Goal: Task Accomplishment & Management: Complete application form

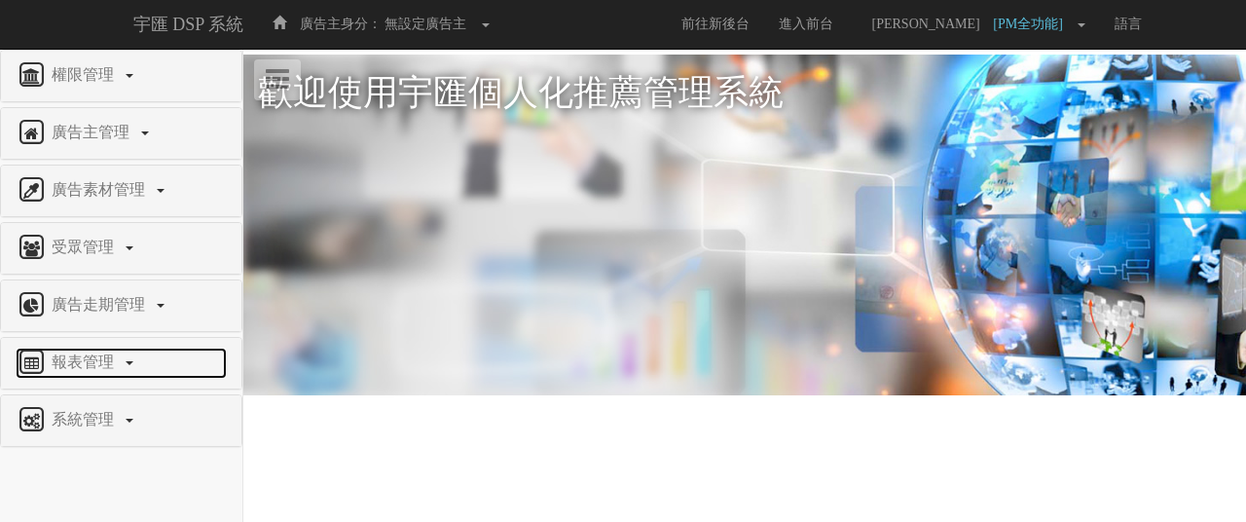
click at [90, 353] on span "報表管理" at bounding box center [85, 361] width 77 height 17
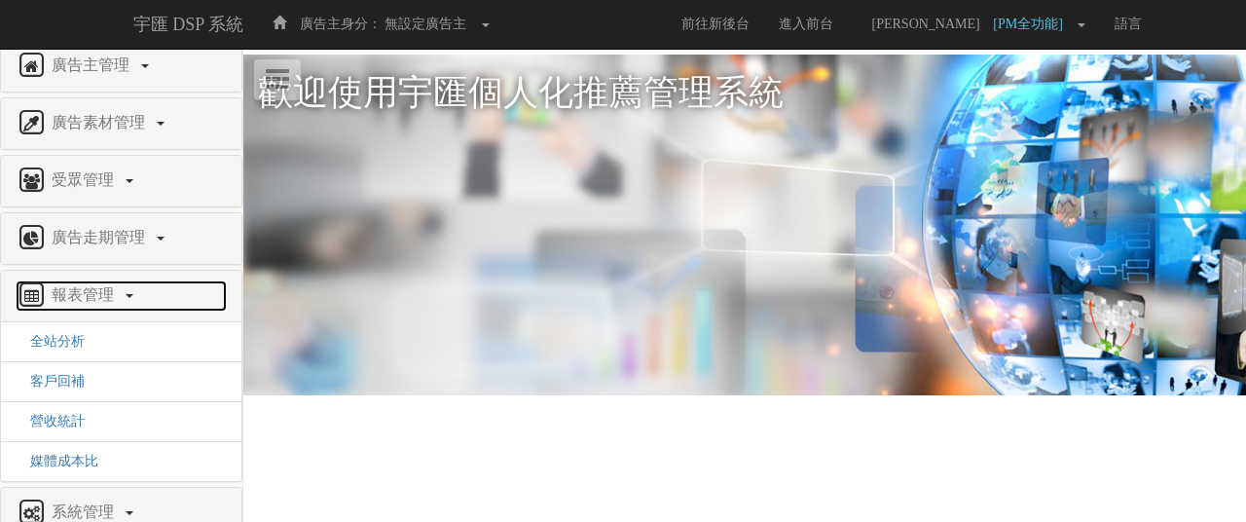
scroll to position [97, 0]
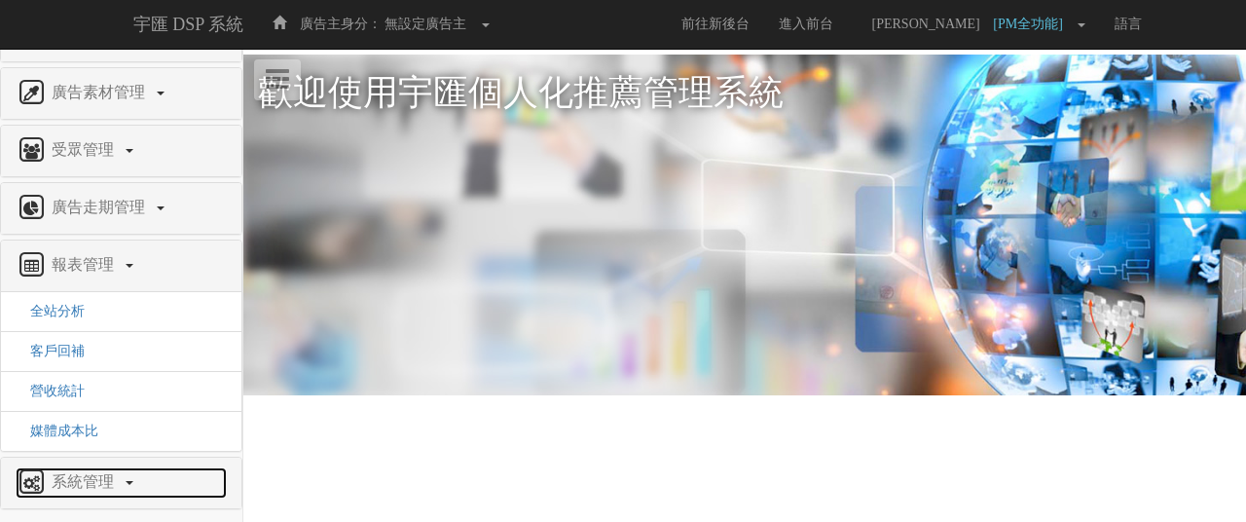
click at [125, 479] on link "系統管理" at bounding box center [121, 482] width 211 height 31
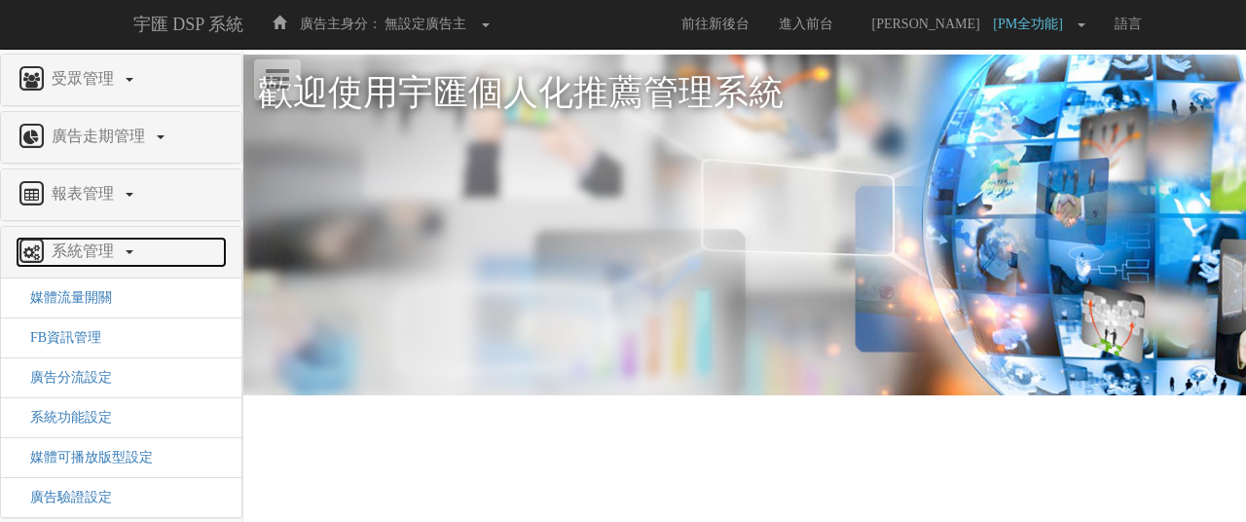
scroll to position [171, 0]
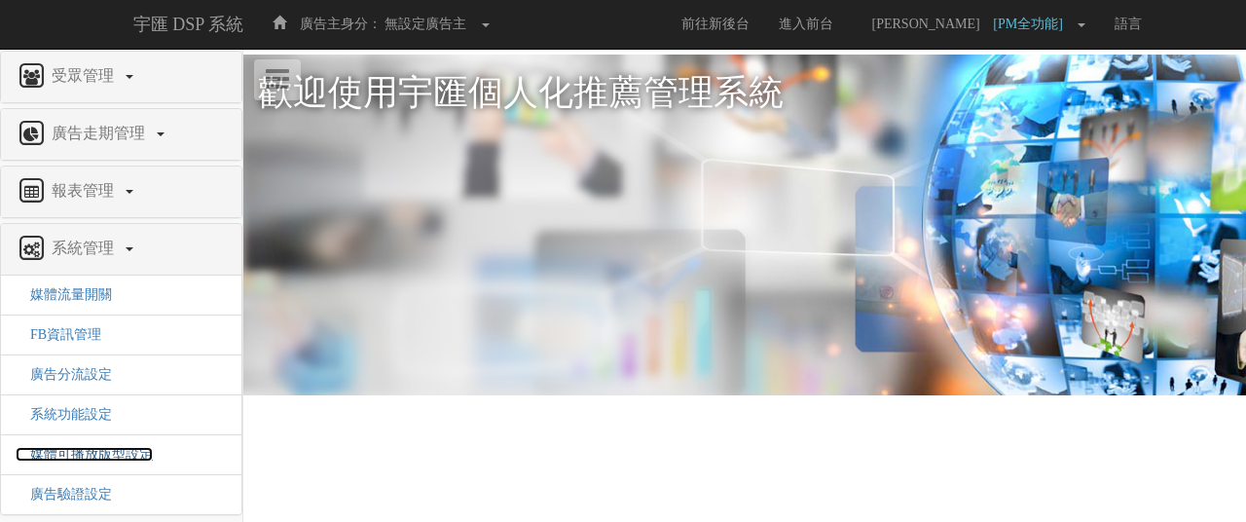
click at [116, 451] on span "媒體可播放版型設定" at bounding box center [84, 454] width 137 height 15
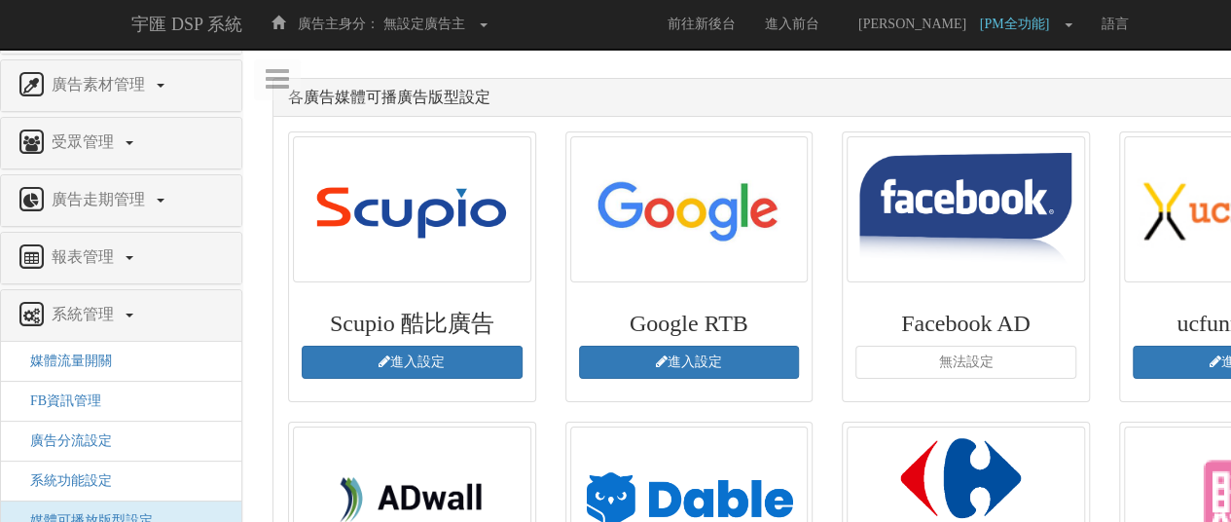
scroll to position [175, 0]
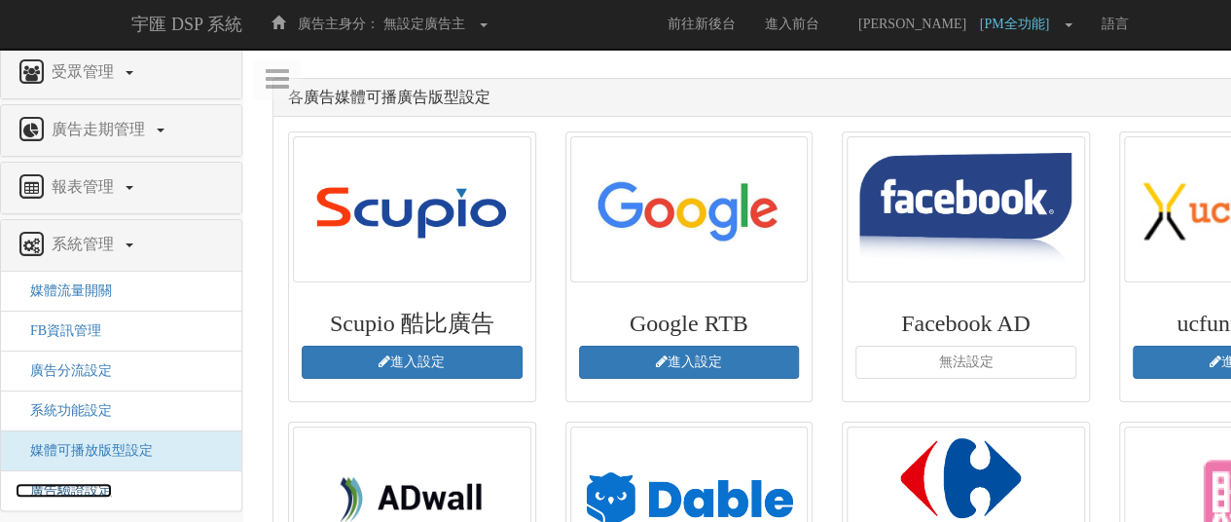
click at [91, 484] on span "廣告驗證設定" at bounding box center [64, 490] width 96 height 15
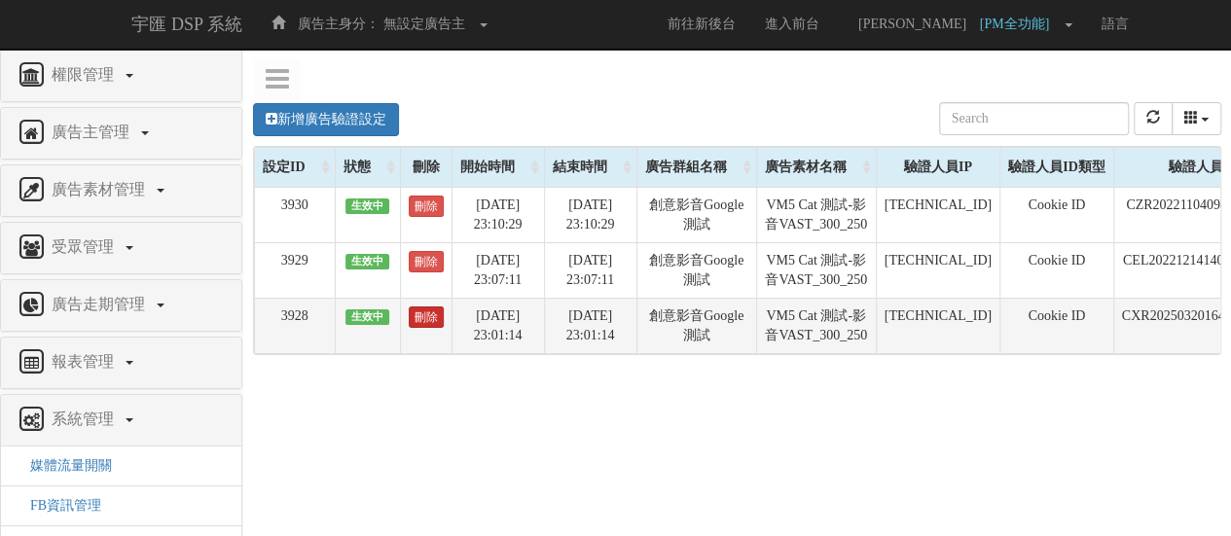
click at [417, 328] on link "刪除" at bounding box center [426, 317] width 35 height 21
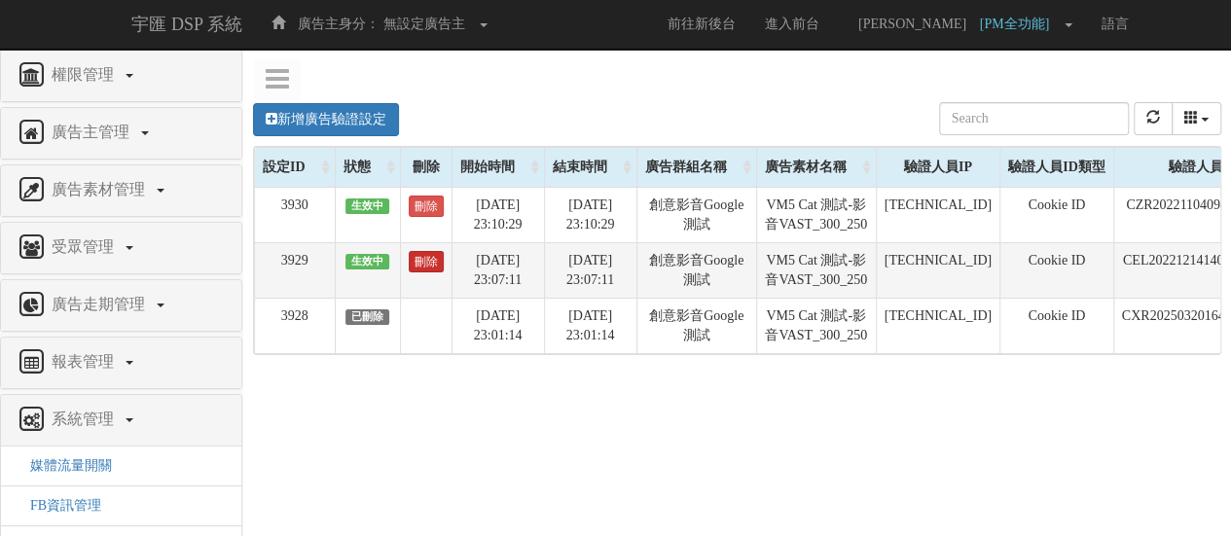
click at [420, 272] on link "刪除" at bounding box center [426, 261] width 35 height 21
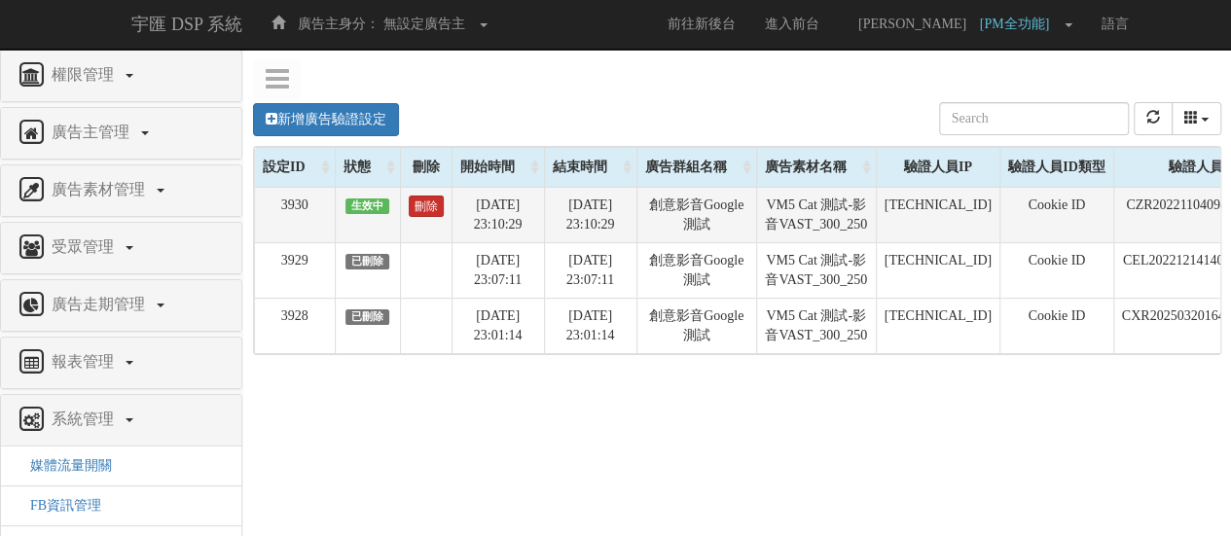
click at [428, 207] on link "刪除" at bounding box center [426, 206] width 35 height 21
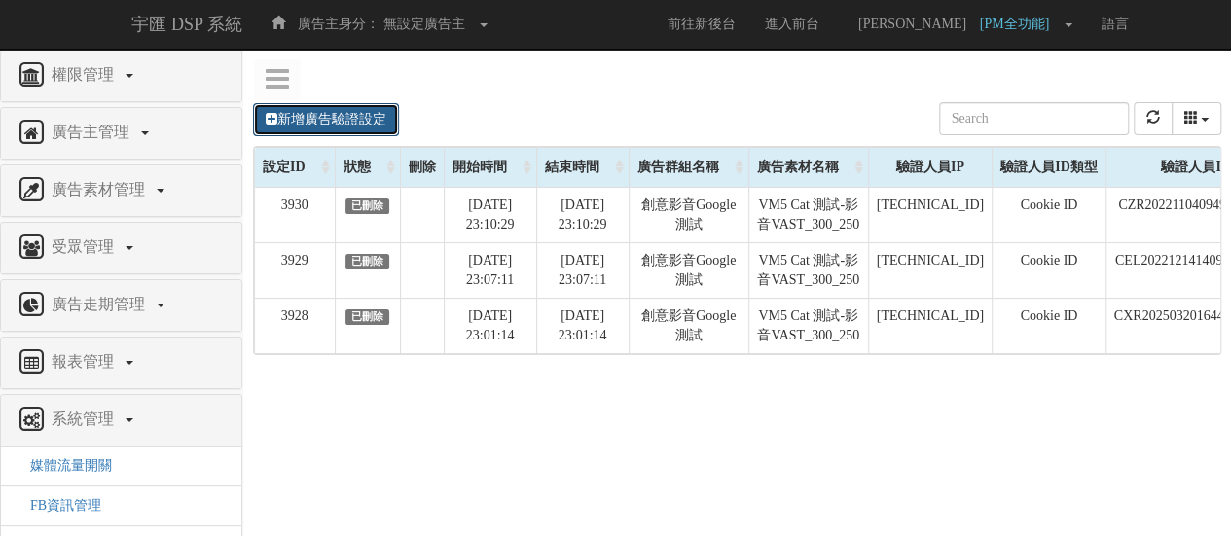
click at [389, 126] on link "新增廣告驗證設定" at bounding box center [326, 119] width 146 height 33
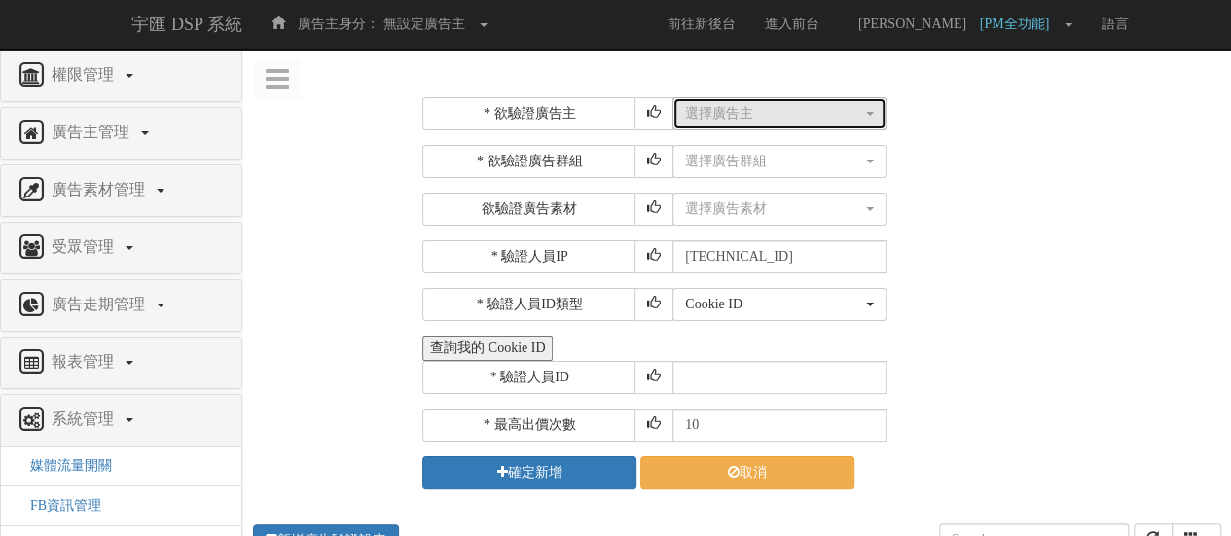
click at [745, 108] on div "選擇廣告主" at bounding box center [773, 113] width 177 height 19
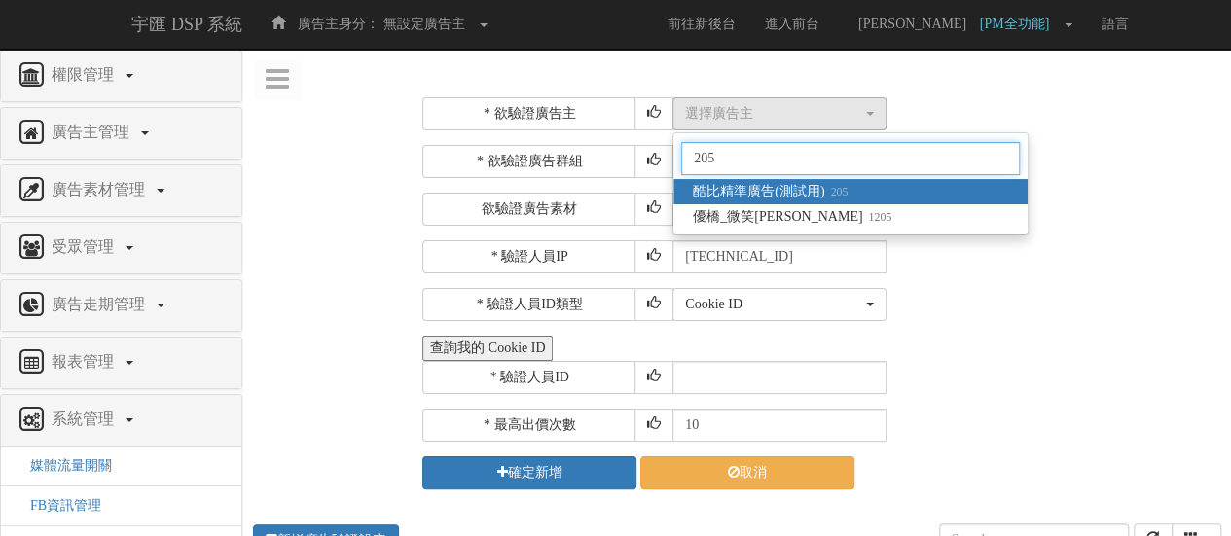
type input "205"
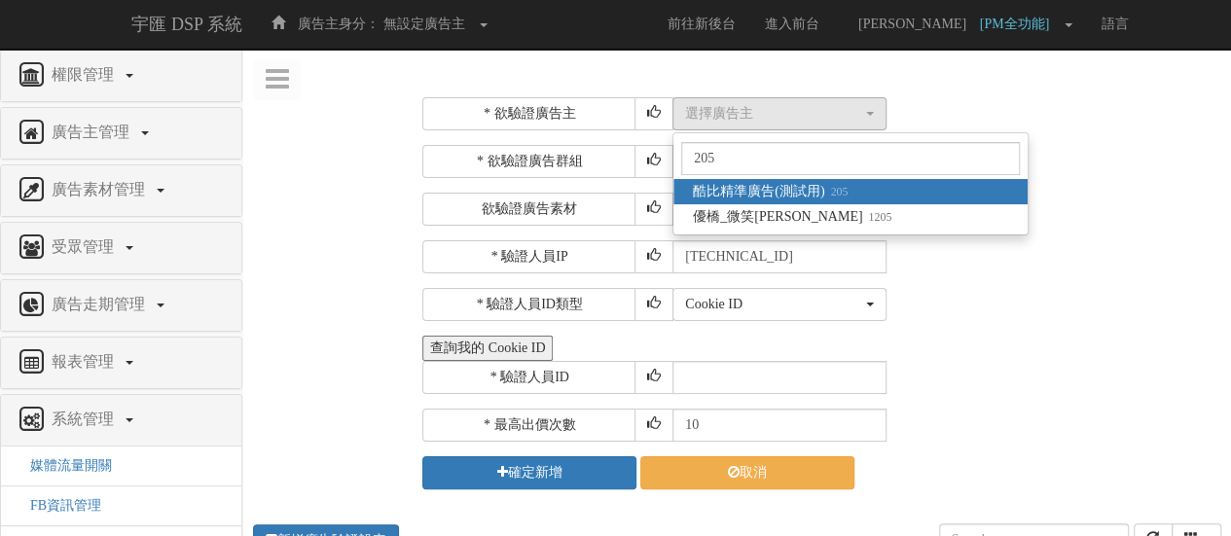
click at [761, 182] on span "酷比精準廣告(測試用) 205" at bounding box center [770, 191] width 155 height 19
select select "205"
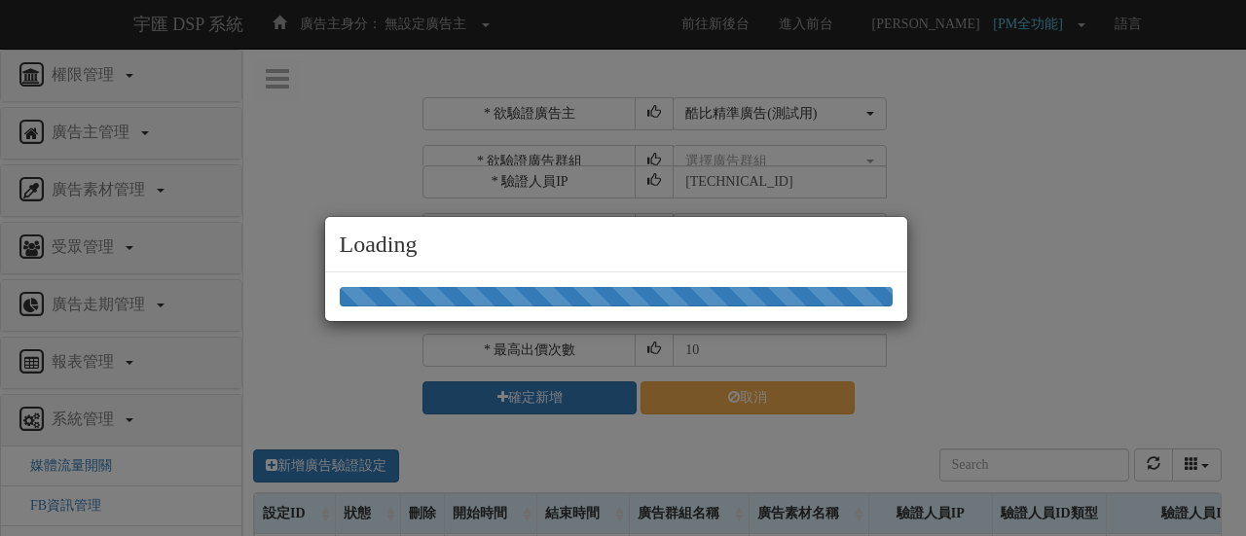
click at [739, 158] on div "Loading" at bounding box center [623, 268] width 1246 height 536
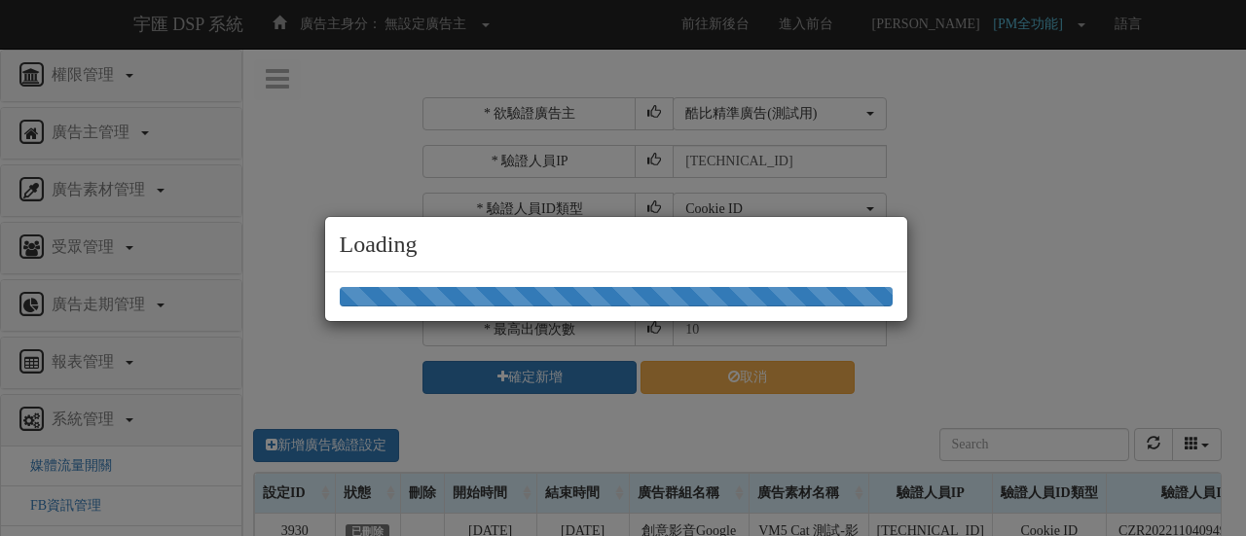
click at [739, 159] on div "Loading" at bounding box center [623, 268] width 1246 height 536
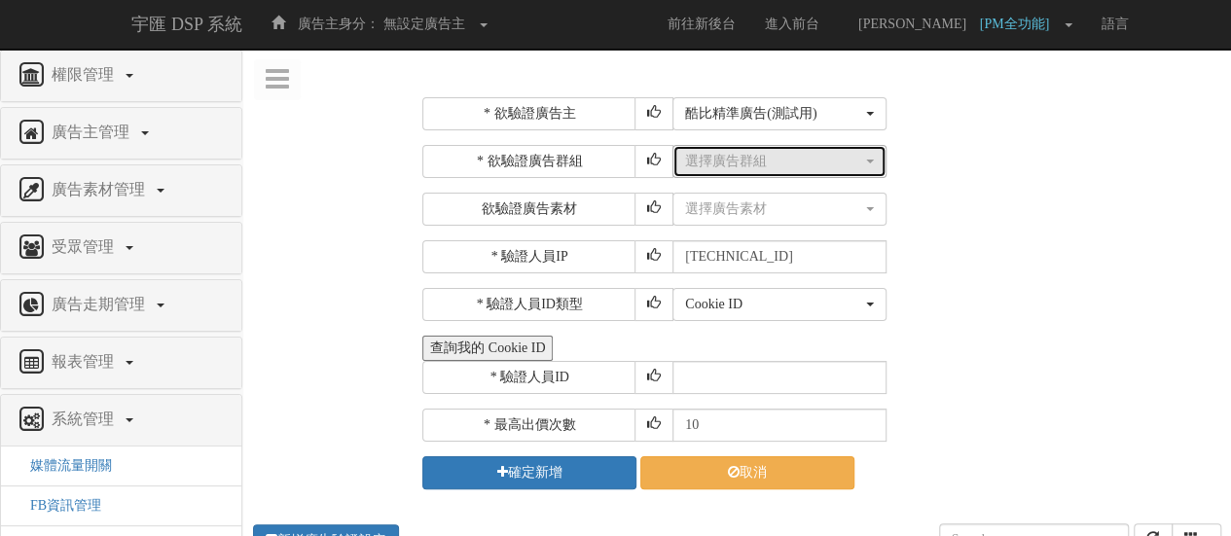
click at [739, 161] on div "選擇廣告群組" at bounding box center [773, 161] width 177 height 19
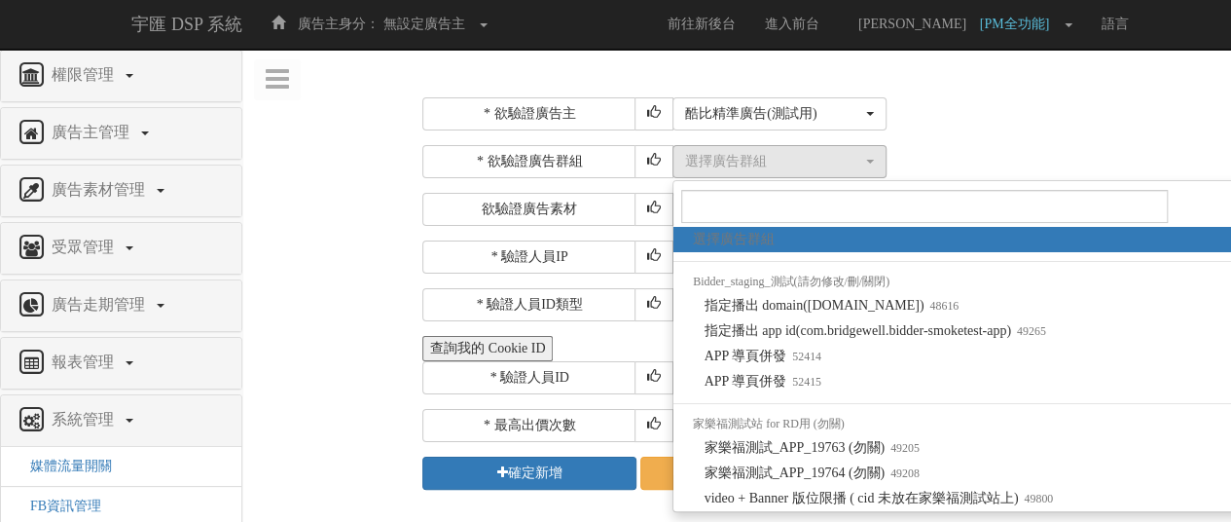
click at [1042, 161] on div "選擇廣告群組 指定播出 domain(bridgewell-bidder.com) 指定播出 app id(com.bridgewell.bidder-smo…" at bounding box center [944, 161] width 544 height 33
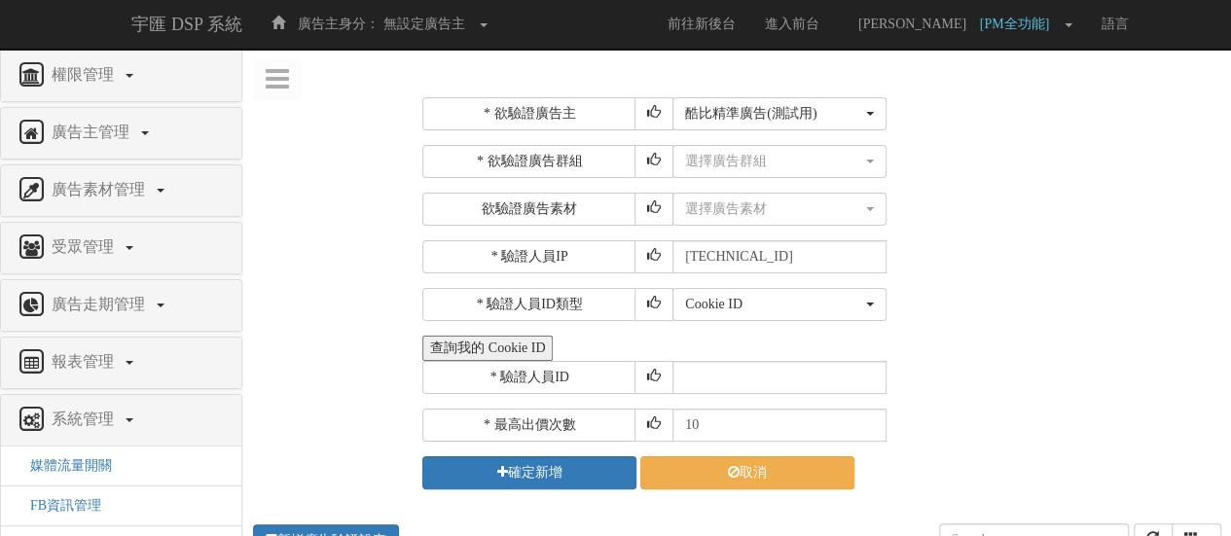
click at [529, 344] on button "查詢我的 Cookie ID" at bounding box center [487, 348] width 130 height 25
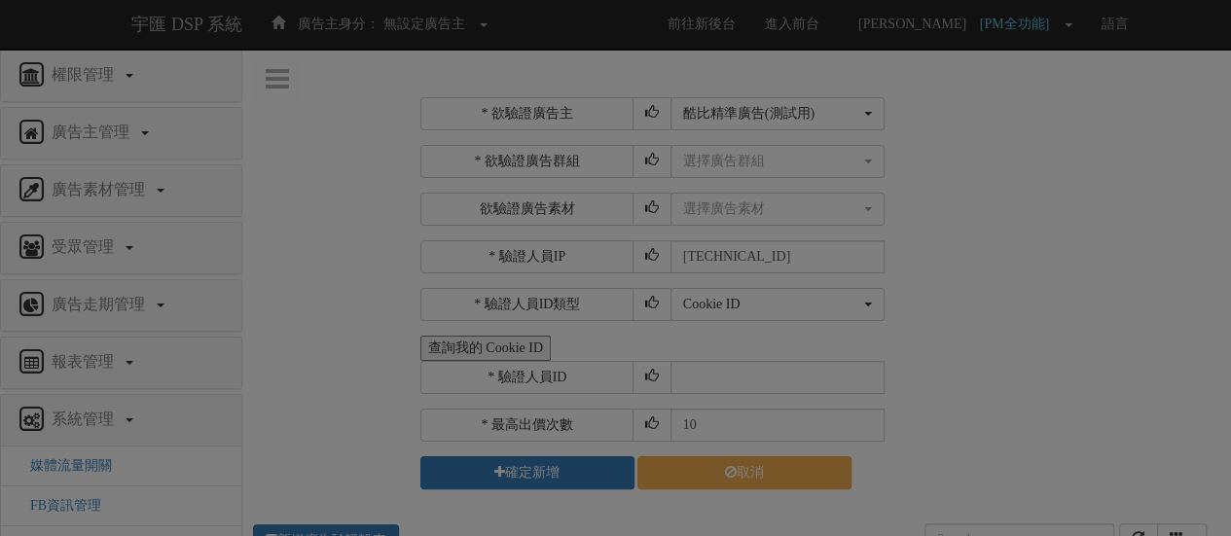
select select "205"
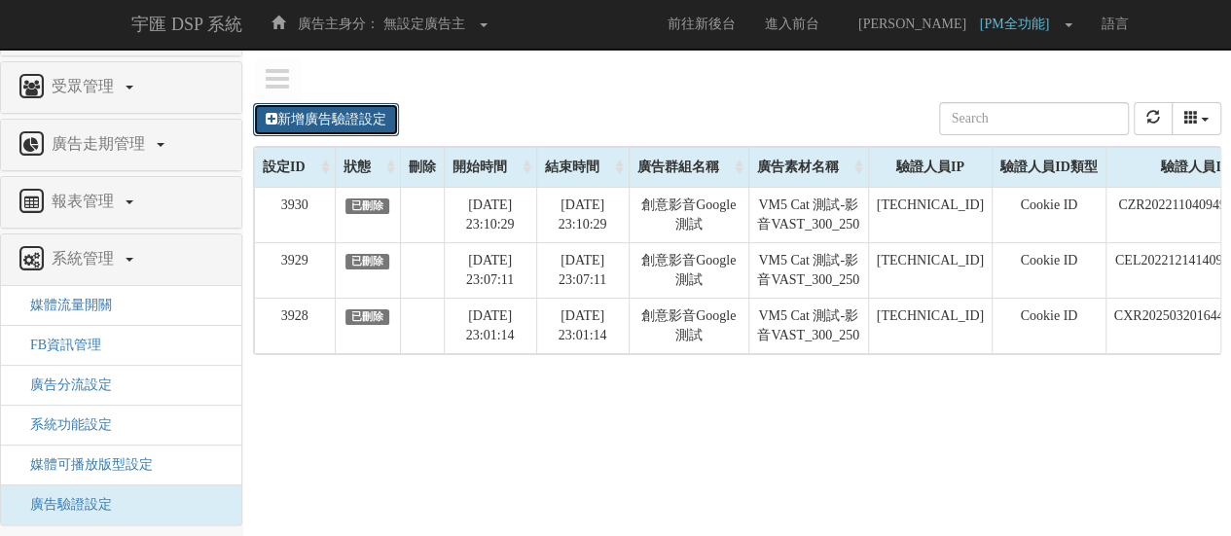
click at [339, 127] on link "新增廣告驗證設定" at bounding box center [326, 119] width 146 height 33
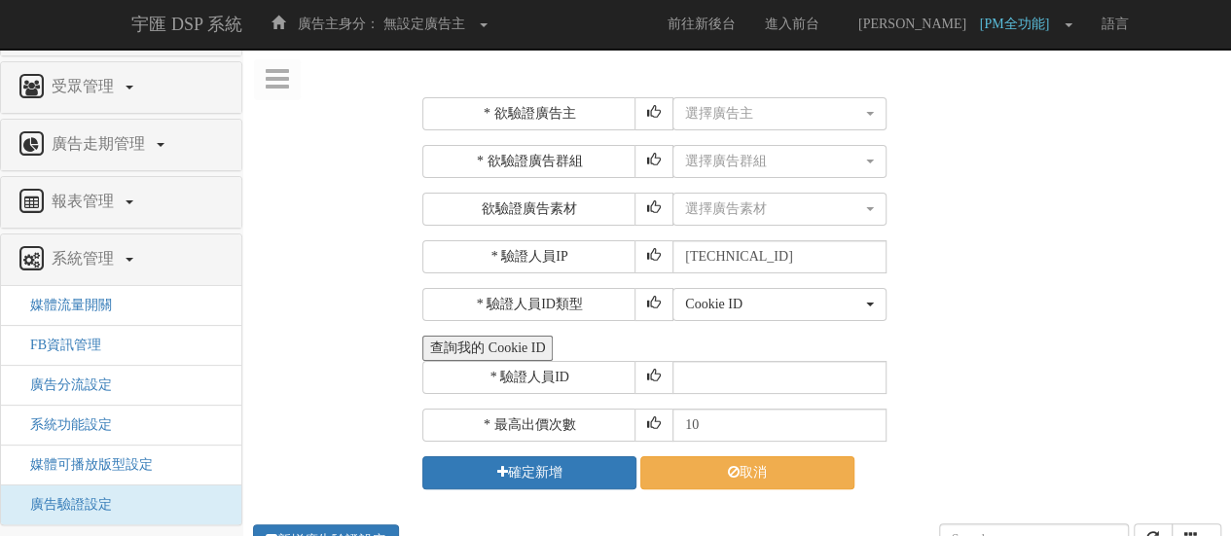
click at [713, 131] on div "* 欲驗證廣告主 選擇廣告主 特力+ 科技紫薇網 Momo 東森EHS Uniqlo EFShop 樂天 屈臣氏[PERSON_NAME] sinyi 信義房…" at bounding box center [819, 293] width 794 height 392
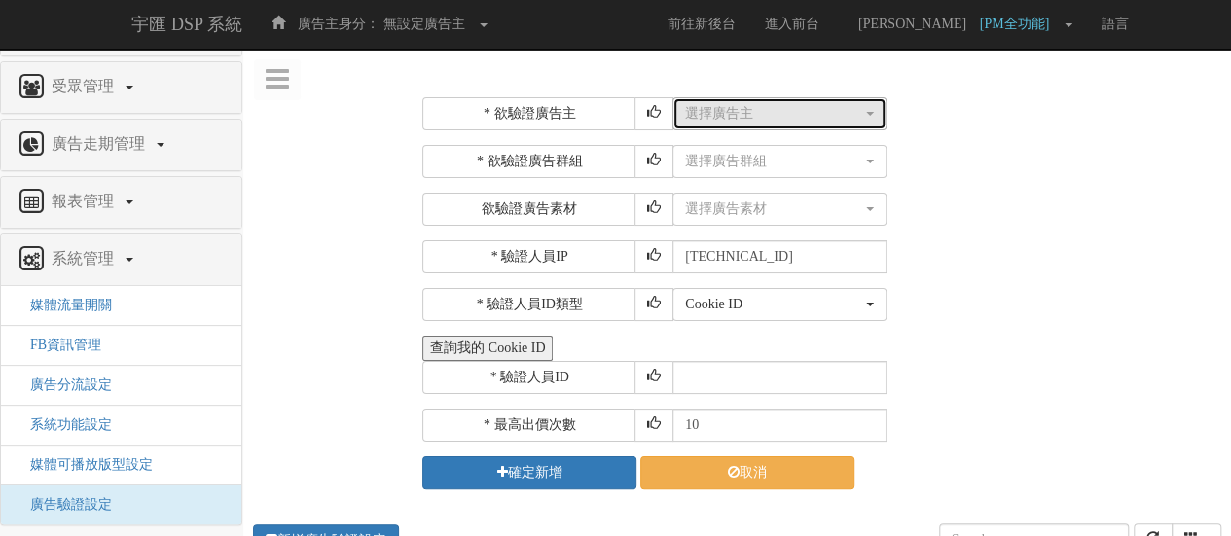
click at [722, 118] on div "選擇廣告主" at bounding box center [773, 113] width 177 height 19
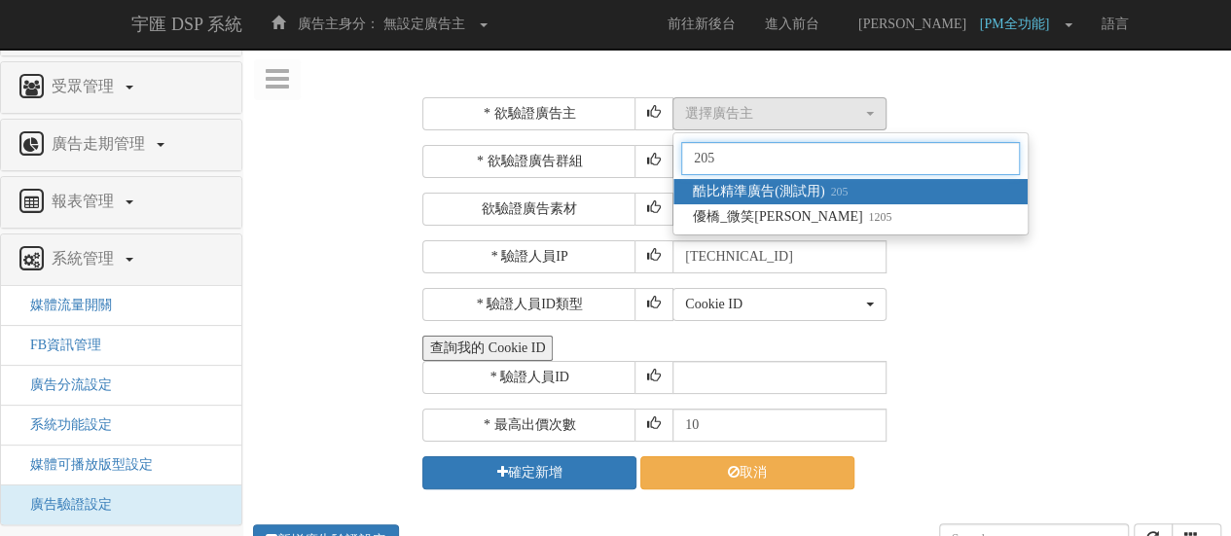
type input "205"
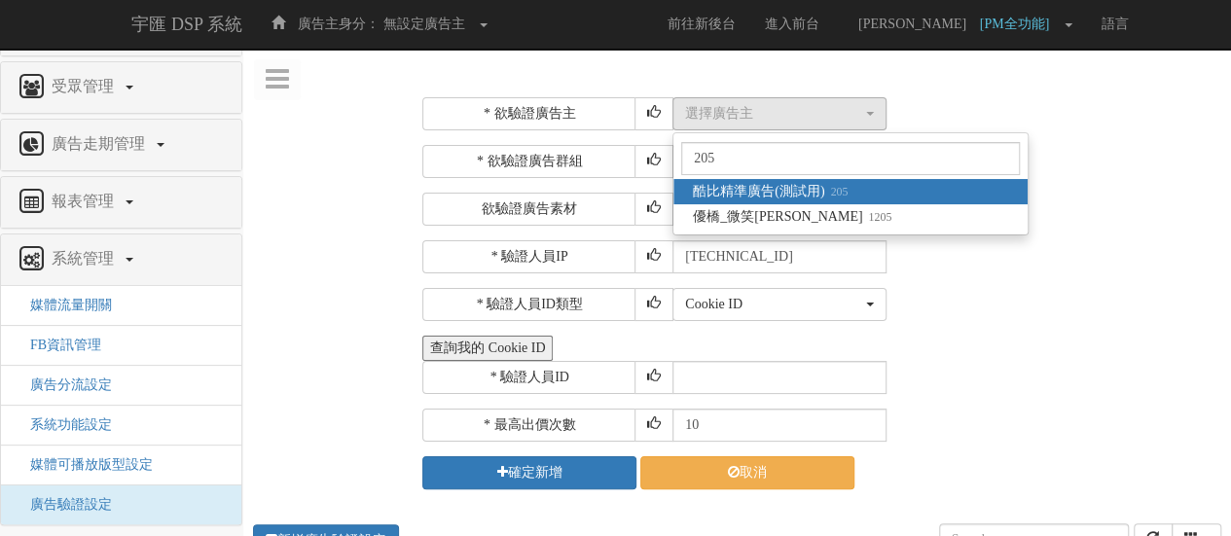
click at [759, 182] on span "酷比精準廣告(測試用) 205" at bounding box center [770, 191] width 155 height 19
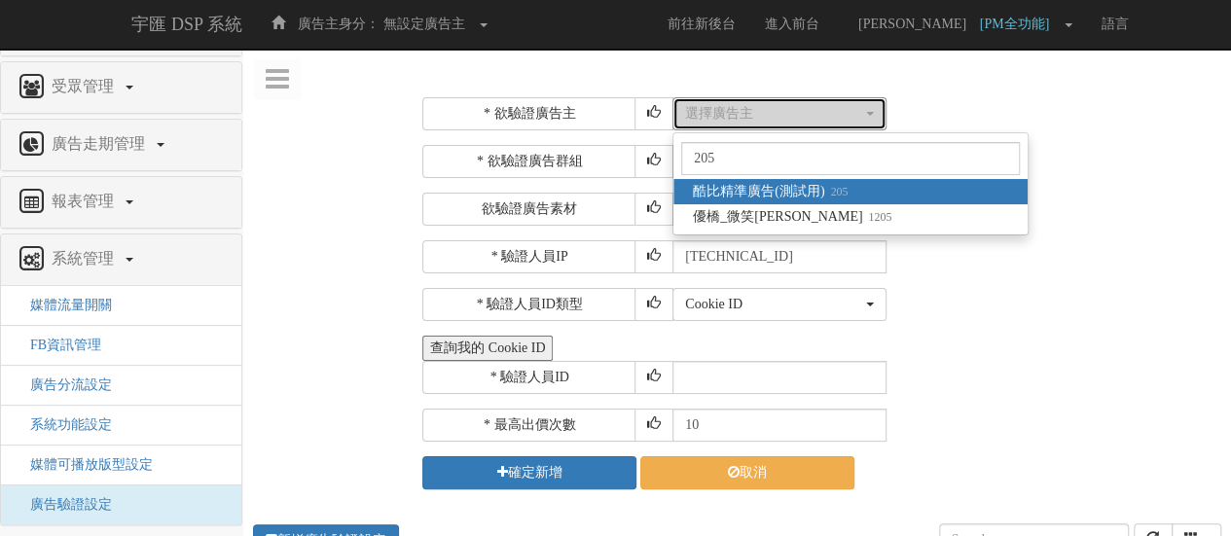
select select "205"
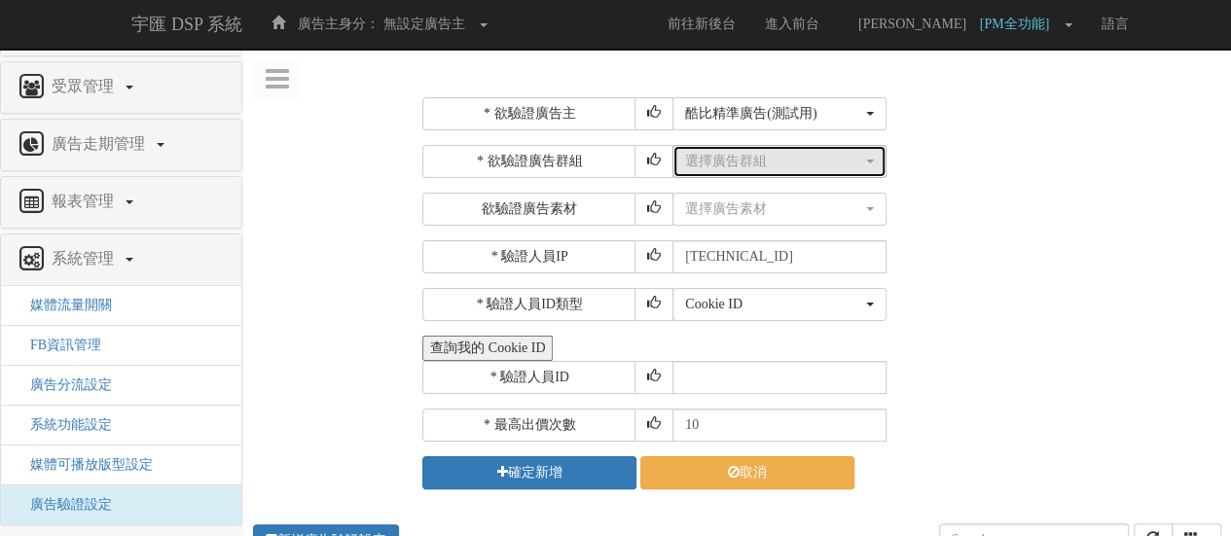
click at [765, 161] on div "選擇廣告群組" at bounding box center [773, 161] width 177 height 19
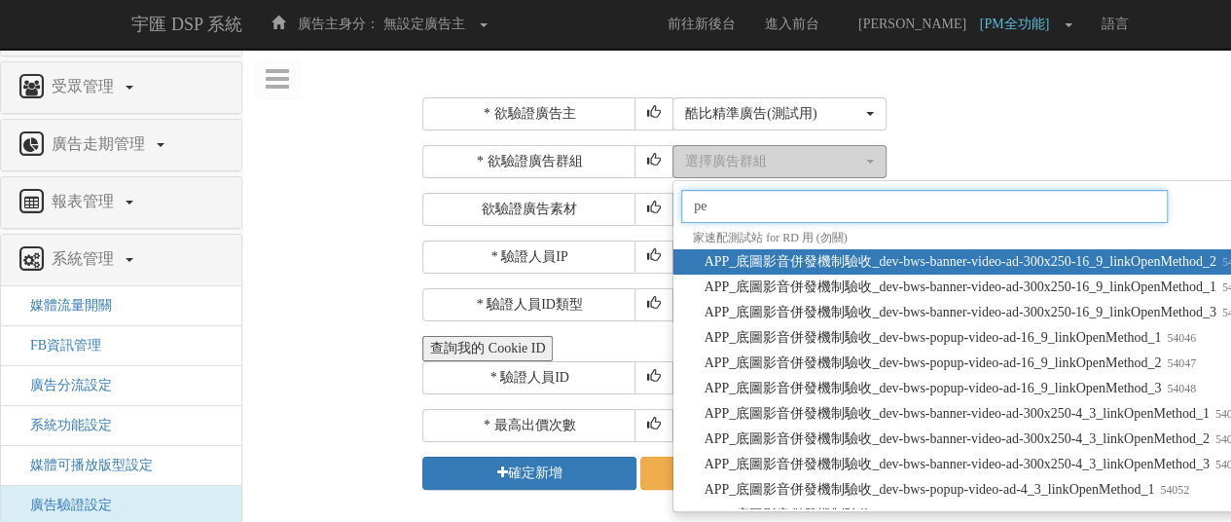
type input "p"
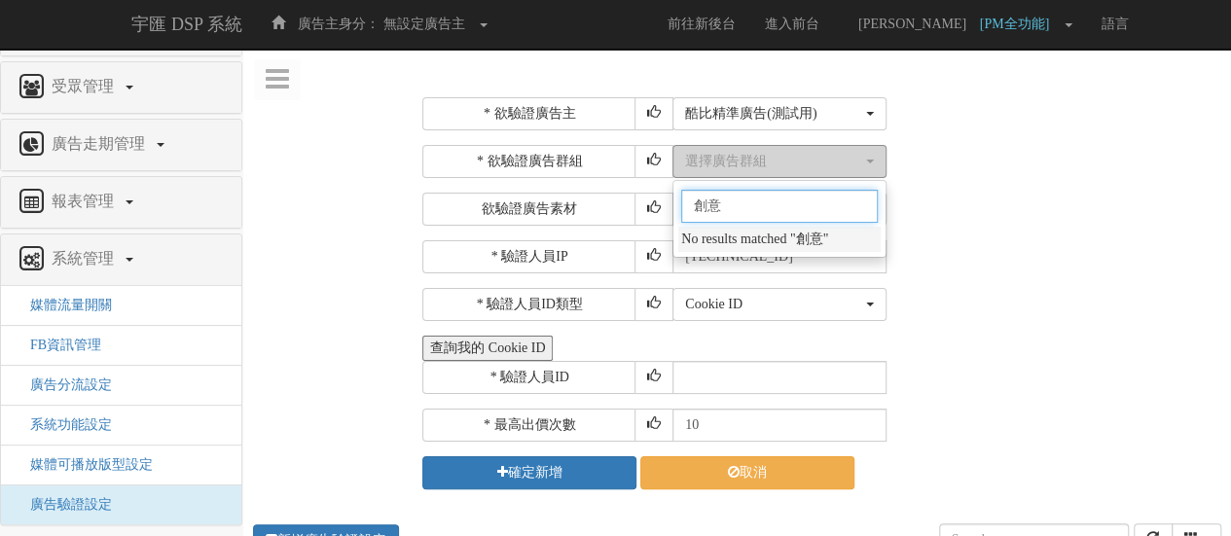
type input "創"
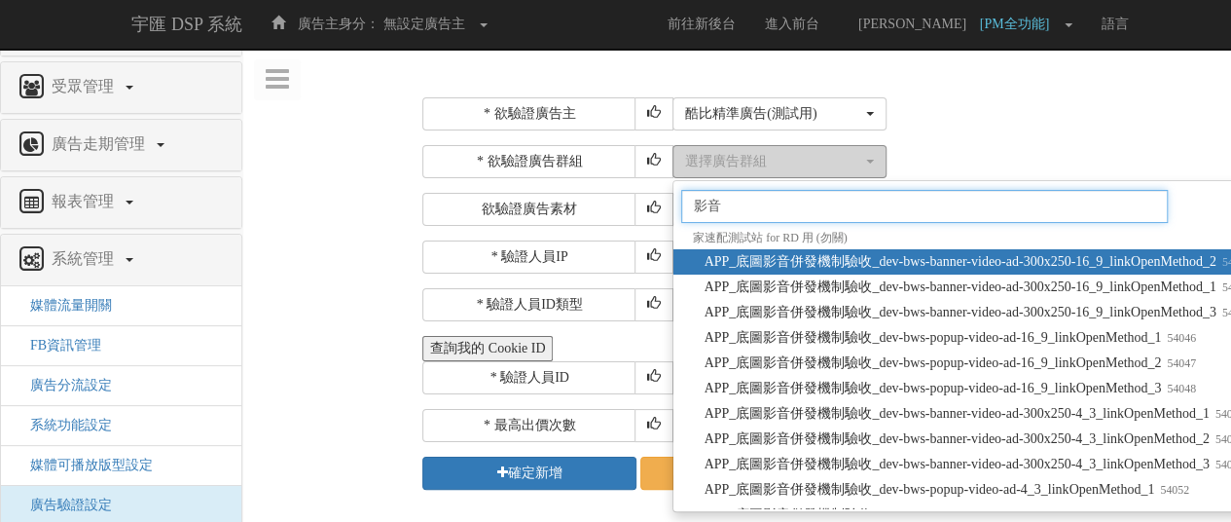
type input "影"
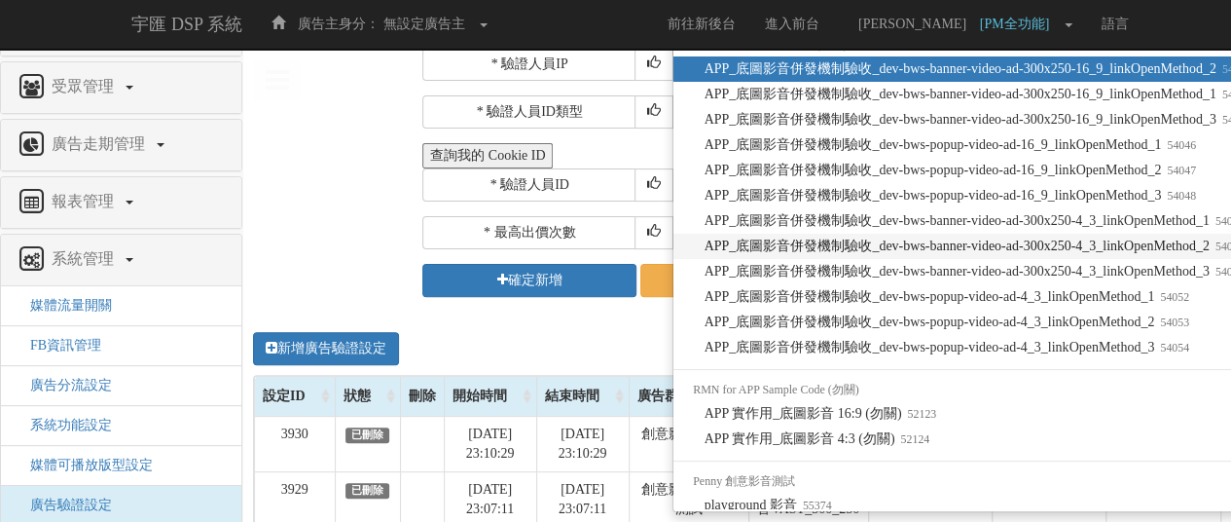
scroll to position [14, 0]
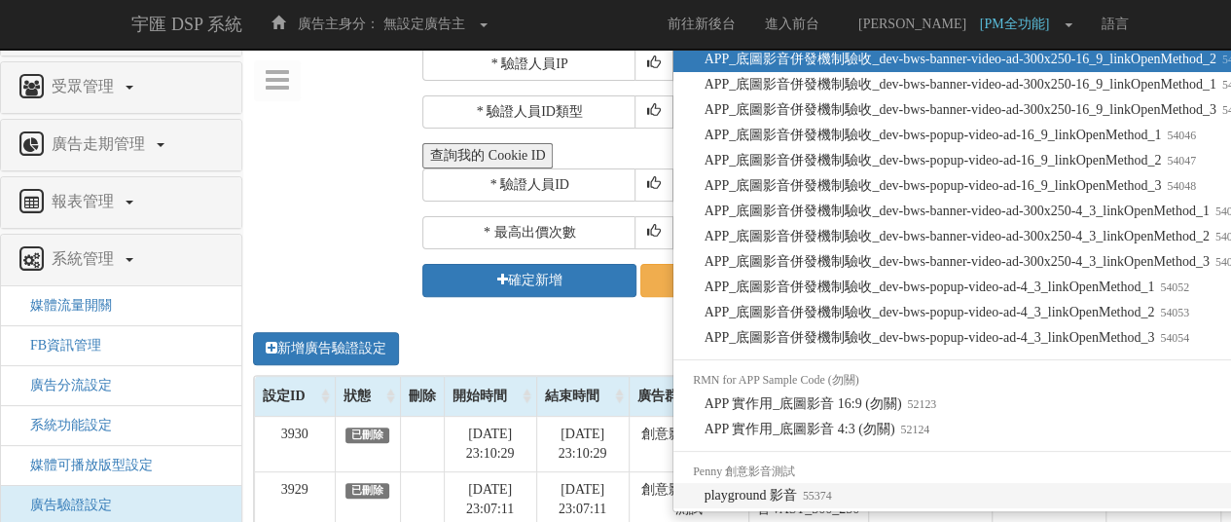
type input "影音"
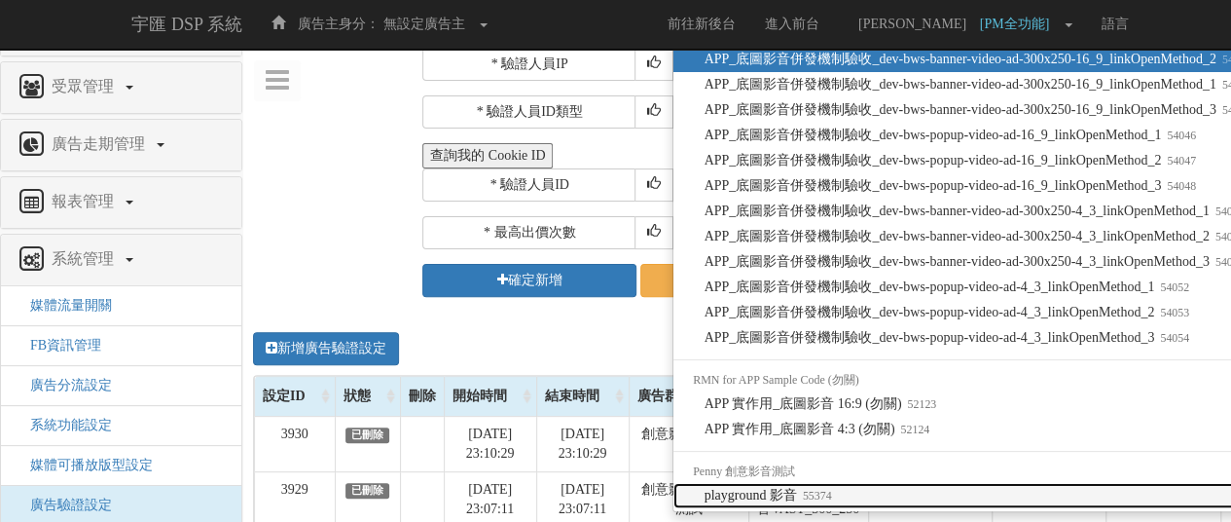
click at [827, 490] on small "55374" at bounding box center [814, 496] width 35 height 14
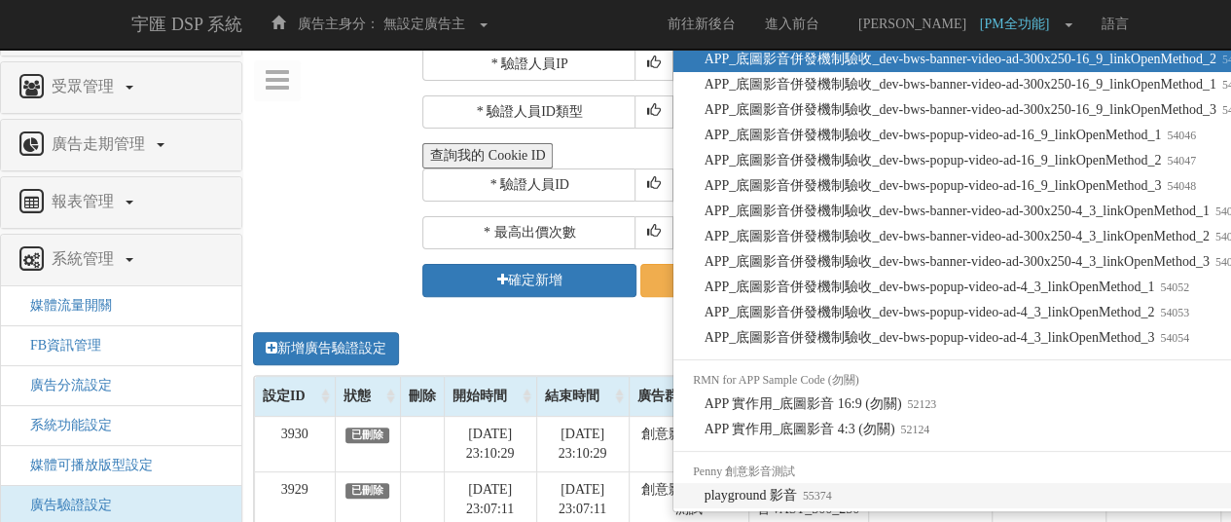
select select "55374"
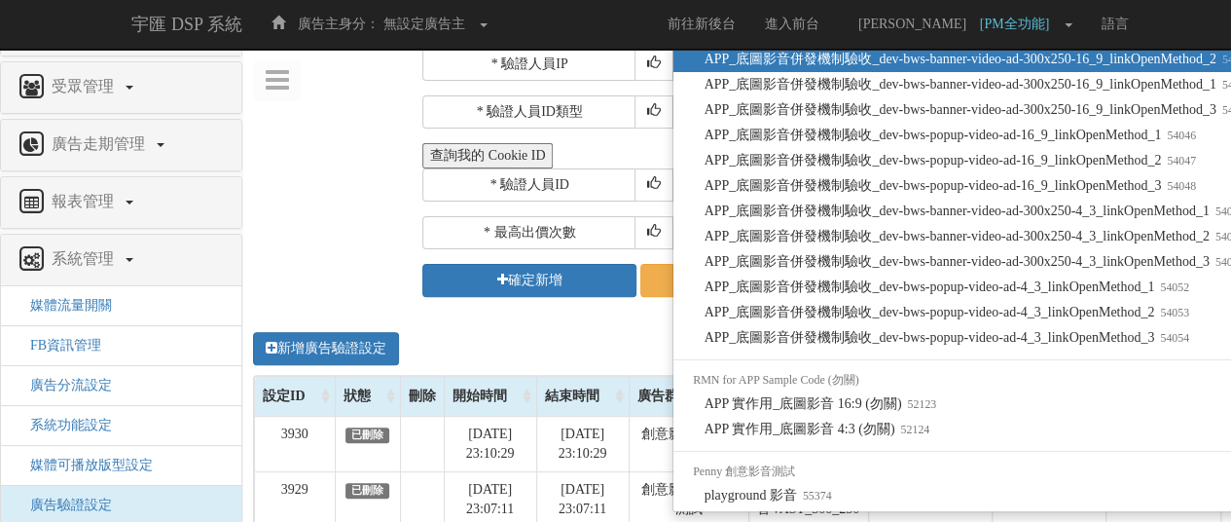
scroll to position [0, 0]
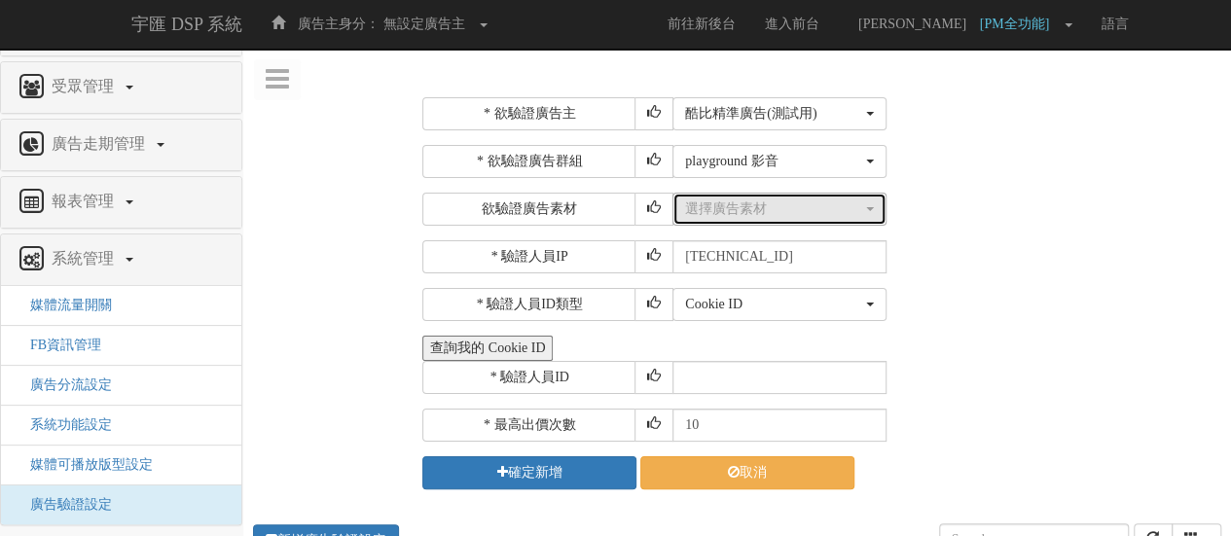
click at [821, 214] on div "選擇廣告素材" at bounding box center [773, 209] width 177 height 19
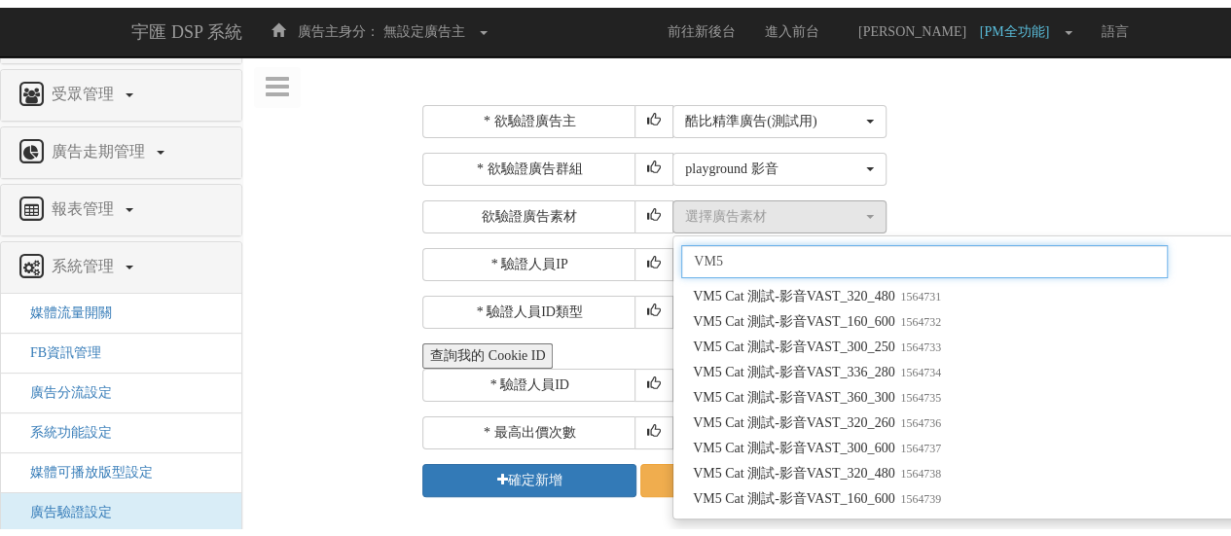
scroll to position [8899, 0]
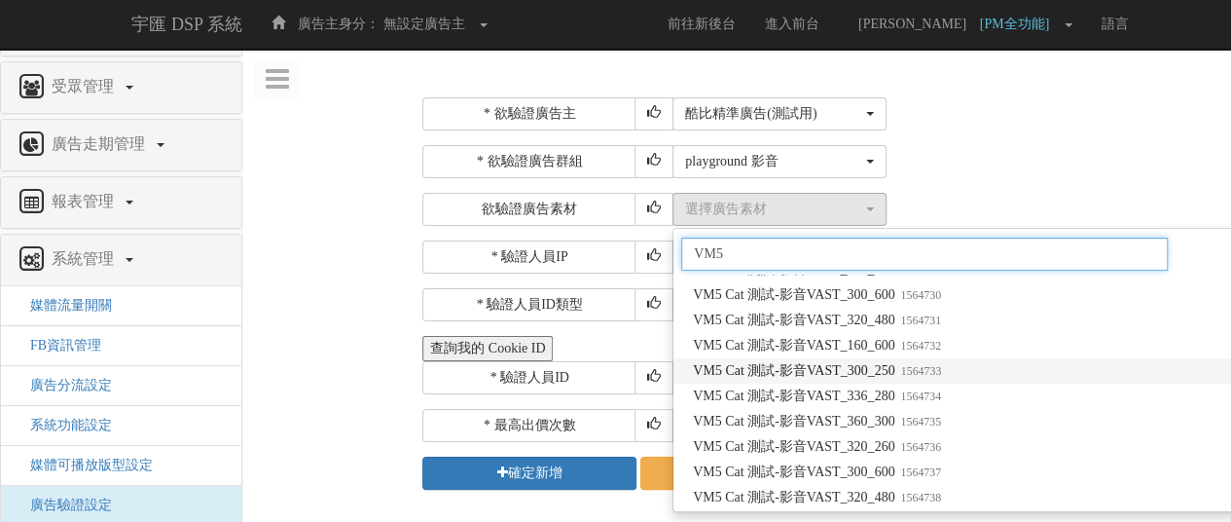
type input "VM5"
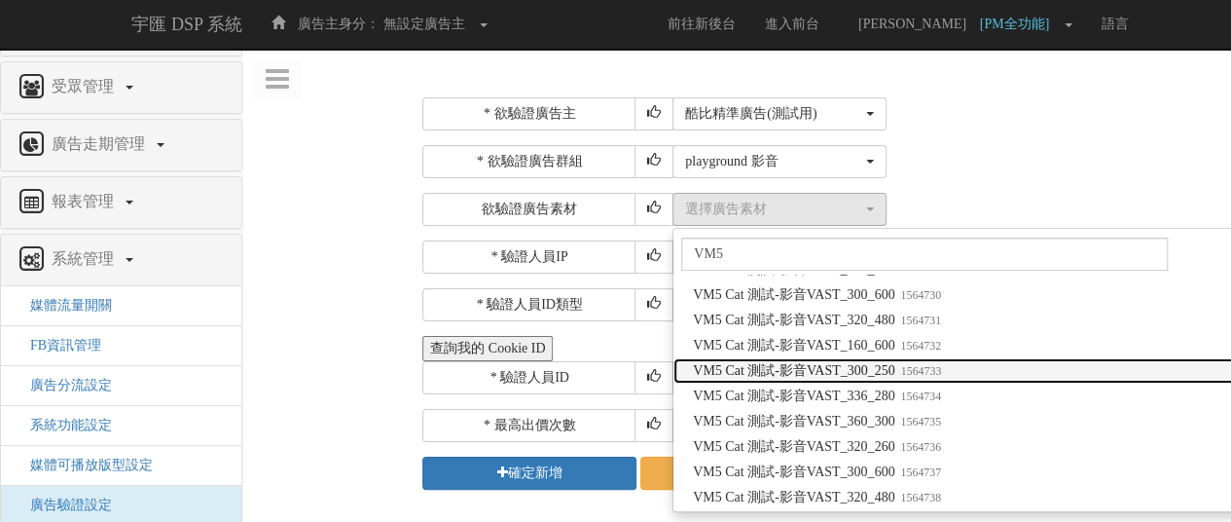
click at [886, 376] on span "VM5 Cat 測試-影音VAST_300_250 1564733" at bounding box center [817, 370] width 248 height 19
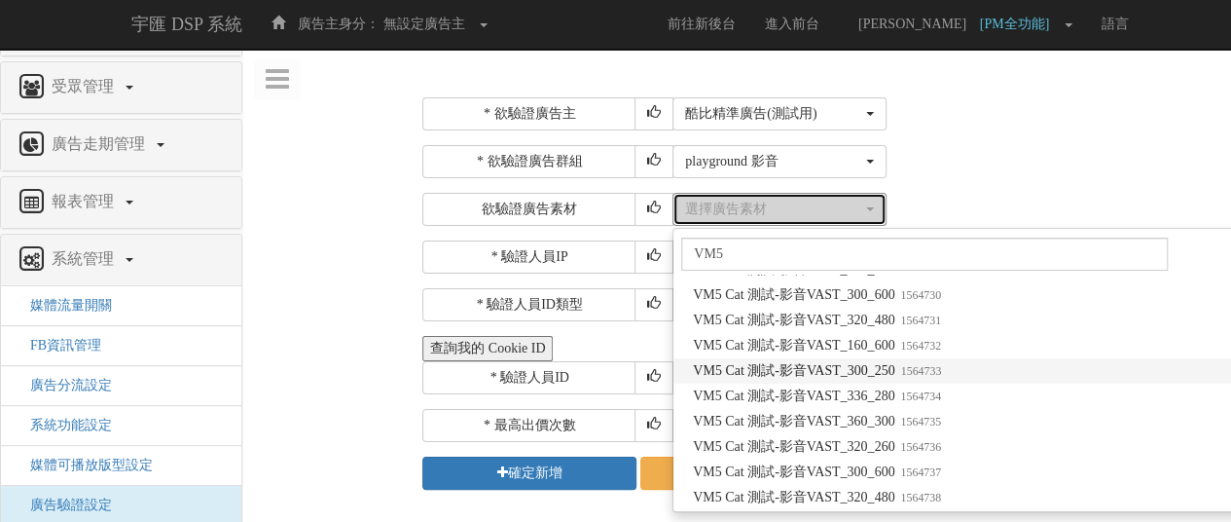
select select "1564733"
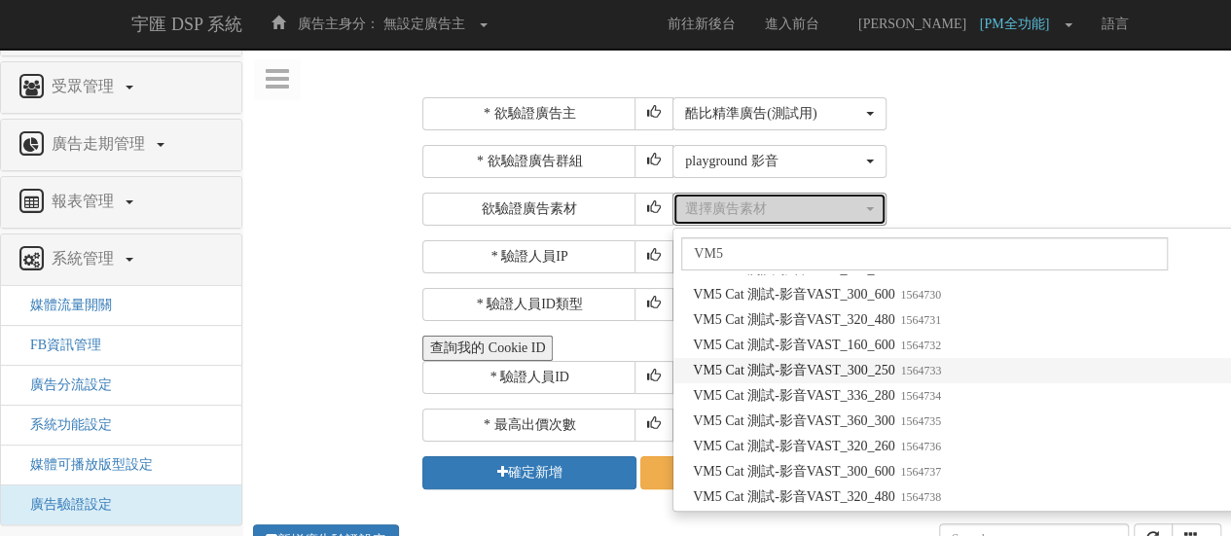
scroll to position [0, 0]
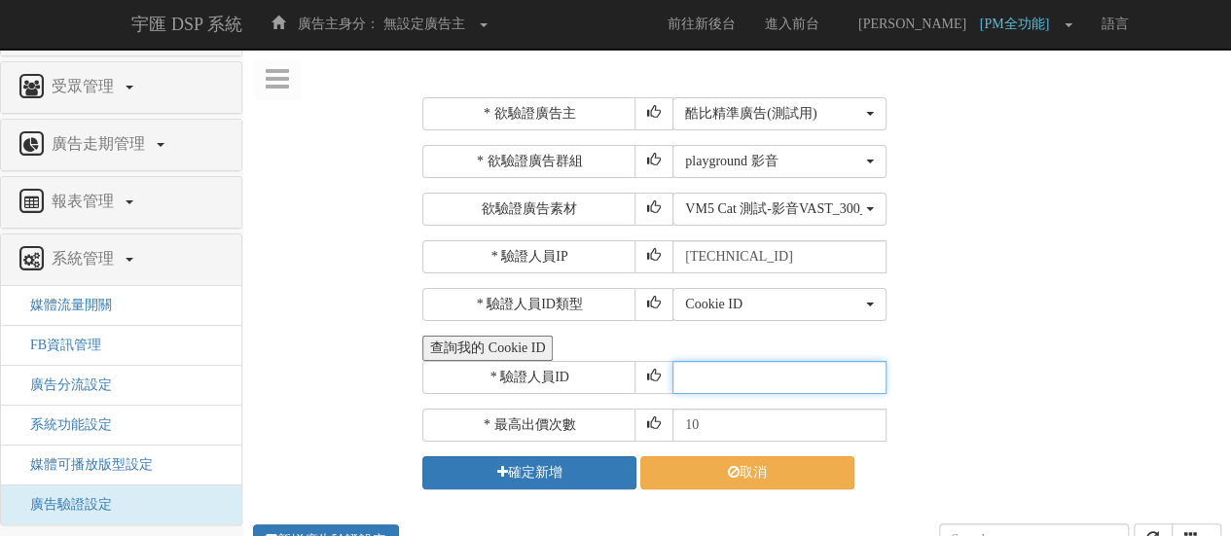
click at [779, 361] on input "text" at bounding box center [779, 377] width 214 height 33
paste input "CXR20250320164412993912"
type input "CXR20250320164412993912"
click at [768, 426] on input "10" at bounding box center [779, 425] width 214 height 33
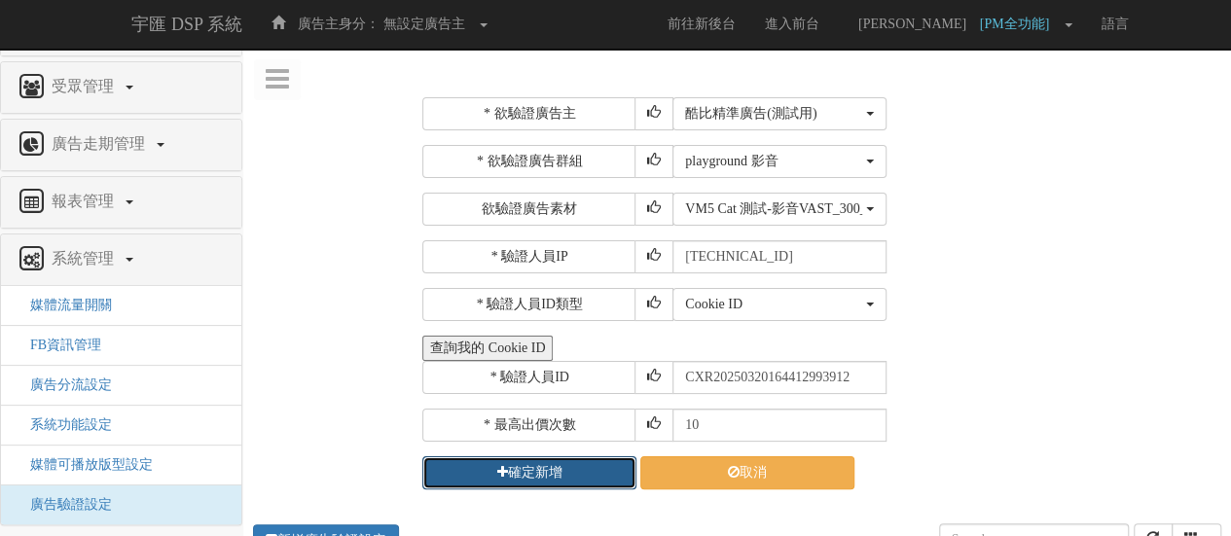
click at [560, 476] on button "確定新增" at bounding box center [529, 472] width 214 height 33
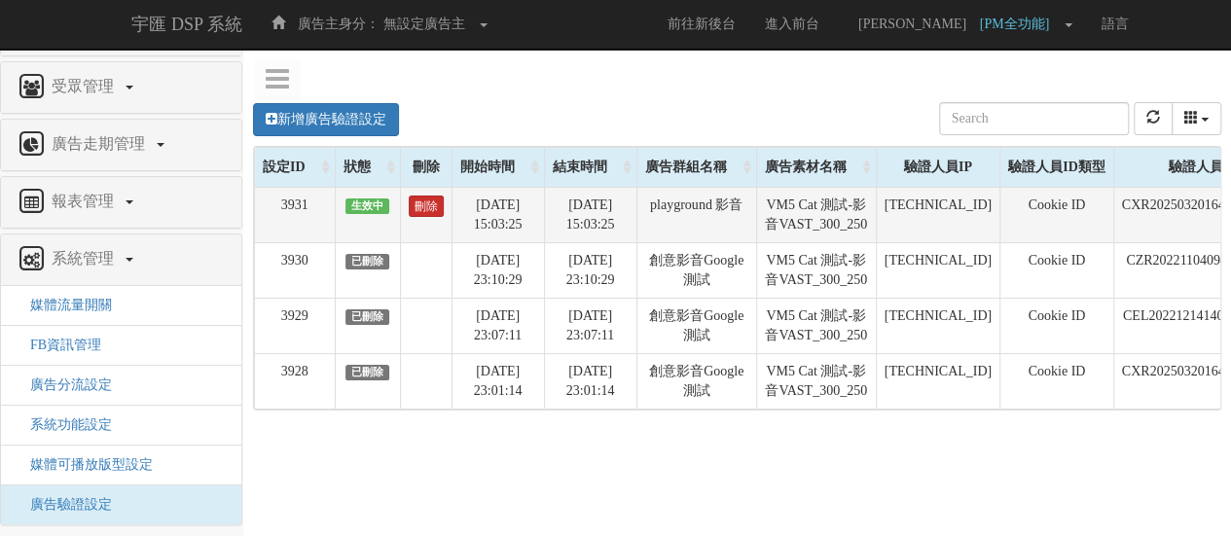
click at [422, 207] on link "刪除" at bounding box center [426, 206] width 35 height 21
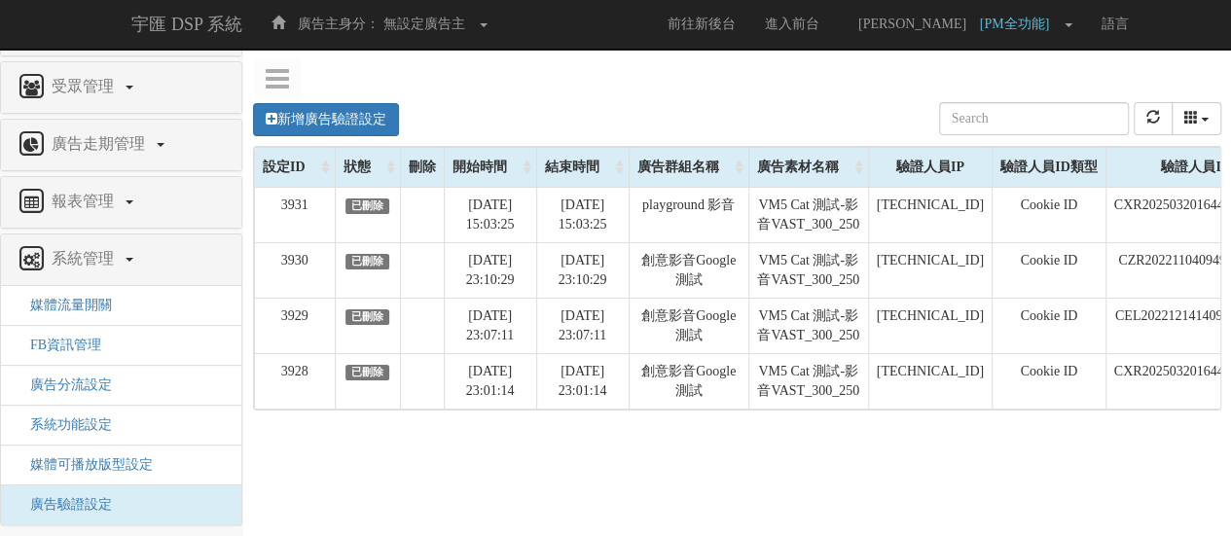
click at [802, 530] on div "新增廣告驗證設定 設定ID 狀態 刪除 開始時間 結束時間 廣告主ID 廣告主名稱 廣告走期ID 廣告走期名稱 廣告群組ID 廣告群組名稱 廣告素材 廣告素材…" at bounding box center [737, 375] width 988 height 584
click at [378, 106] on link "新增廣告驗證設定" at bounding box center [326, 119] width 146 height 33
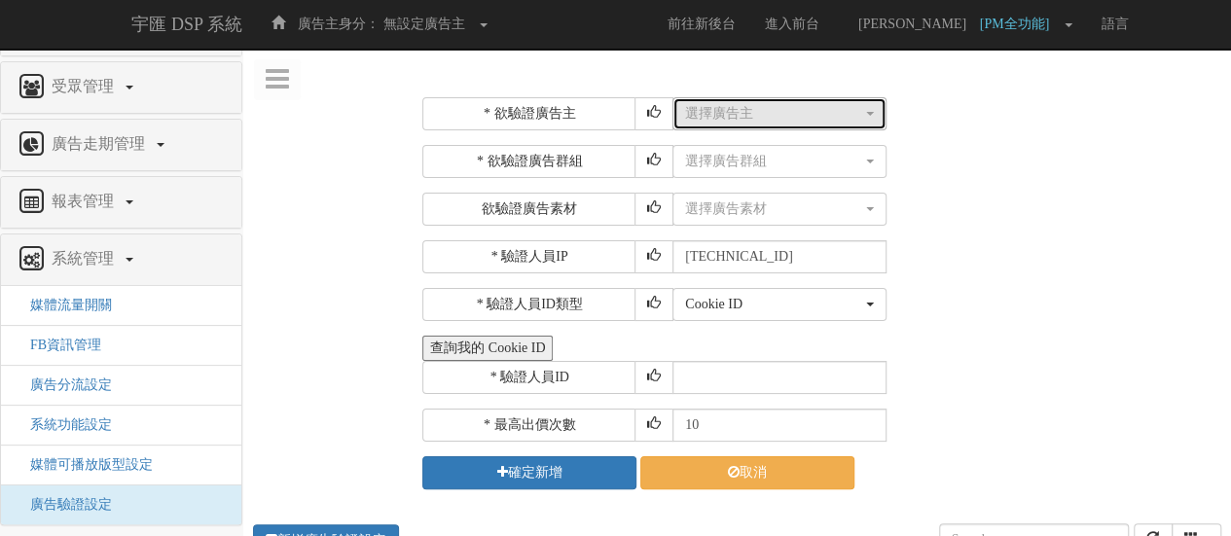
click at [769, 119] on div "選擇廣告主" at bounding box center [773, 113] width 177 height 19
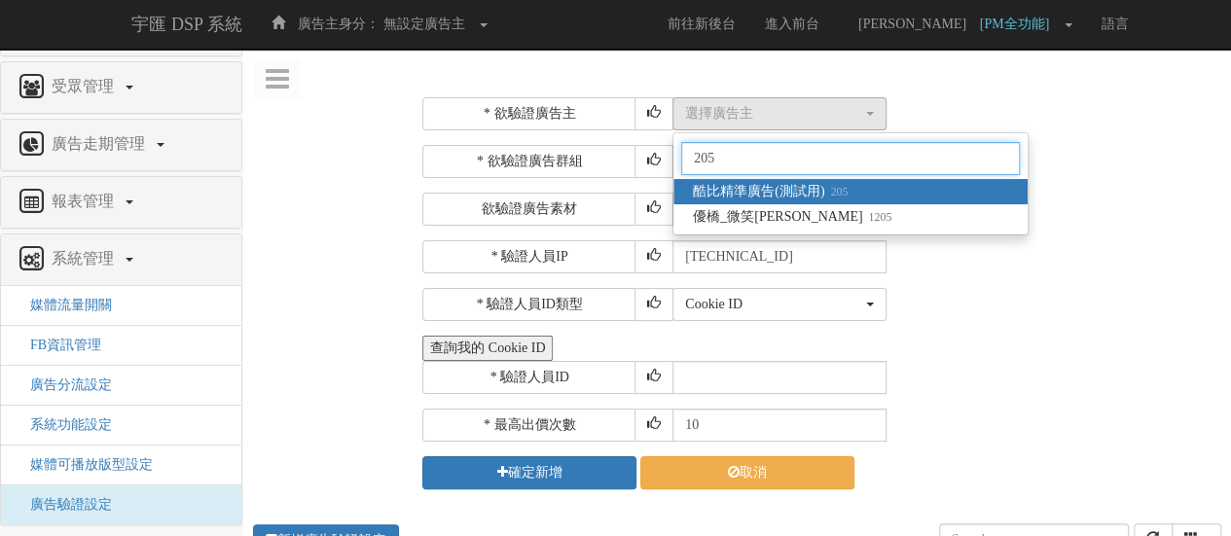
type input "205"
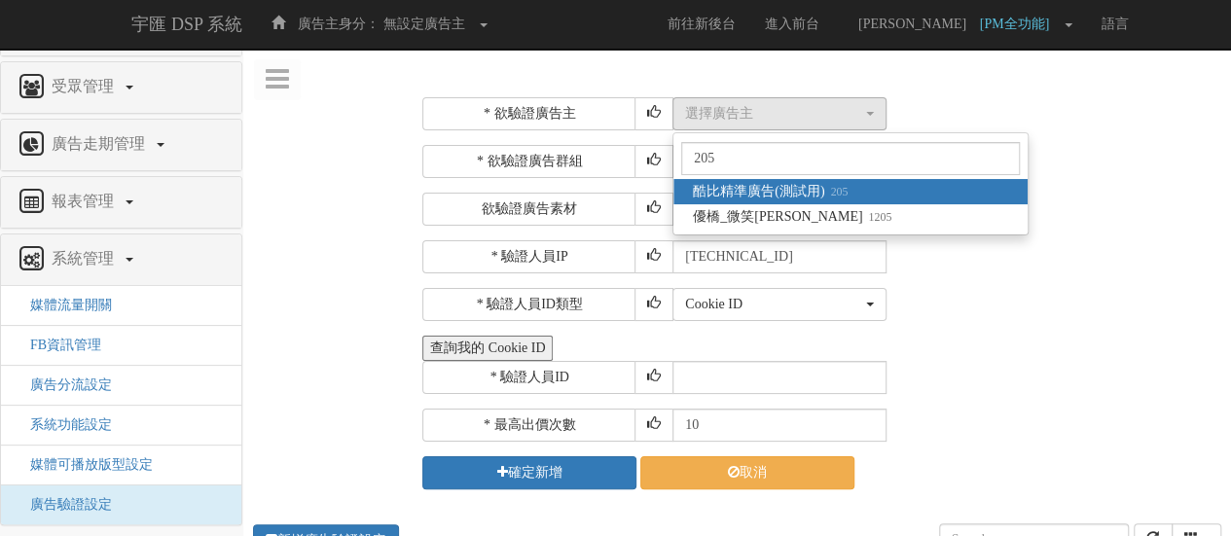
click at [791, 189] on span "酷比精準廣告(測試用) 205" at bounding box center [770, 191] width 155 height 19
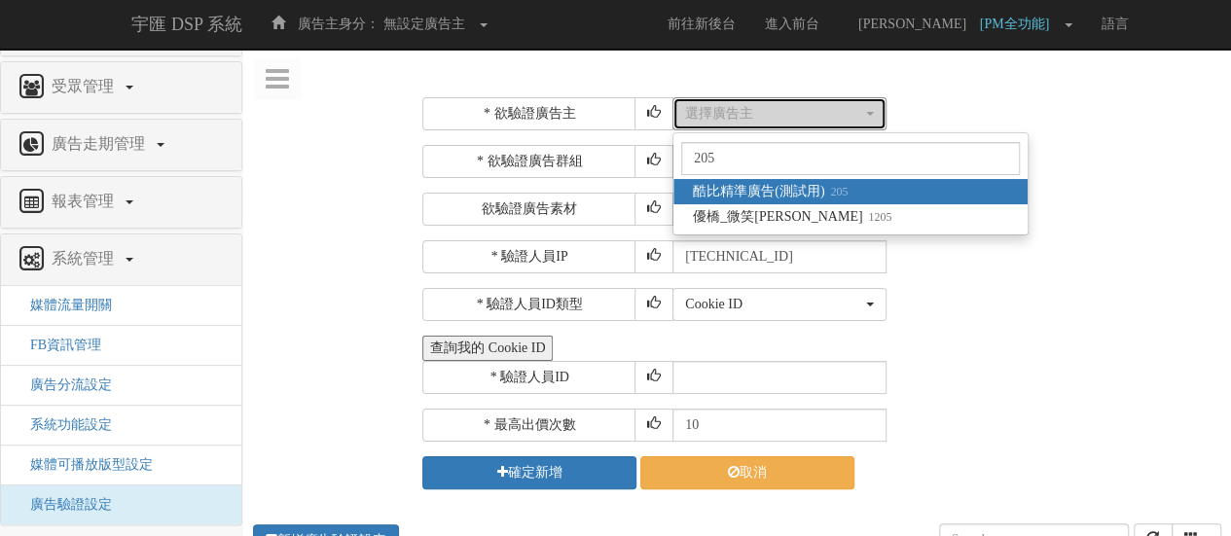
select select "205"
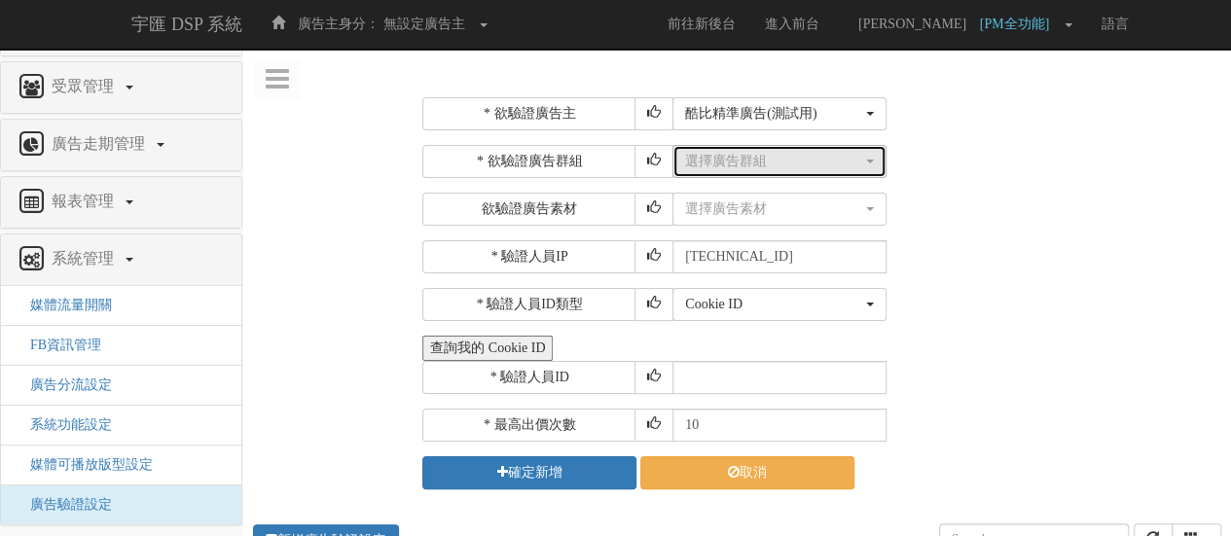
click at [795, 159] on div "選擇廣告群組" at bounding box center [773, 161] width 177 height 19
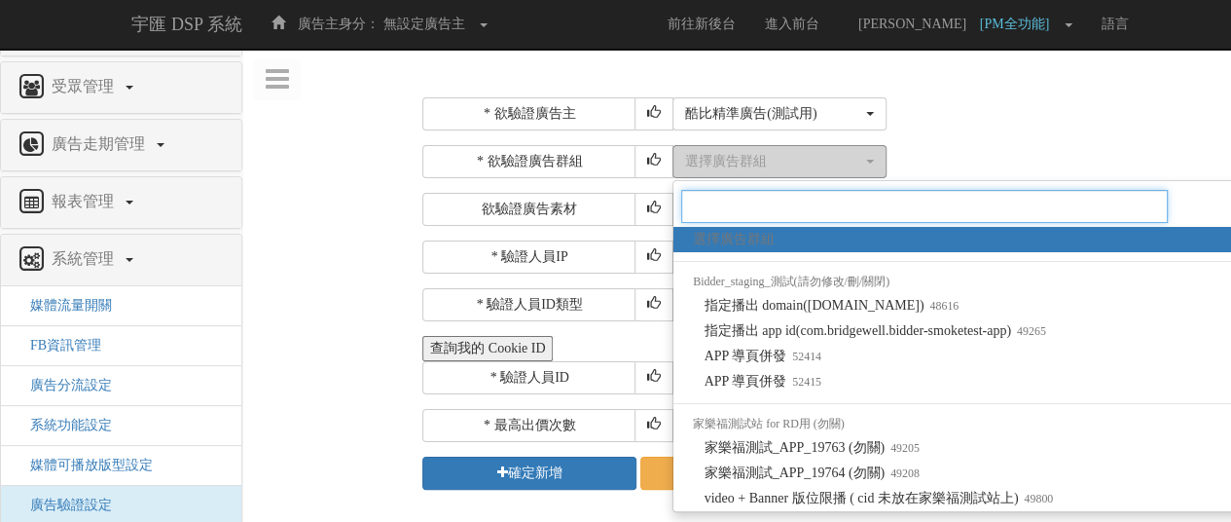
type input "v"
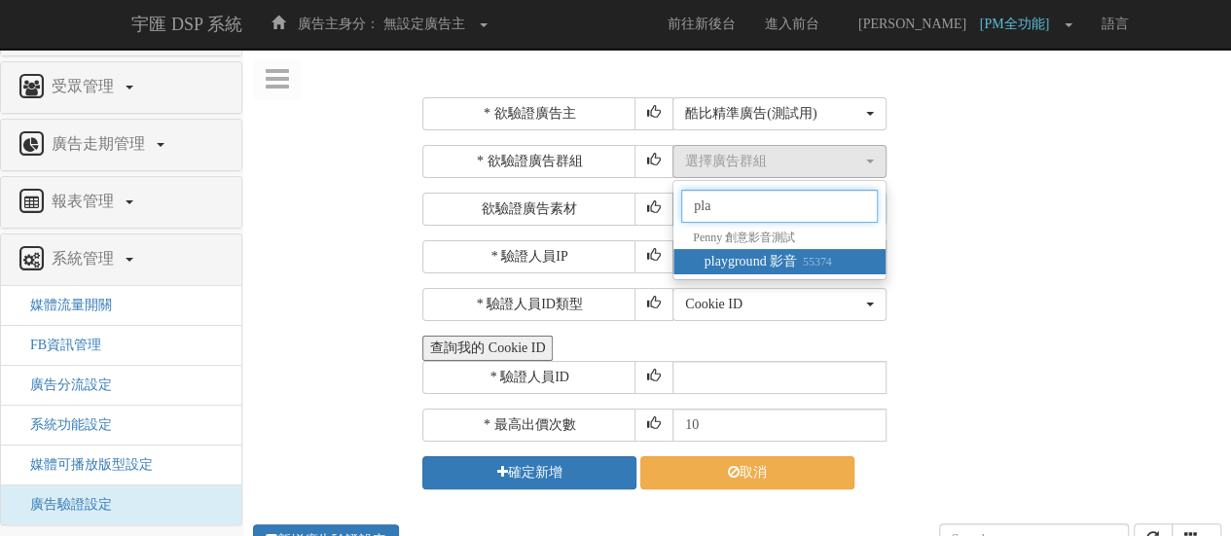
type input "pla"
click at [765, 269] on span "playground 影音 55374" at bounding box center [768, 261] width 127 height 19
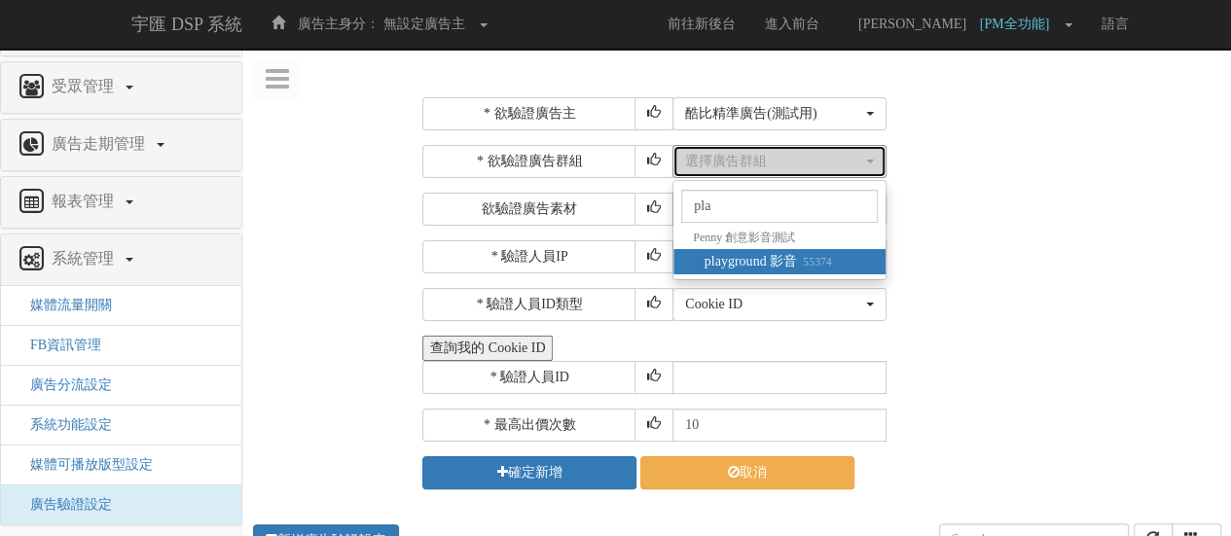
select select "55374"
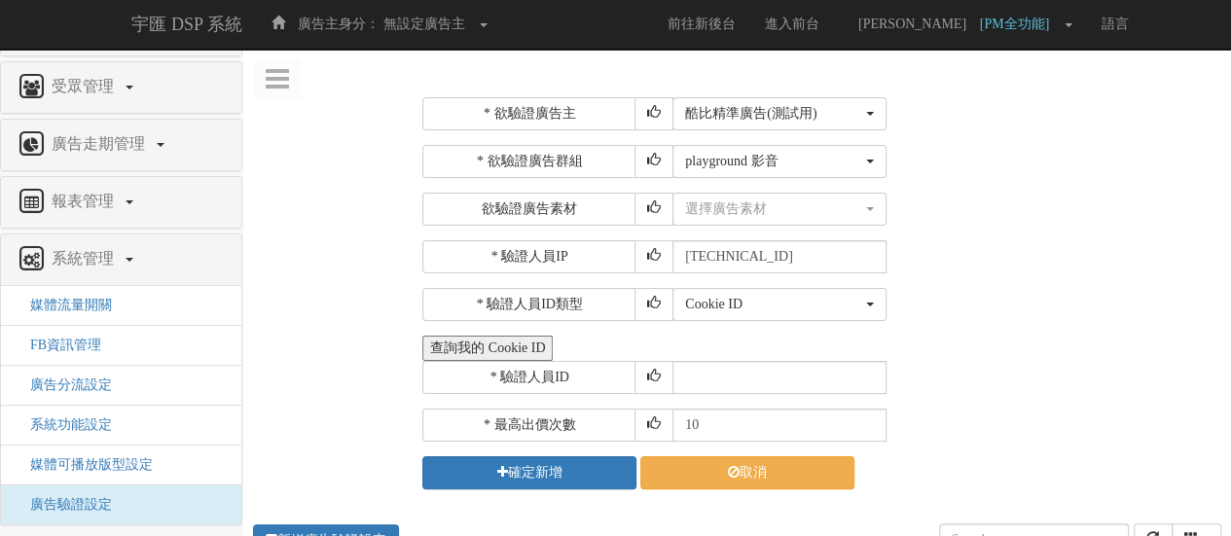
click at [765, 225] on div "* 欲驗證廣告主 選擇廣告主 特力+ 科技紫薇網 Momo 東森EHS Uniqlo EFShop 樂天 屈臣氏[PERSON_NAME] sinyi 信義房…" at bounding box center [819, 293] width 794 height 392
click at [765, 221] on button "選擇廣告素材" at bounding box center [779, 209] width 214 height 33
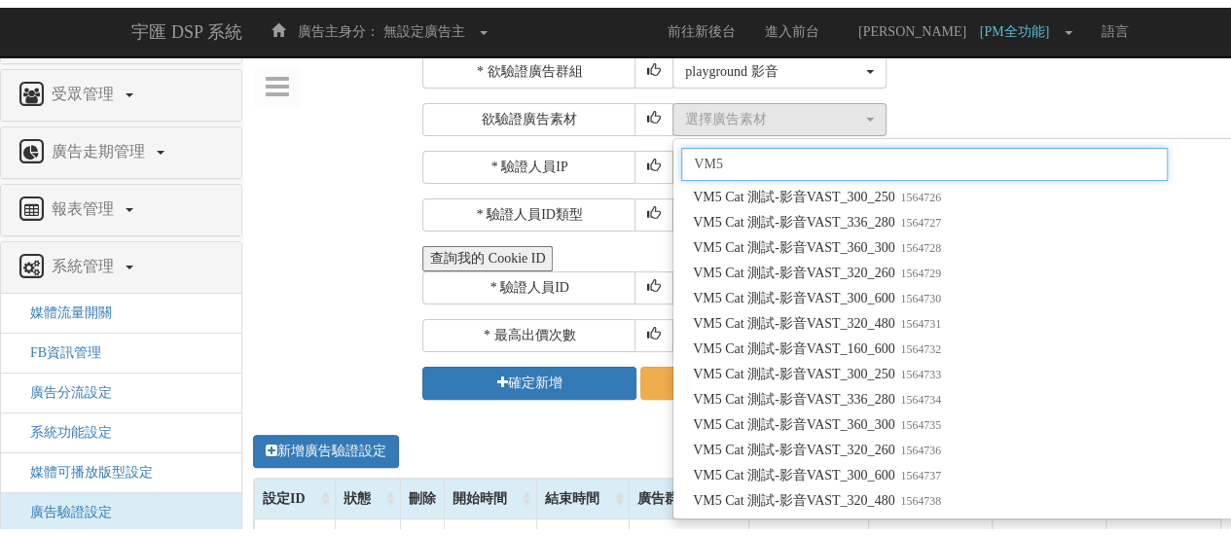
scroll to position [8903, 0]
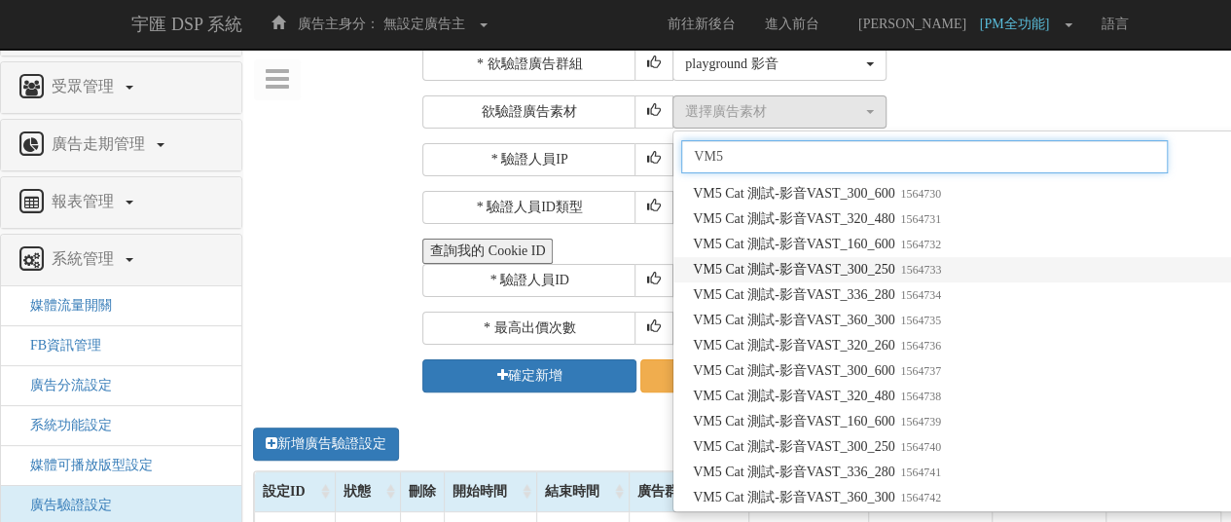
type input "VM5"
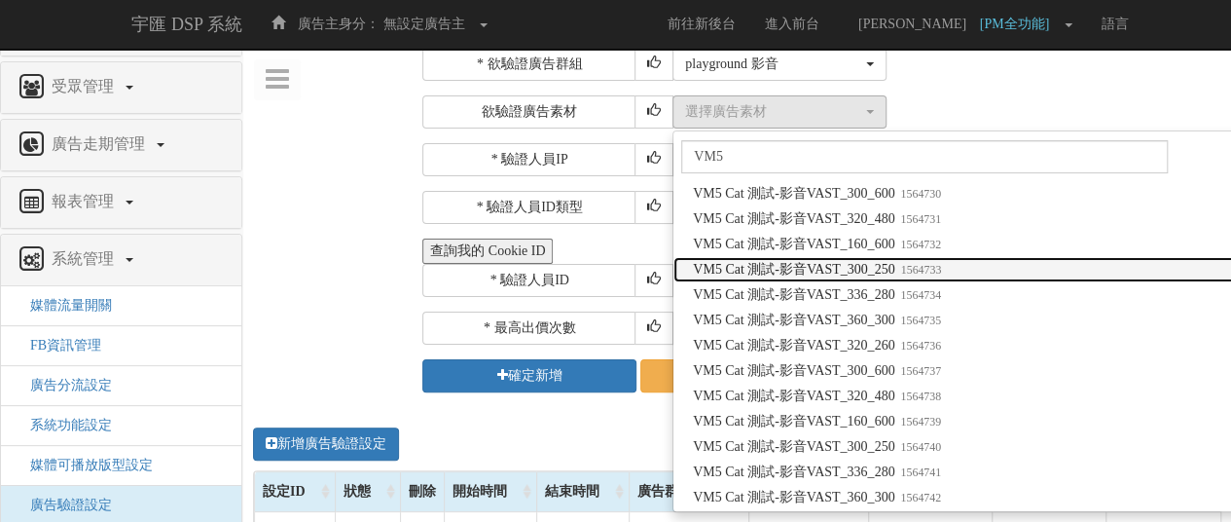
click at [880, 268] on span "VM5 Cat 測試-影音VAST_300_250 1564733" at bounding box center [817, 269] width 248 height 19
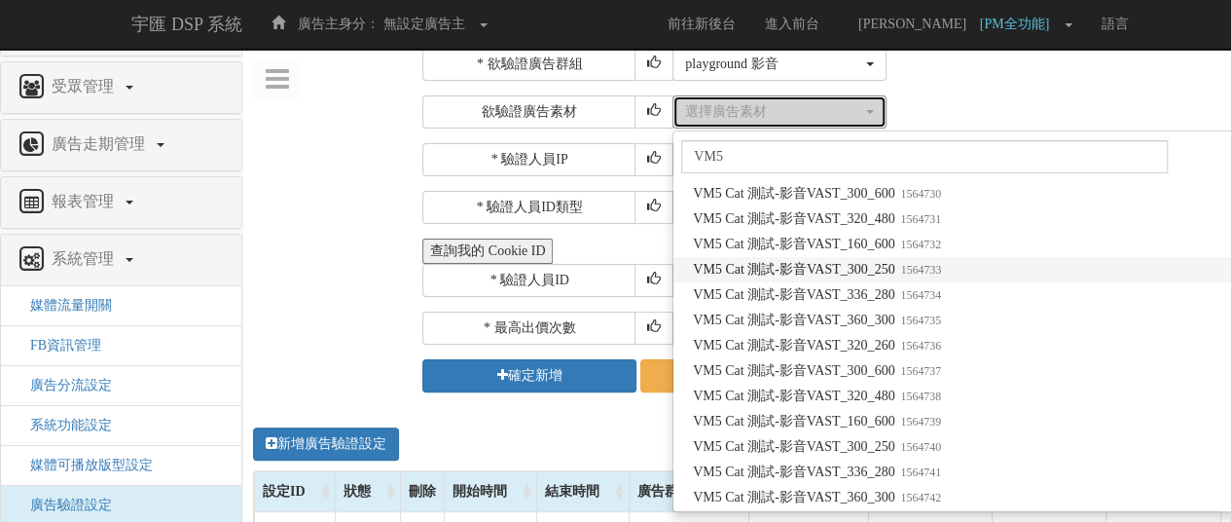
select select "1564733"
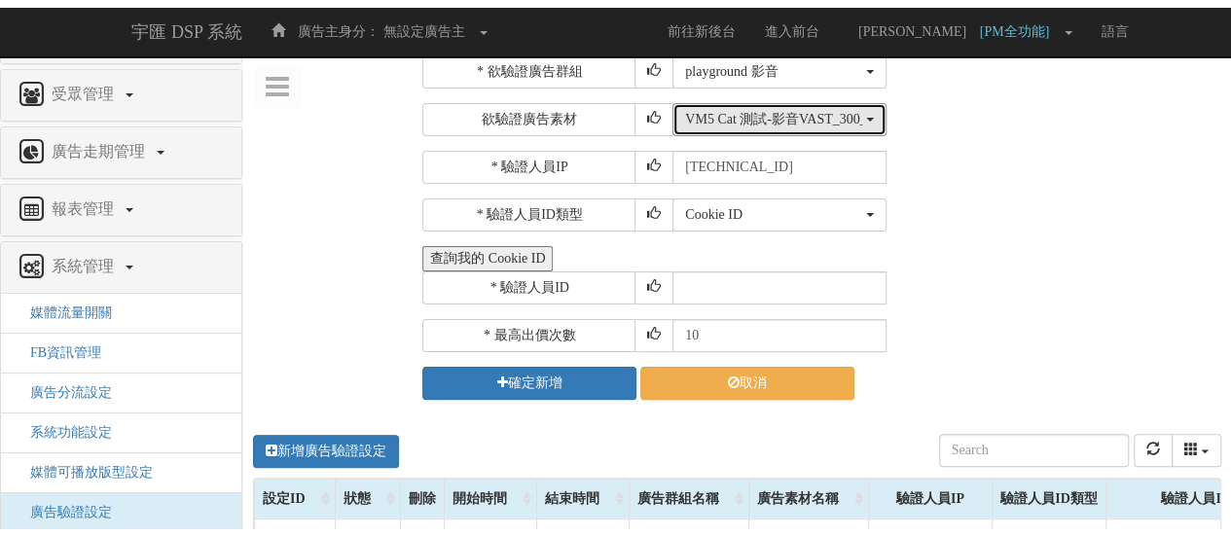
scroll to position [0, 0]
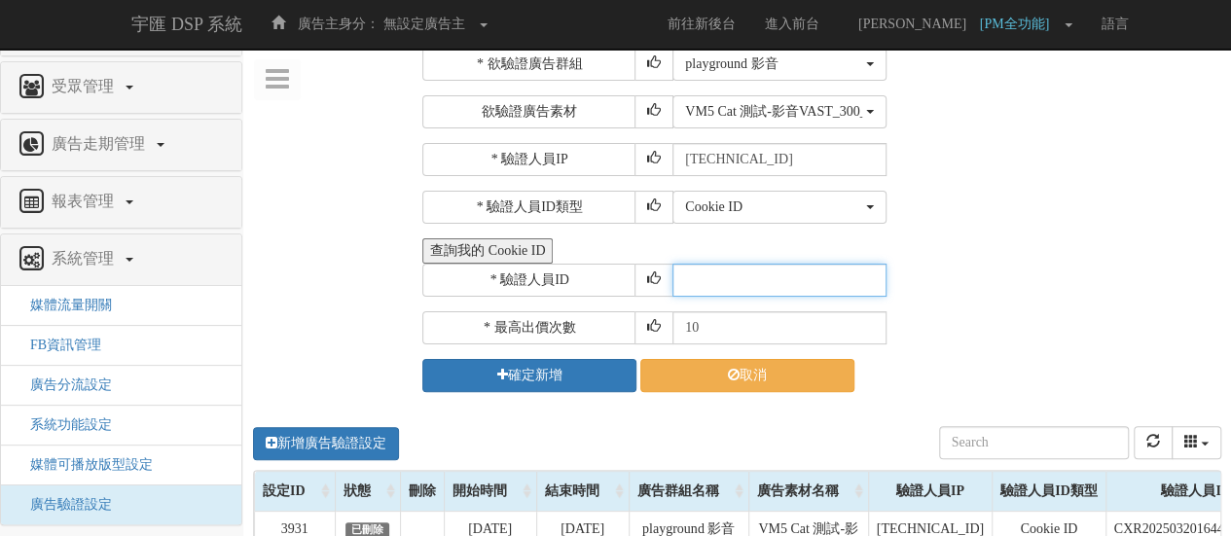
click at [761, 272] on input "text" at bounding box center [779, 280] width 214 height 33
paste input "CZR2022110409493320255"
type input "CZR2022110409493320255"
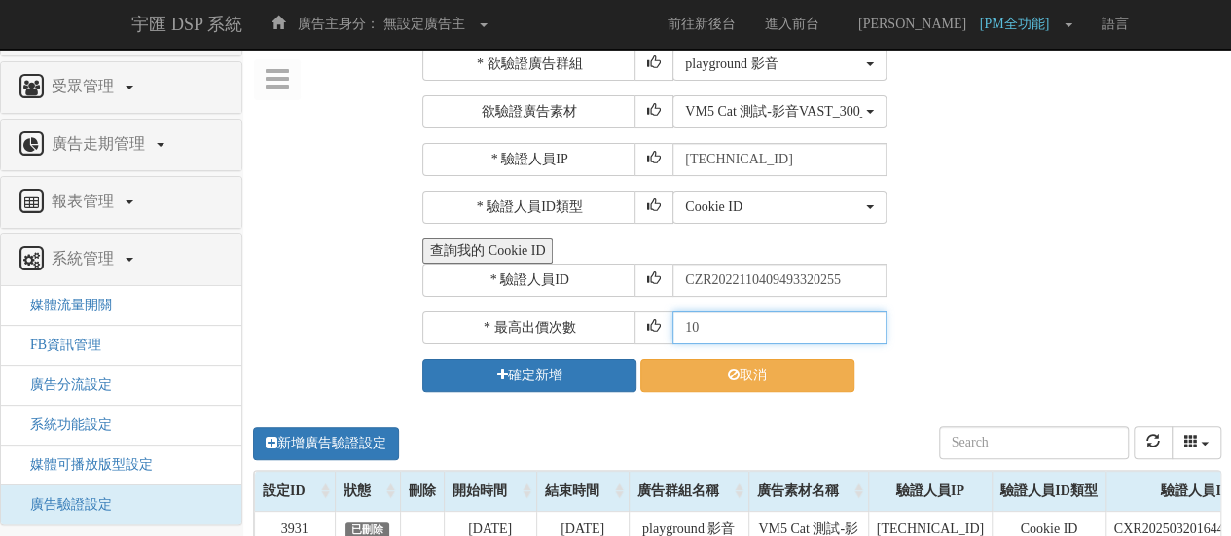
drag, startPoint x: 740, startPoint y: 322, endPoint x: 661, endPoint y: 322, distance: 78.8
click at [661, 322] on div "* 最高出價次數 10" at bounding box center [819, 327] width 794 height 33
type input "30"
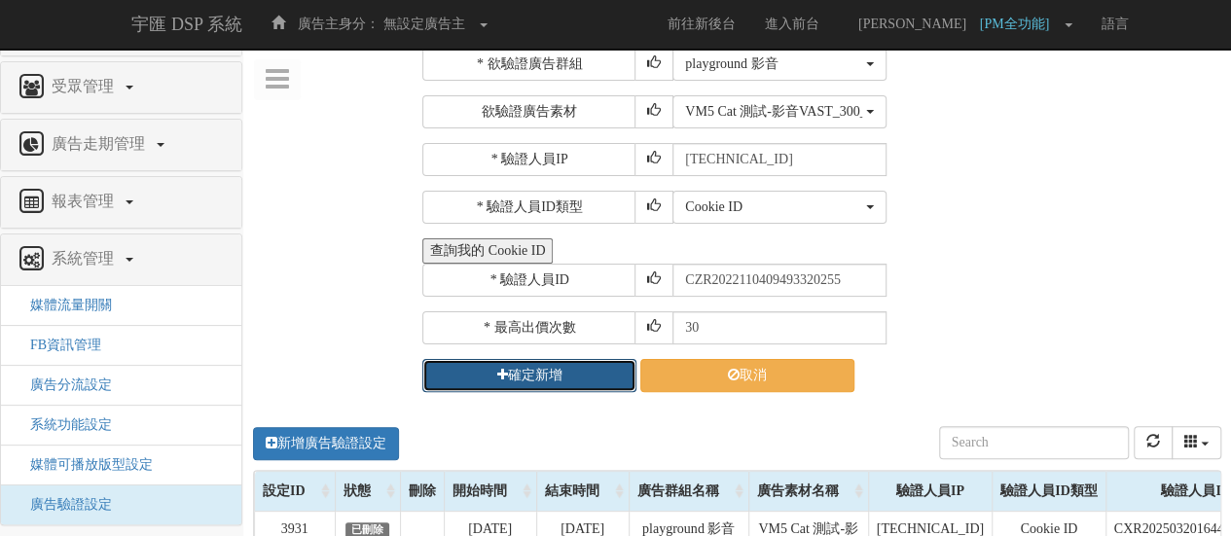
click at [576, 368] on button "確定新增" at bounding box center [529, 375] width 214 height 33
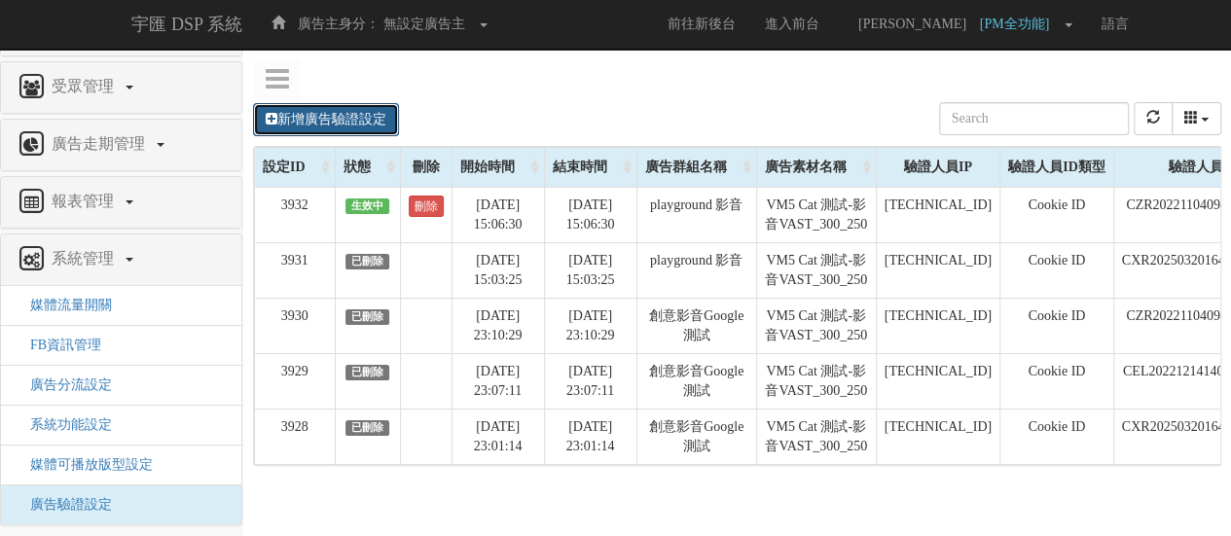
click at [350, 127] on link "新增廣告驗證設定" at bounding box center [326, 119] width 146 height 33
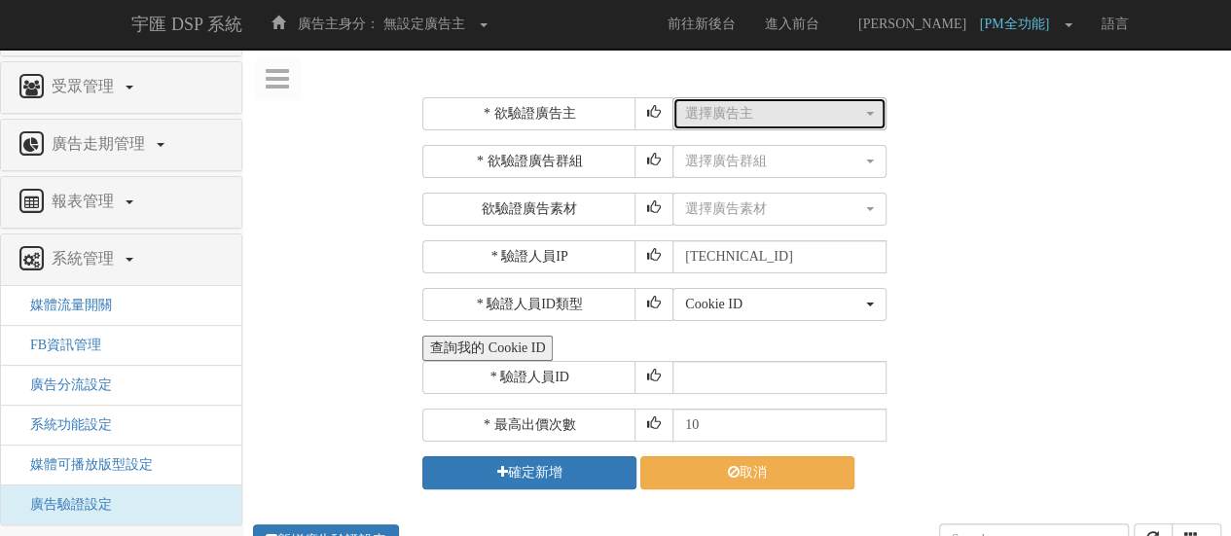
click at [728, 107] on div "選擇廣告主" at bounding box center [773, 113] width 177 height 19
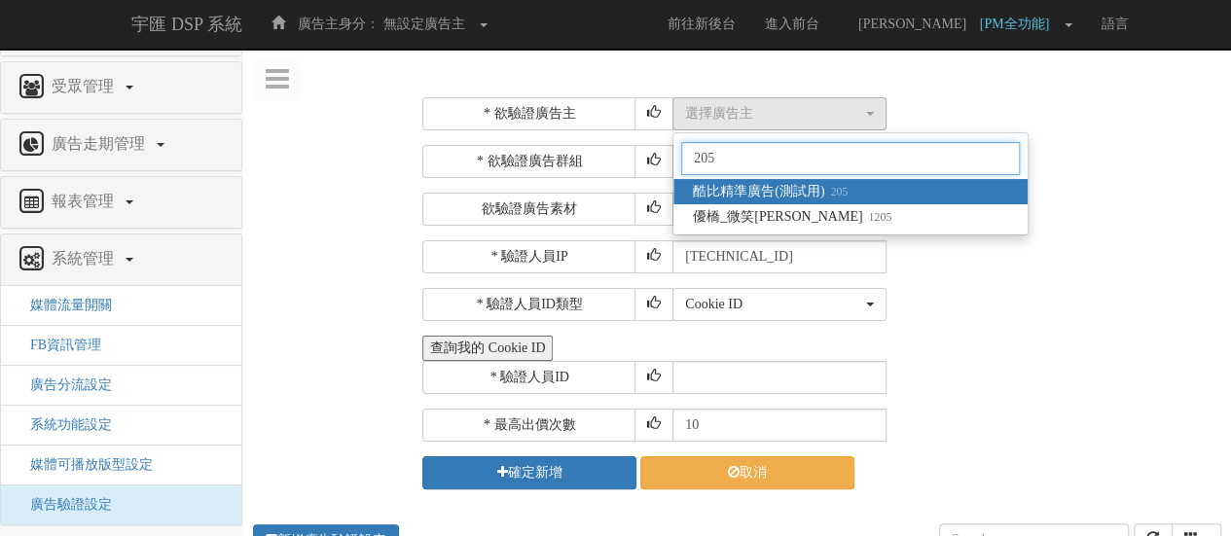
type input "205"
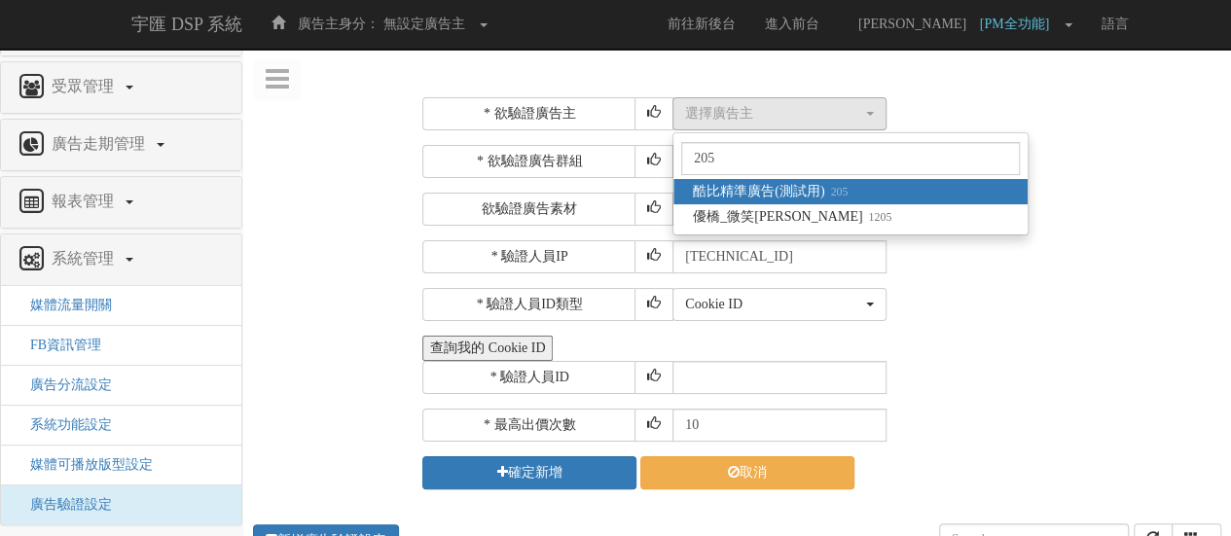
click at [779, 185] on span "酷比精準廣告(測試用) 205" at bounding box center [770, 191] width 155 height 19
select select "205"
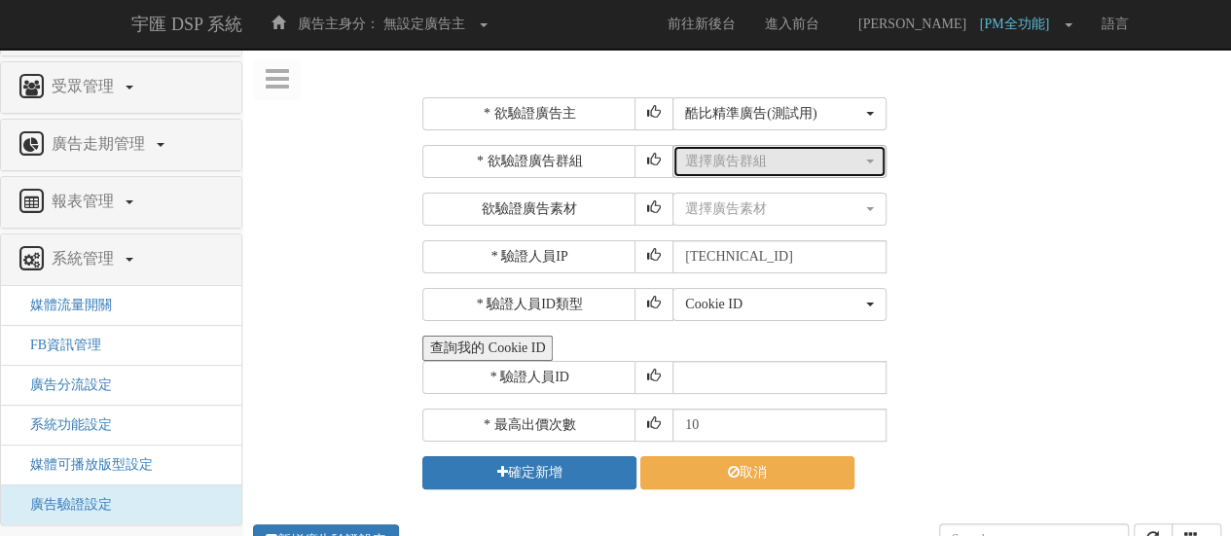
click at [779, 163] on div "選擇廣告群組" at bounding box center [773, 161] width 177 height 19
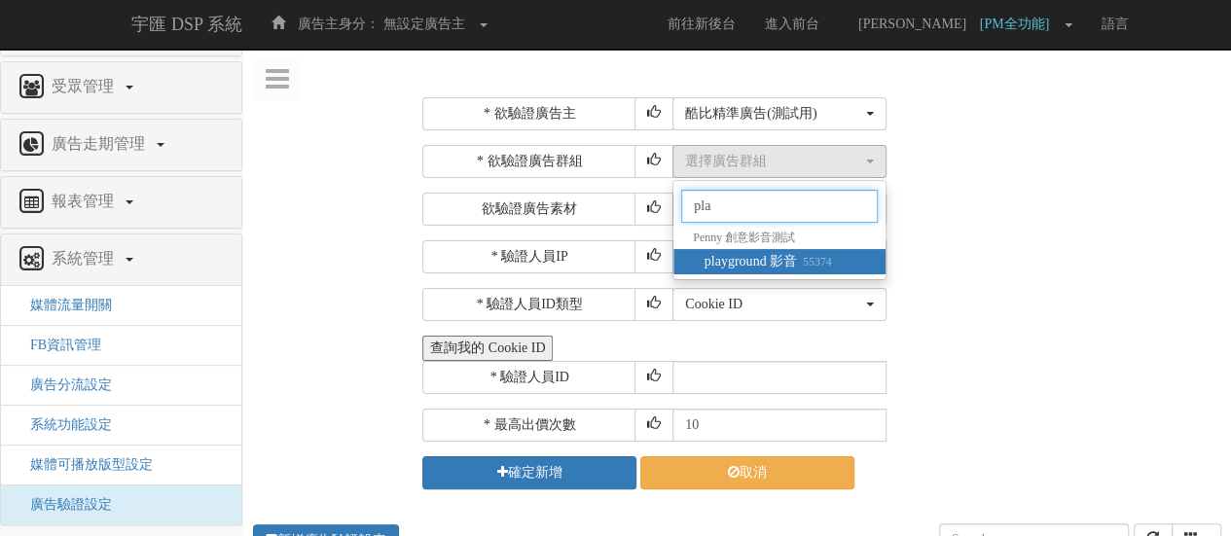
type input "pla"
click at [777, 260] on span "playground 影音 55374" at bounding box center [768, 261] width 127 height 19
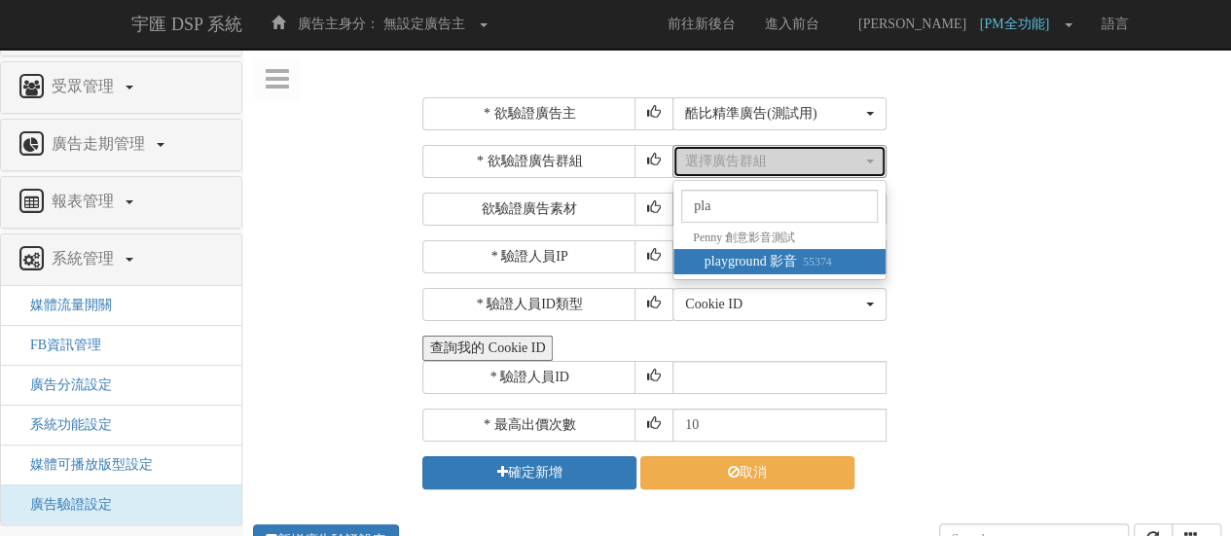
select select "55374"
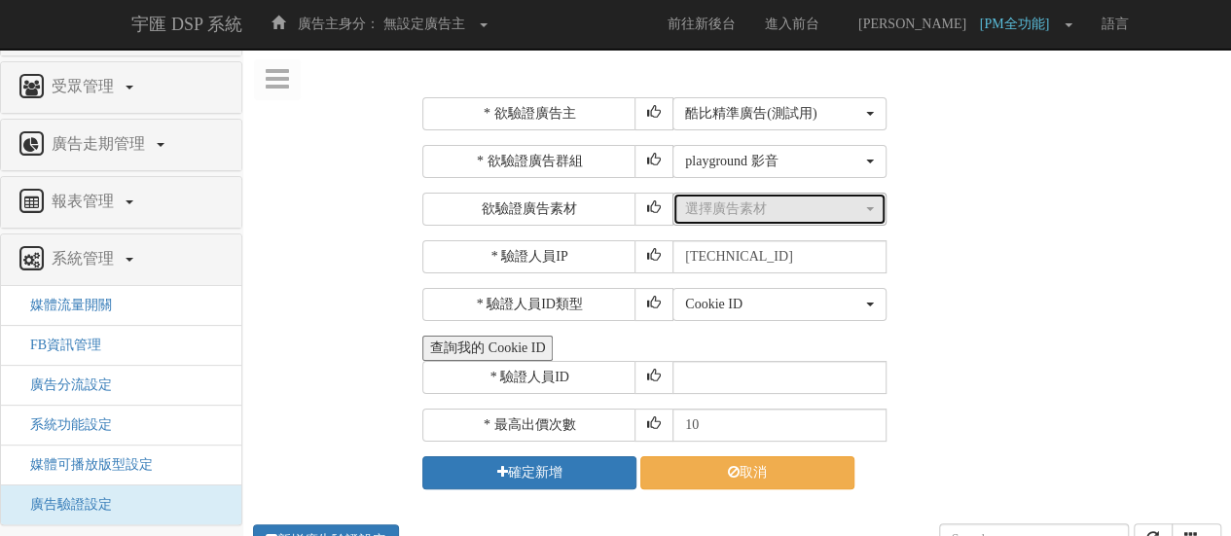
click at [758, 197] on button "選擇廣告素材" at bounding box center [779, 209] width 214 height 33
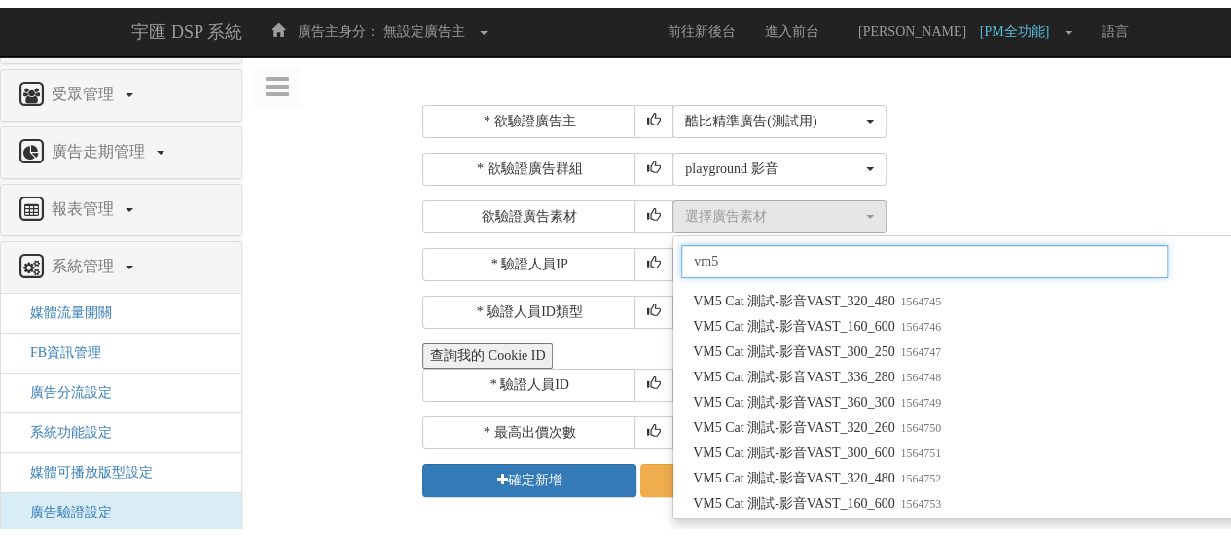
scroll to position [8899, 0]
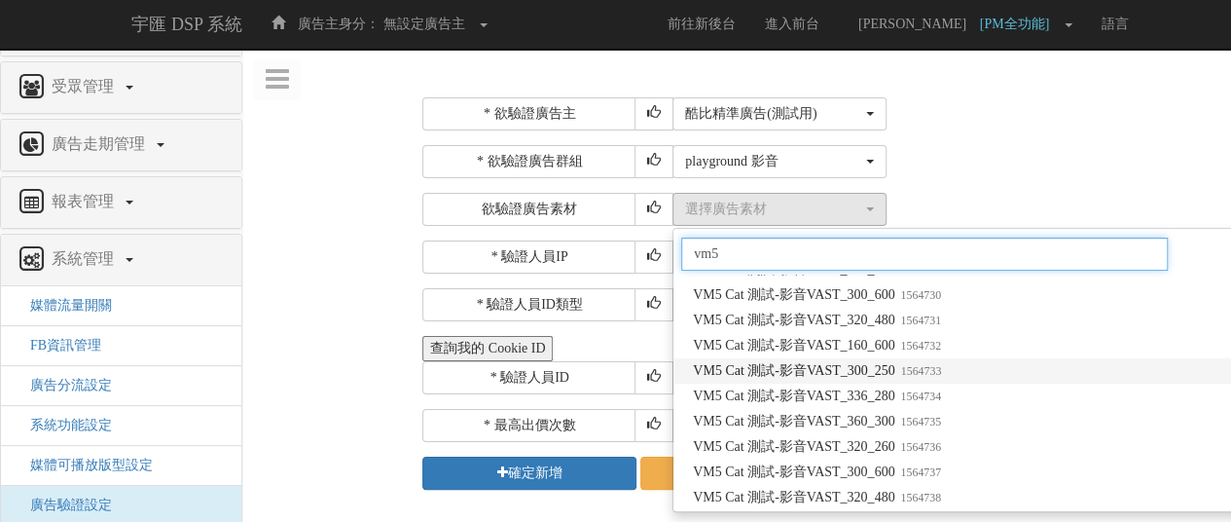
type input "vm5"
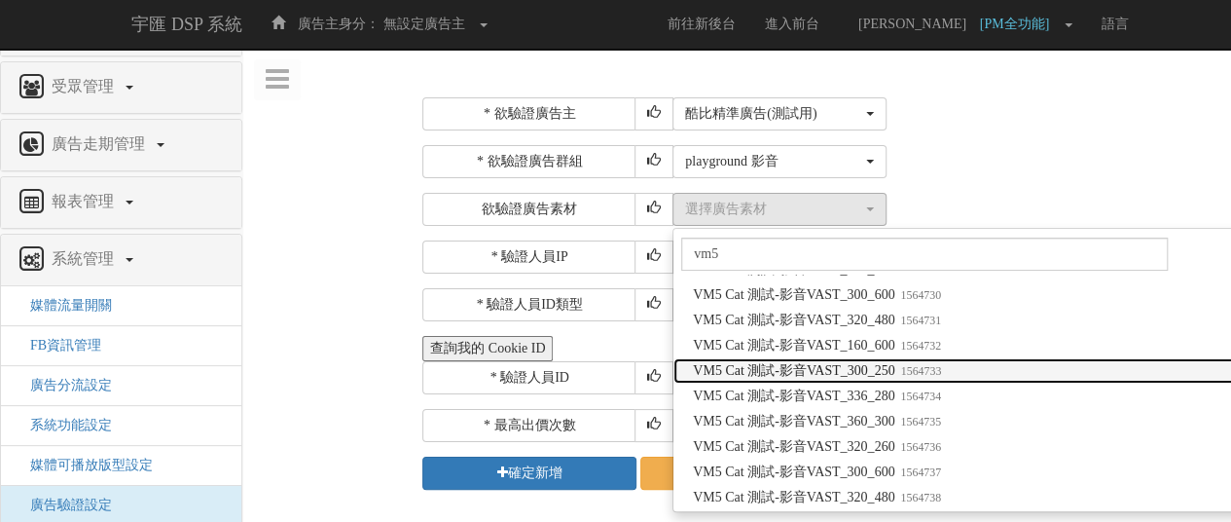
click at [903, 381] on span "VM5 Cat 測試-影音VAST_300_250 1564733" at bounding box center [817, 370] width 248 height 19
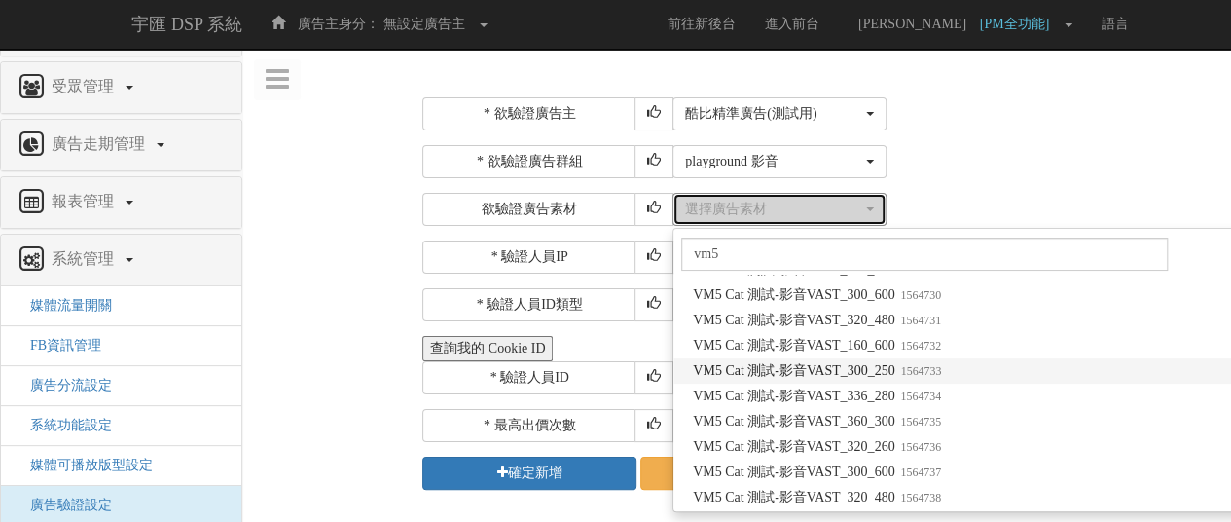
select select "1564733"
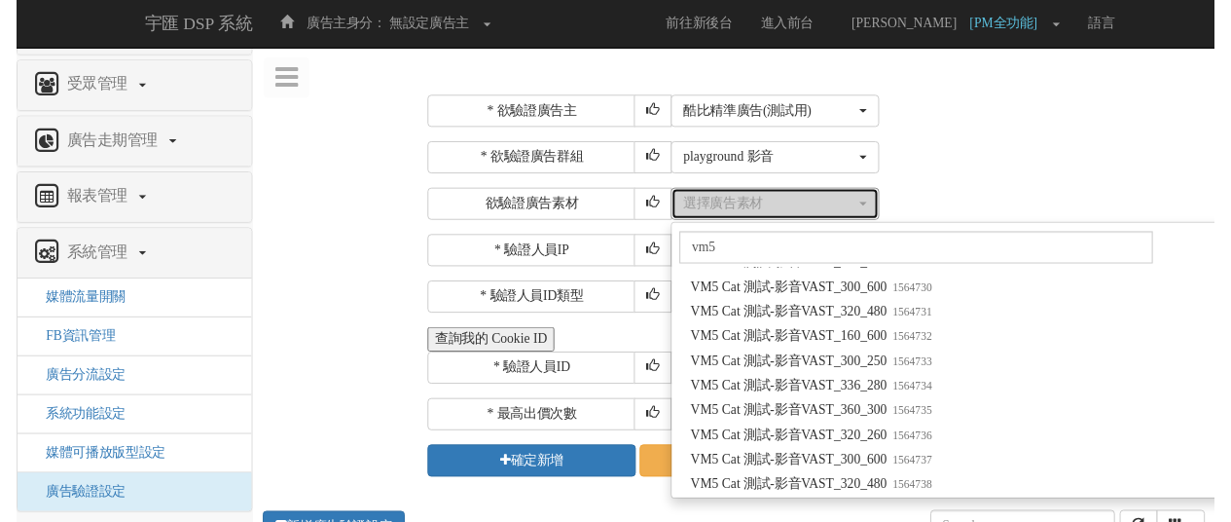
scroll to position [0, 0]
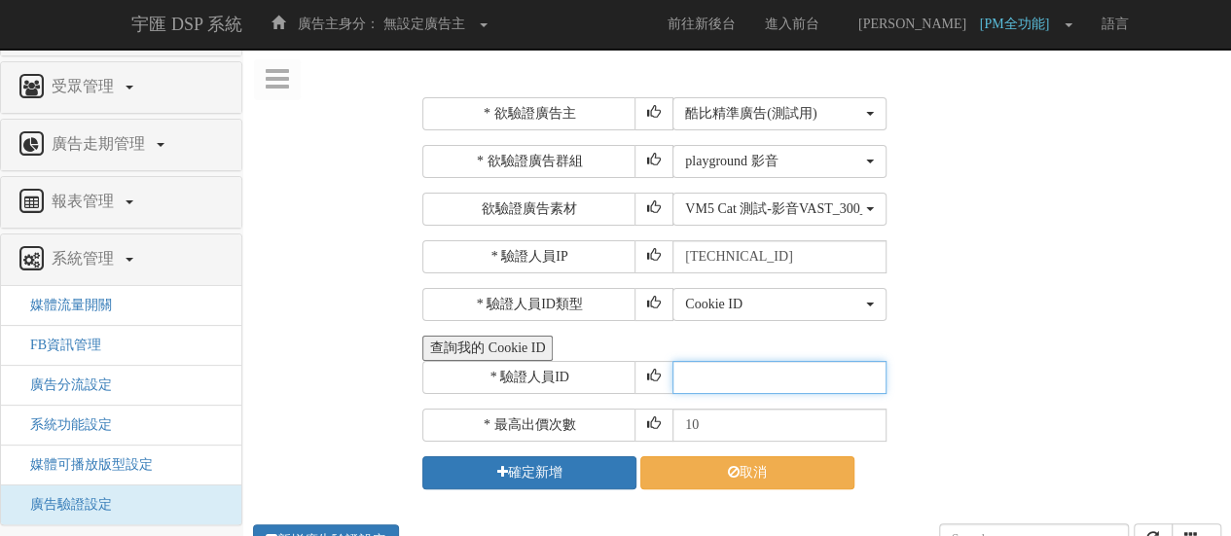
drag, startPoint x: 745, startPoint y: 382, endPoint x: 751, endPoint y: 419, distance: 37.4
click at [745, 382] on input "text" at bounding box center [779, 377] width 214 height 33
click at [751, 423] on input "10" at bounding box center [779, 425] width 214 height 33
type input "1"
type input "30"
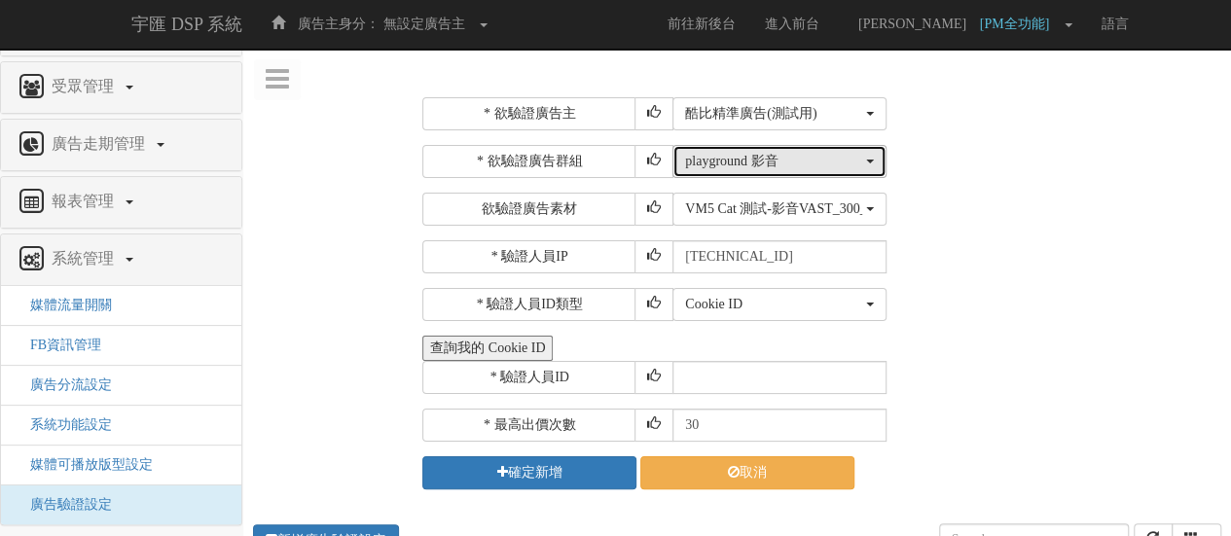
click at [736, 167] on div "playground 影音" at bounding box center [773, 161] width 177 height 19
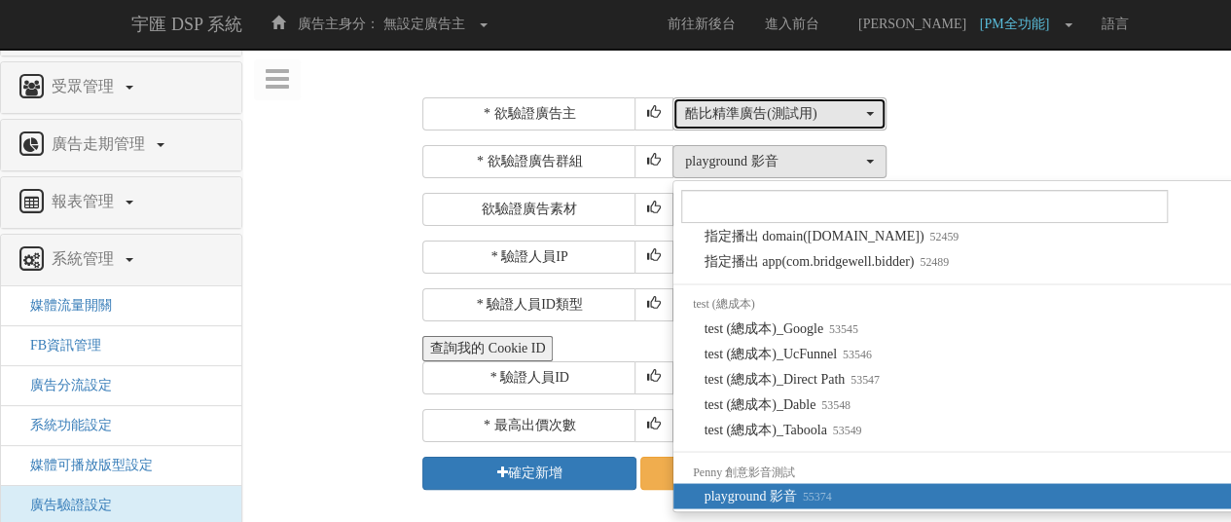
click at [772, 112] on div "酷比精準廣告(測試用)" at bounding box center [773, 113] width 177 height 19
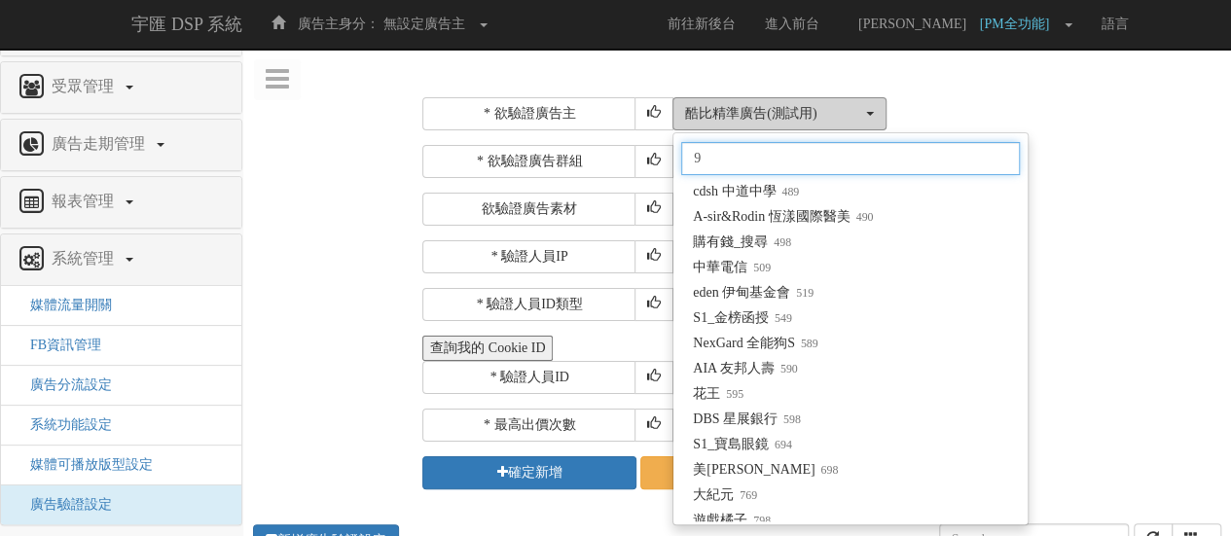
scroll to position [0, 0]
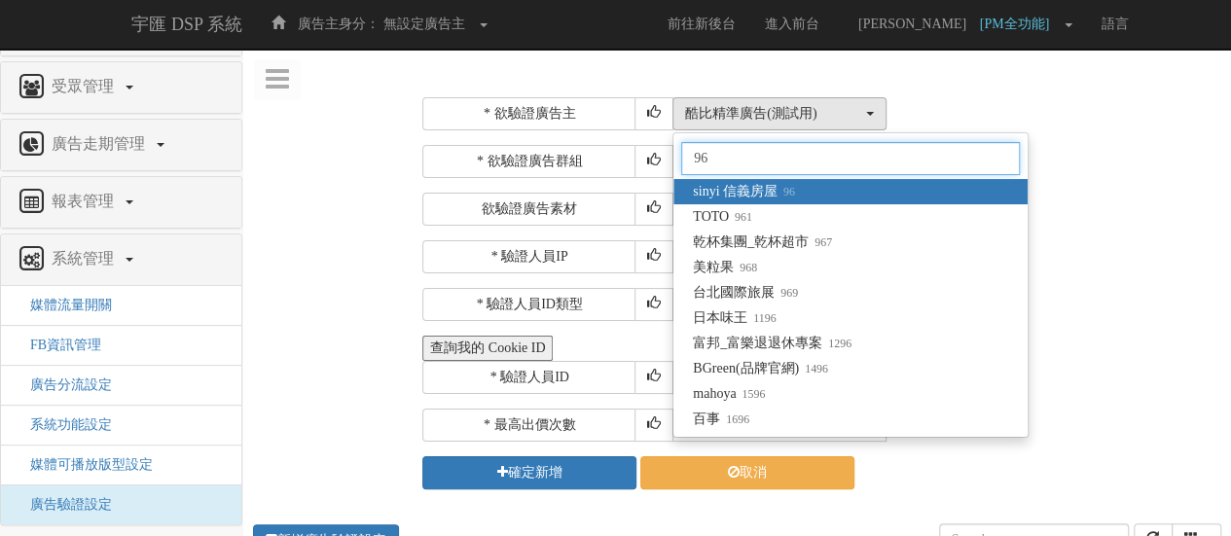
type input "96"
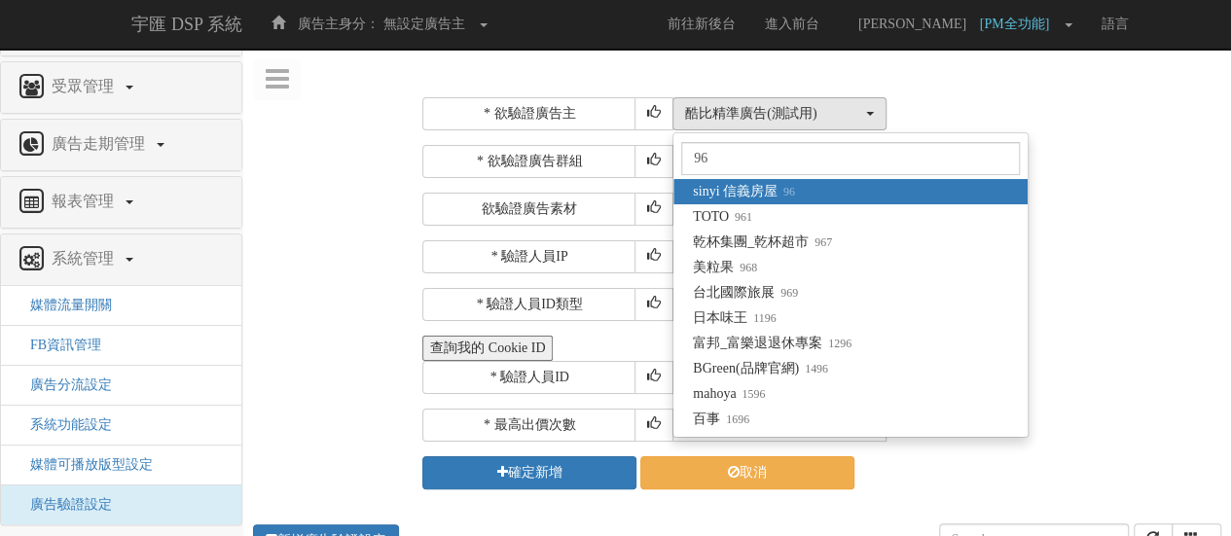
click at [788, 195] on small "96" at bounding box center [787, 192] width 18 height 14
select select "96"
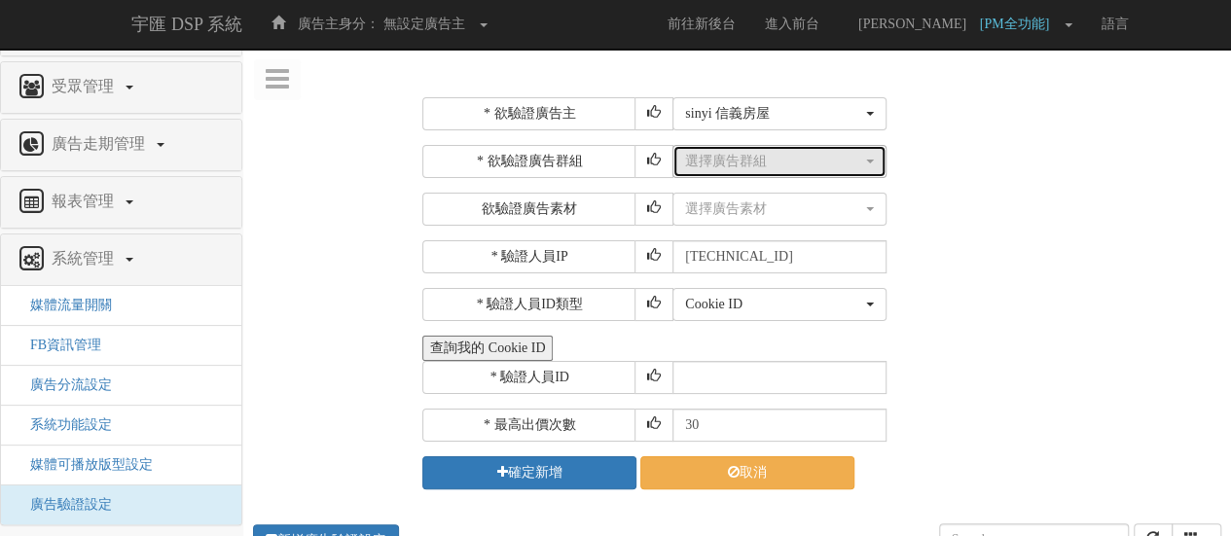
click at [771, 162] on div "選擇廣告群組" at bounding box center [773, 161] width 177 height 19
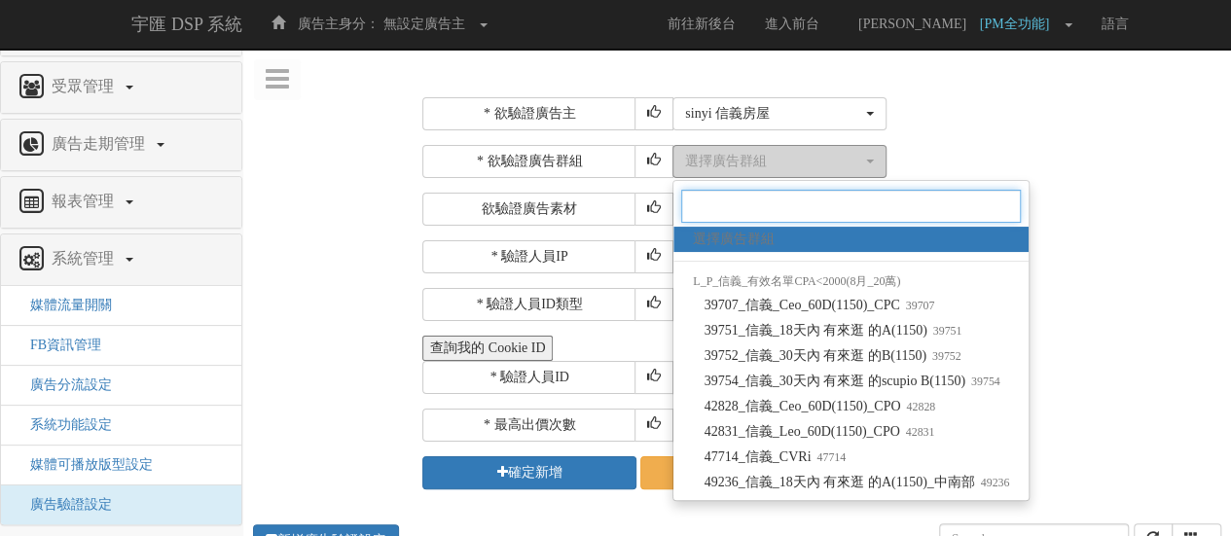
paste input "Direct Path-logo 39754_信義_30天內"
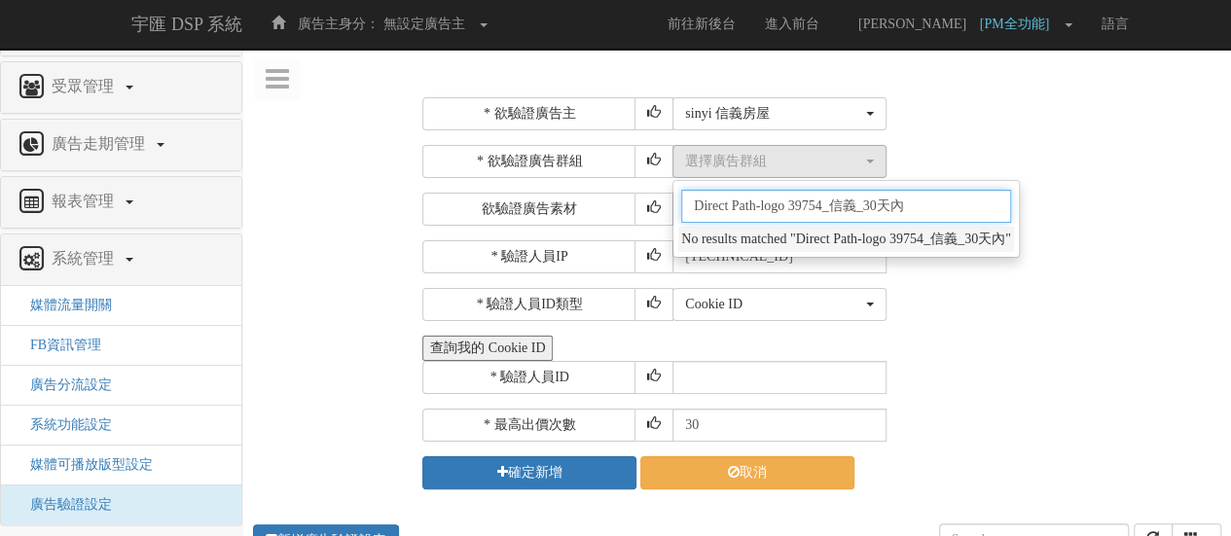
type input "Direct Path-logo 39754_信義_30天內"
click at [851, 248] on li "No results matched "Direct Path-logo 39754_信義_30天內"" at bounding box center [845, 239] width 335 height 25
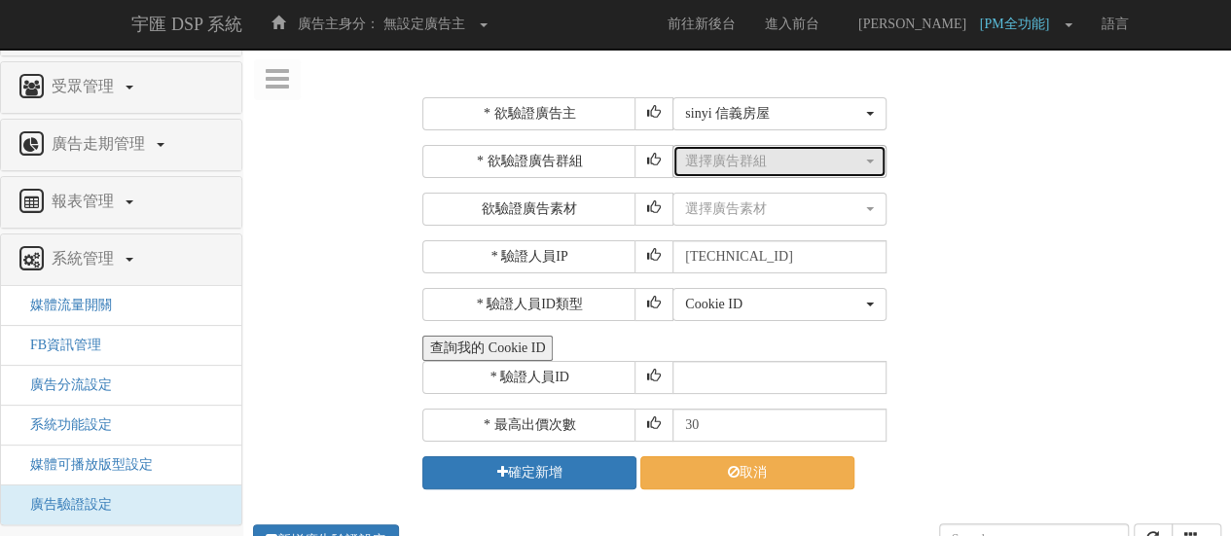
click at [780, 149] on button "選擇廣告群組" at bounding box center [779, 161] width 214 height 33
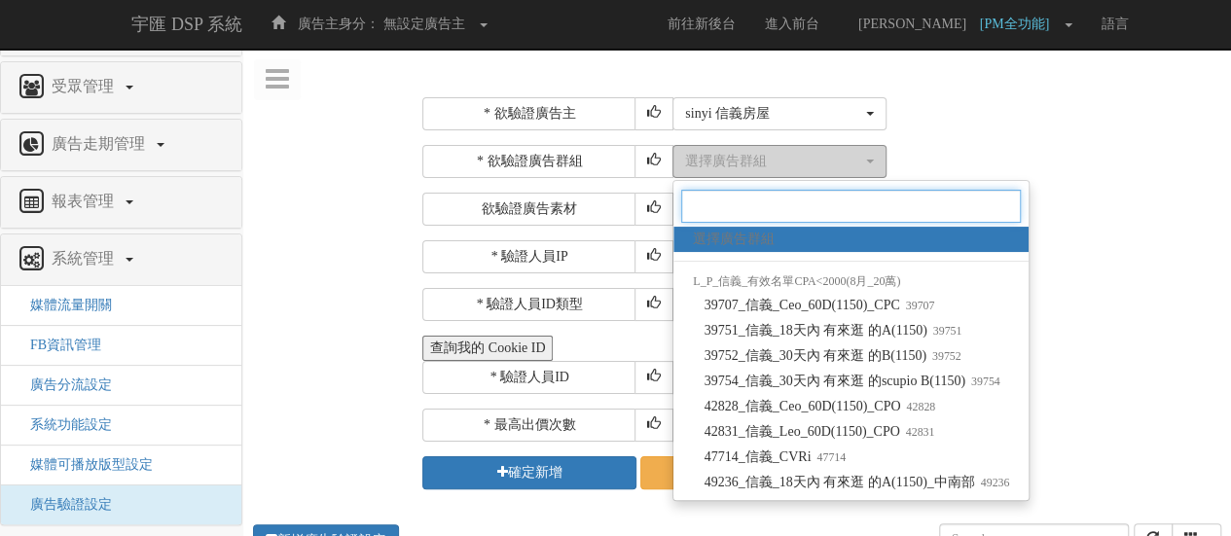
paste input "Direct Path-logo 39754_信義_30天內"
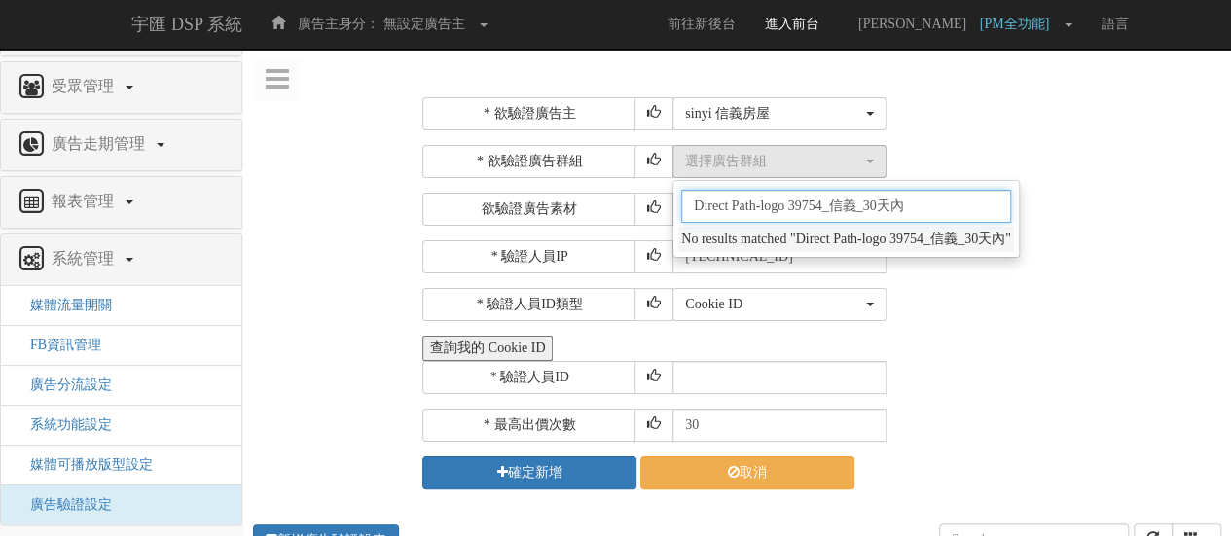
type input "Direct Path-logo 39754_信義_30天內"
drag, startPoint x: 923, startPoint y: 200, endPoint x: 588, endPoint y: 205, distance: 334.8
click at [588, 205] on div "* 欲驗證廣告群組 選擇廣告群組 39707_信義_Ceo_60D(1150)_CPC 39751_信義_18天內 有來逛 的A(1150) 39752_信義…" at bounding box center [819, 185] width 794 height 81
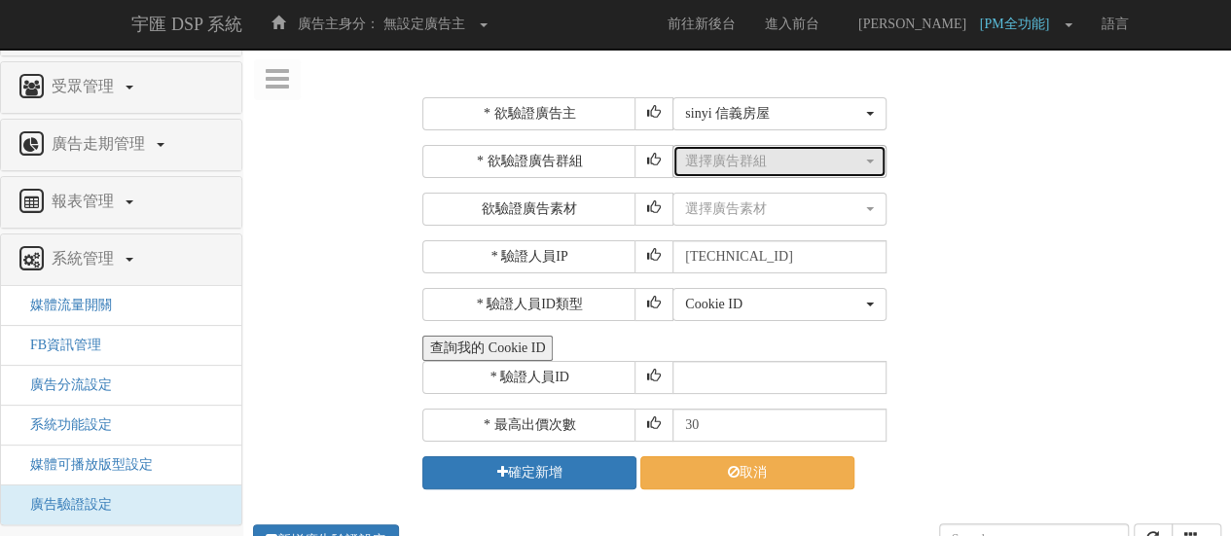
click at [738, 172] on button "選擇廣告群組" at bounding box center [779, 161] width 214 height 33
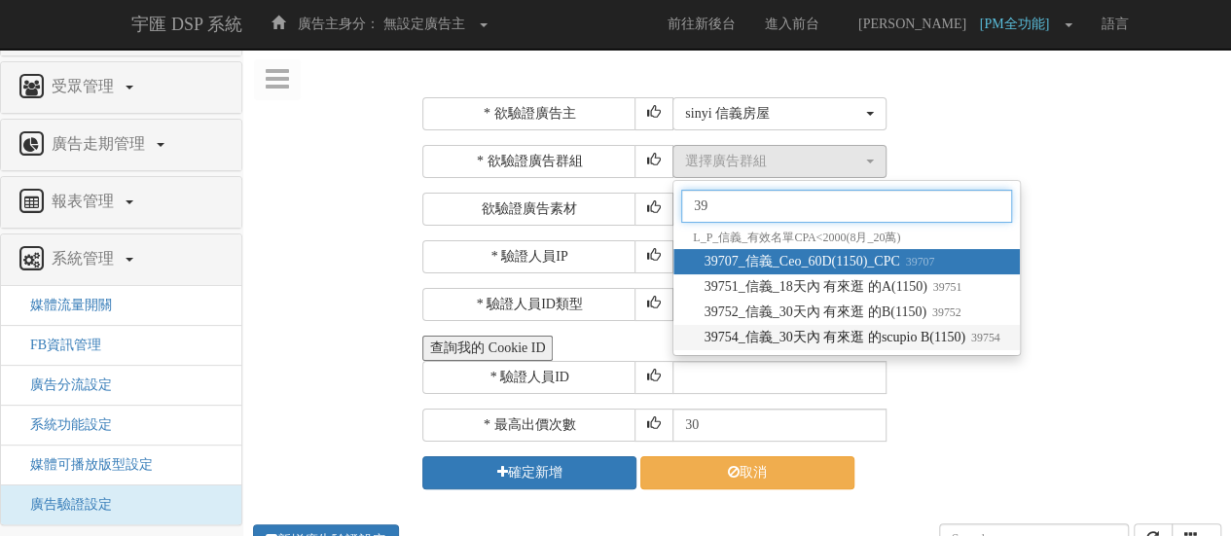
type input "39"
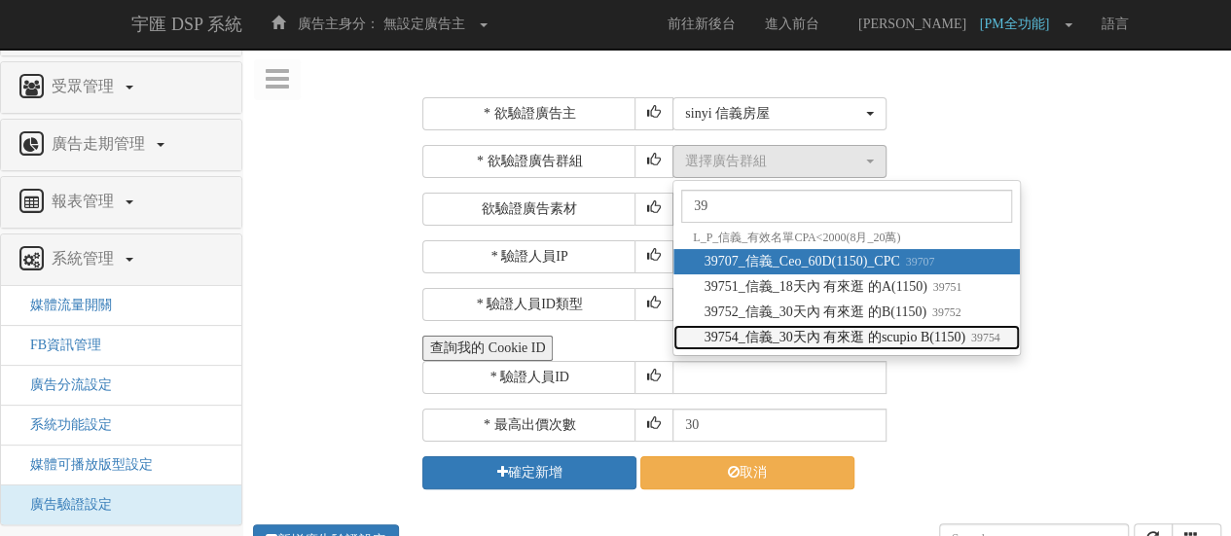
click at [825, 340] on span "39754_信義_30天內 有來逛 的scupio B(1150) 39754" at bounding box center [853, 337] width 296 height 19
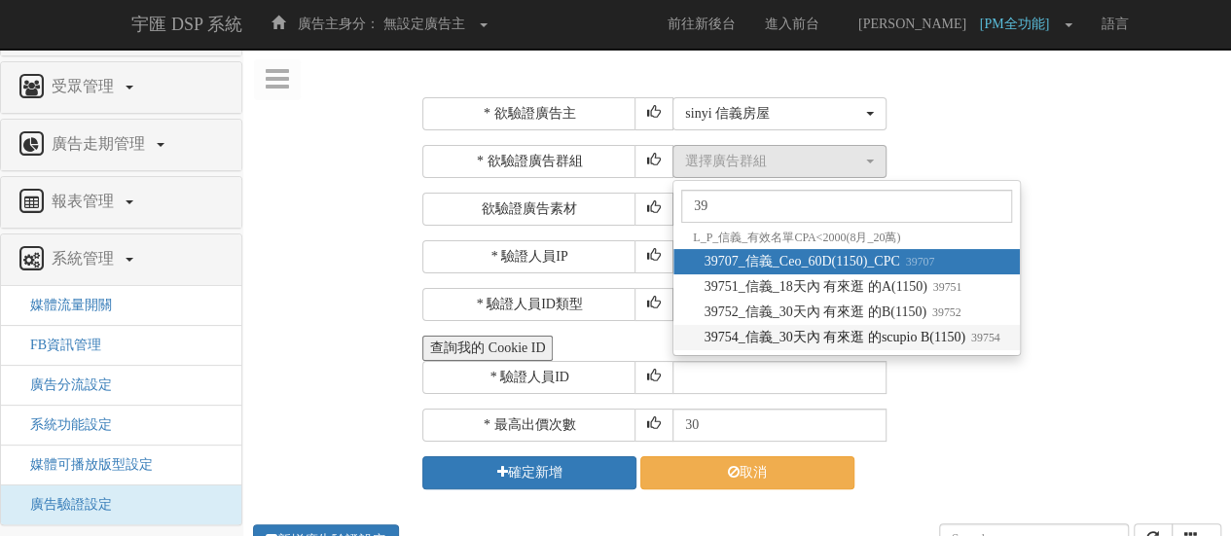
select select "39754"
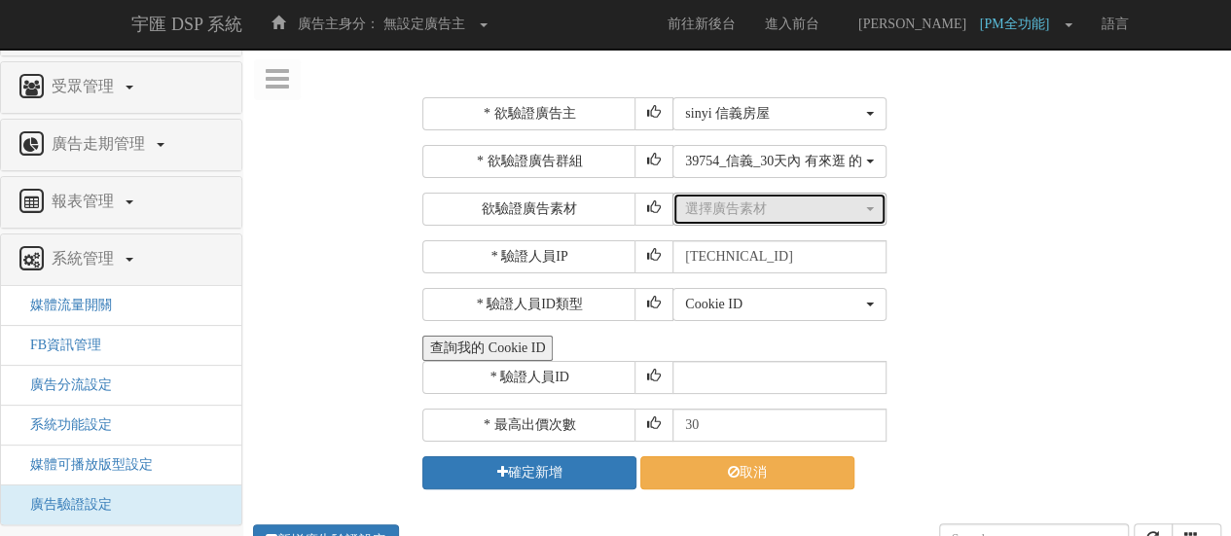
click at [762, 217] on div "選擇廣告素材" at bounding box center [773, 209] width 177 height 19
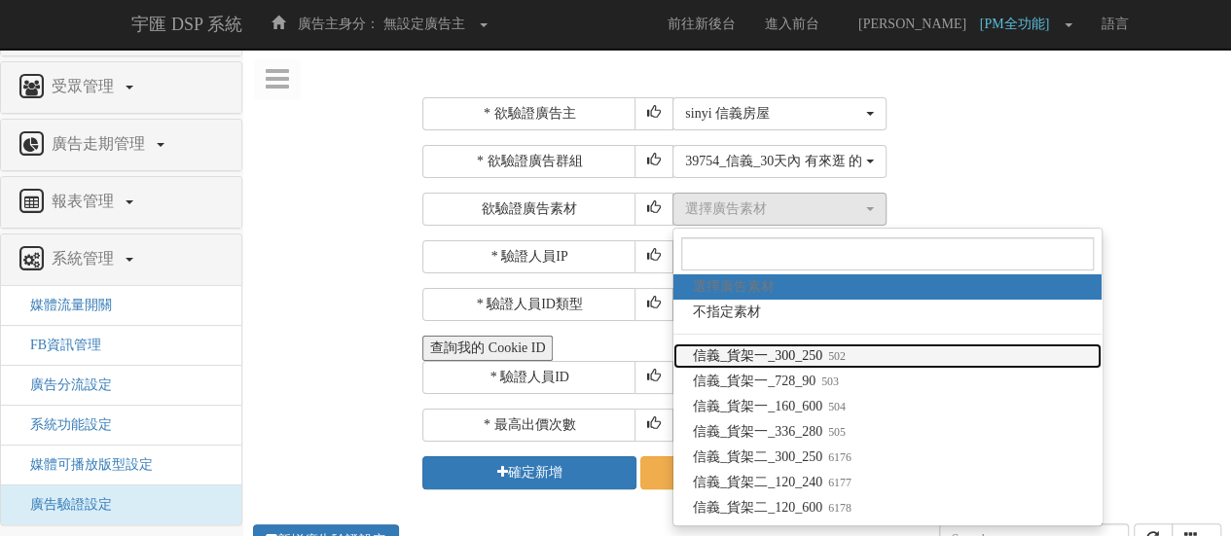
click at [821, 359] on span "信義_貨架一_300_250 502" at bounding box center [769, 355] width 153 height 19
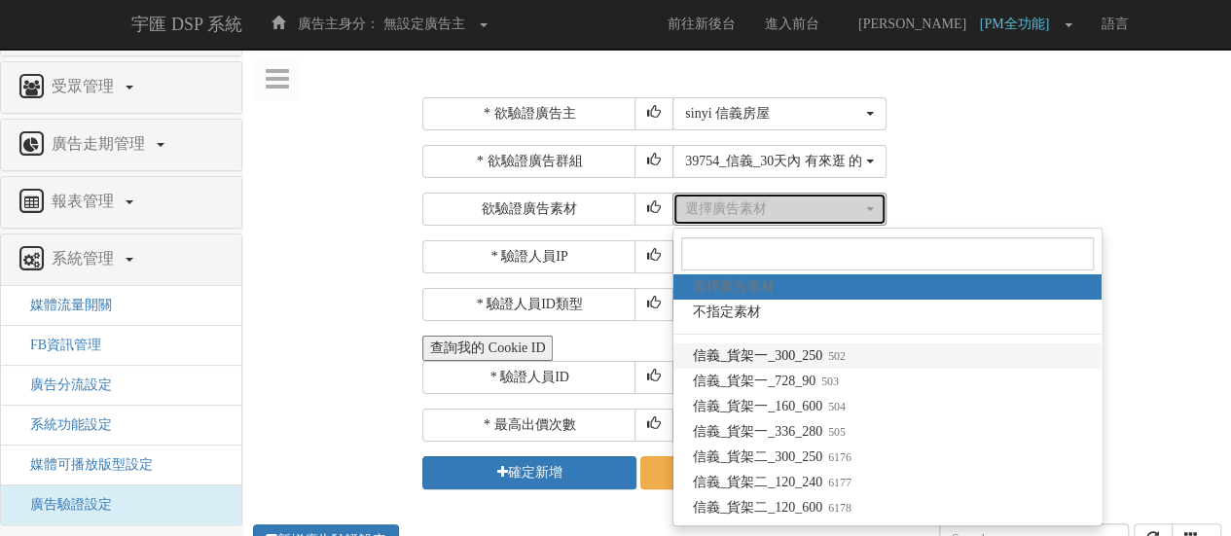
select select "502"
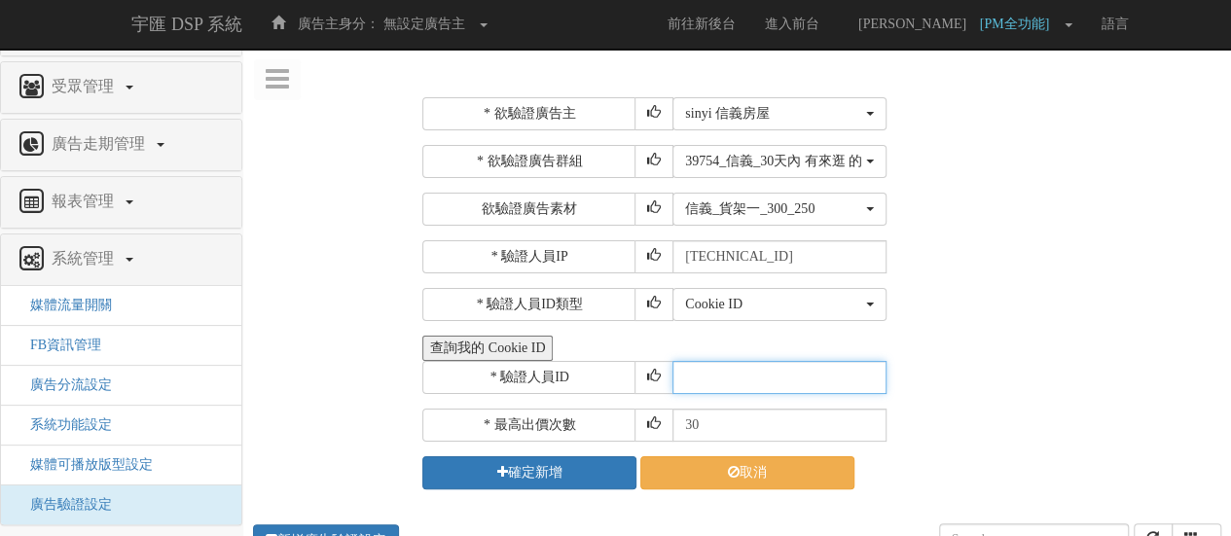
click at [778, 364] on input "text" at bounding box center [779, 377] width 214 height 33
paste input "CZR2022110409493320255"
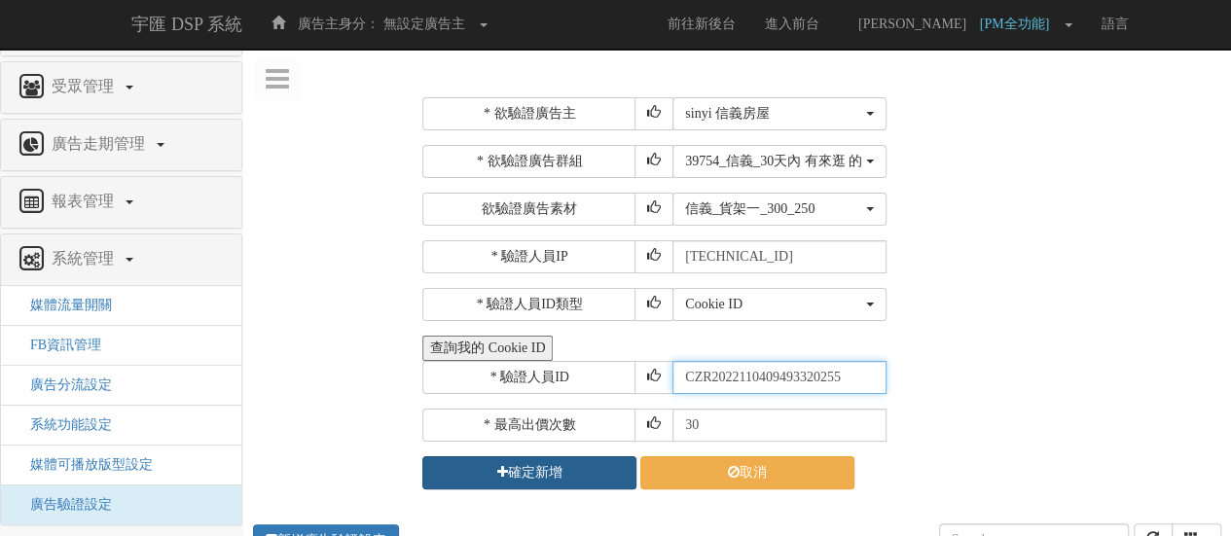
type input "CZR2022110409493320255"
click at [535, 465] on button "確定新增" at bounding box center [529, 472] width 214 height 33
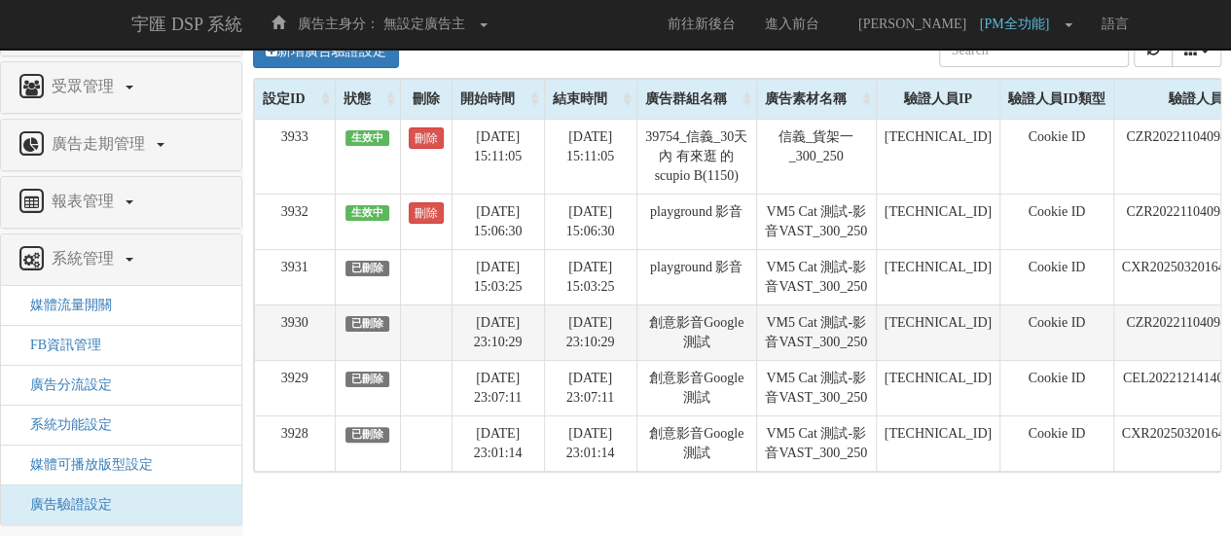
scroll to position [150, 0]
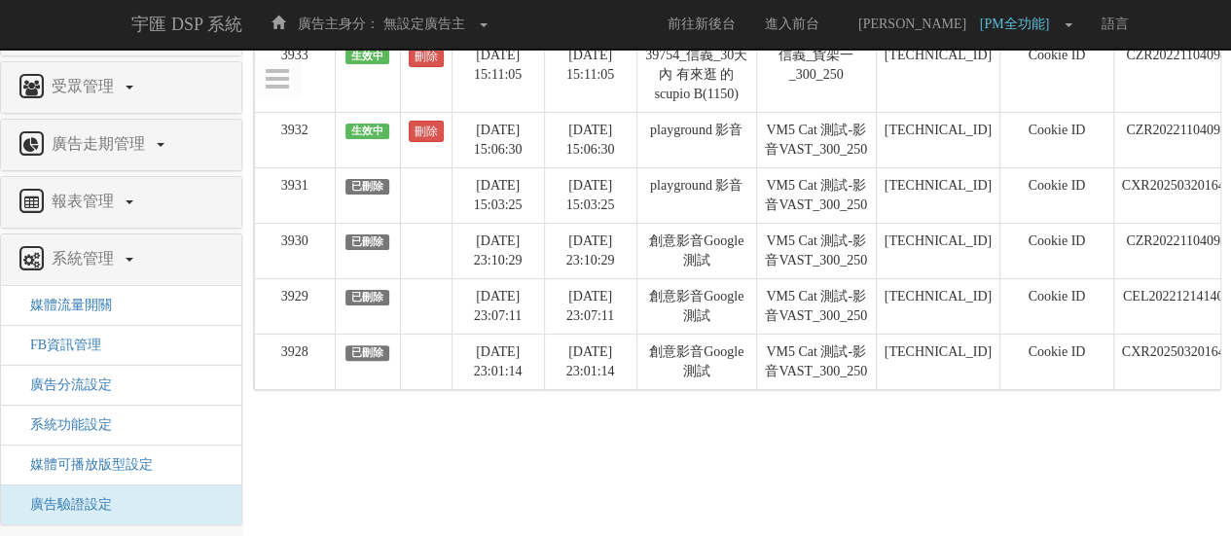
click at [638, 389] on td "創意影音Google測試" at bounding box center [696, 361] width 120 height 55
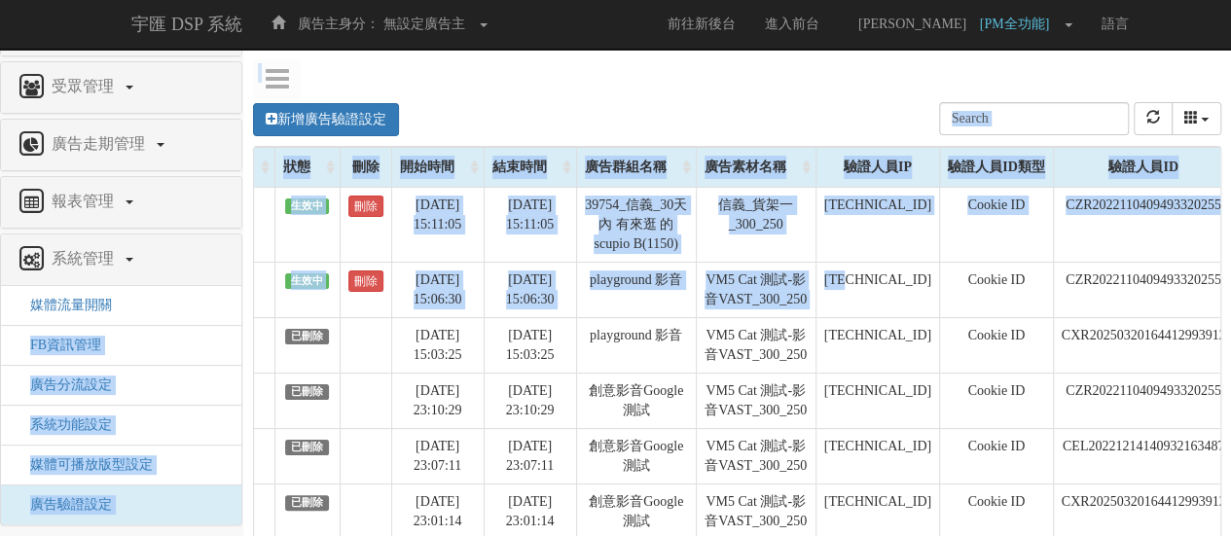
scroll to position [0, 0]
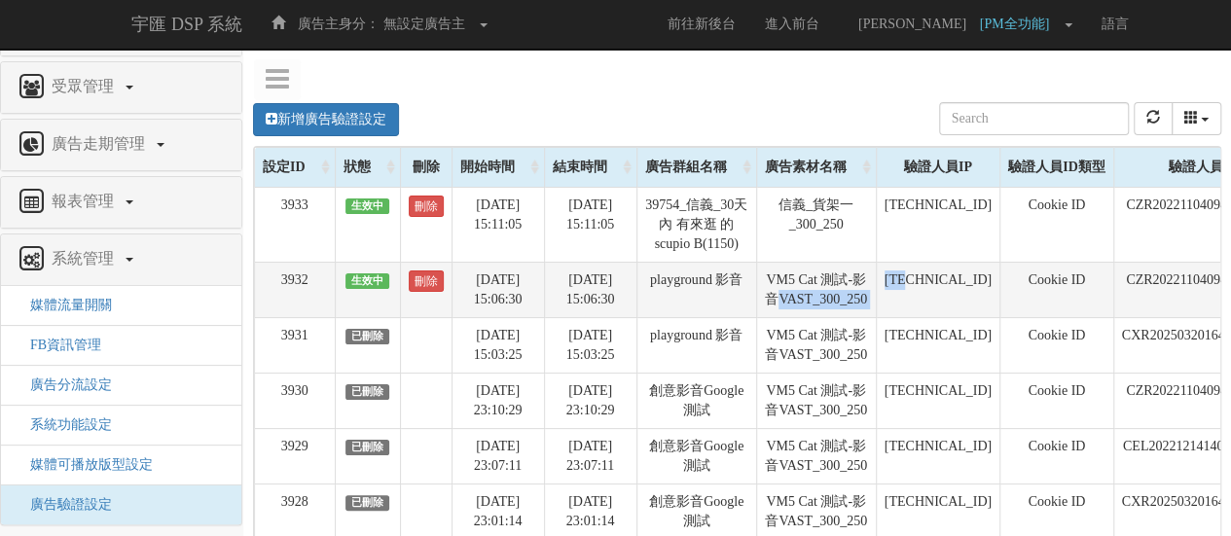
drag, startPoint x: 648, startPoint y: 301, endPoint x: 759, endPoint y: 309, distance: 111.2
click at [759, 309] on tr "3932 生效中 刪除 [DATE] 15:06:30 [DATE] 15:06:30 playground 影音 VM5 Cat 測試-影音VAST_300…" at bounding box center [866, 289] width 1222 height 55
click at [759, 309] on td "VM5 Cat 測試-影音VAST_300_250" at bounding box center [816, 289] width 120 height 55
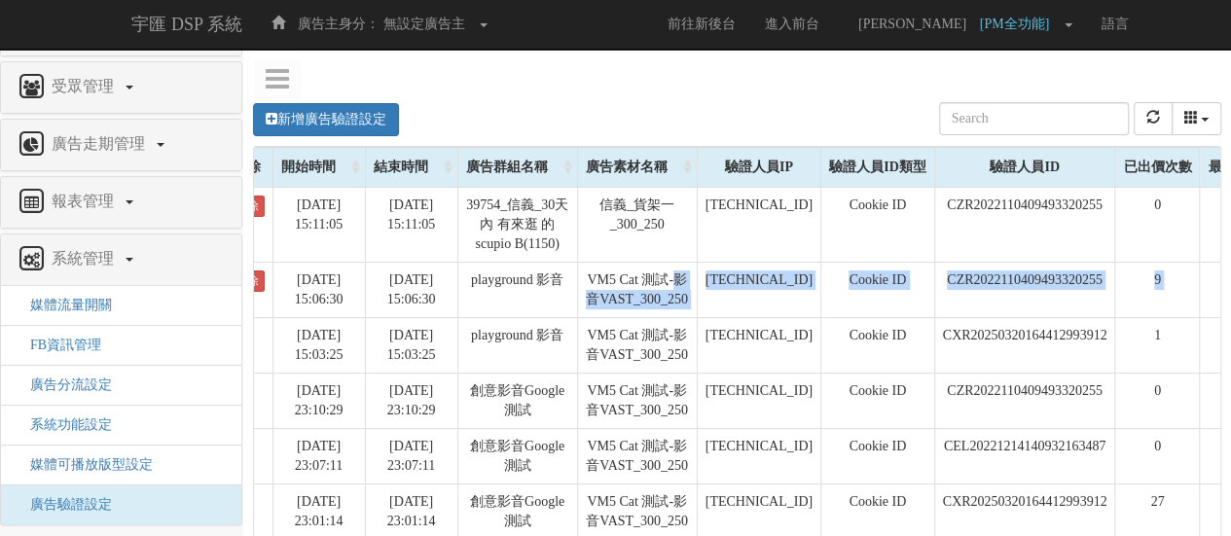
scroll to position [0, 252]
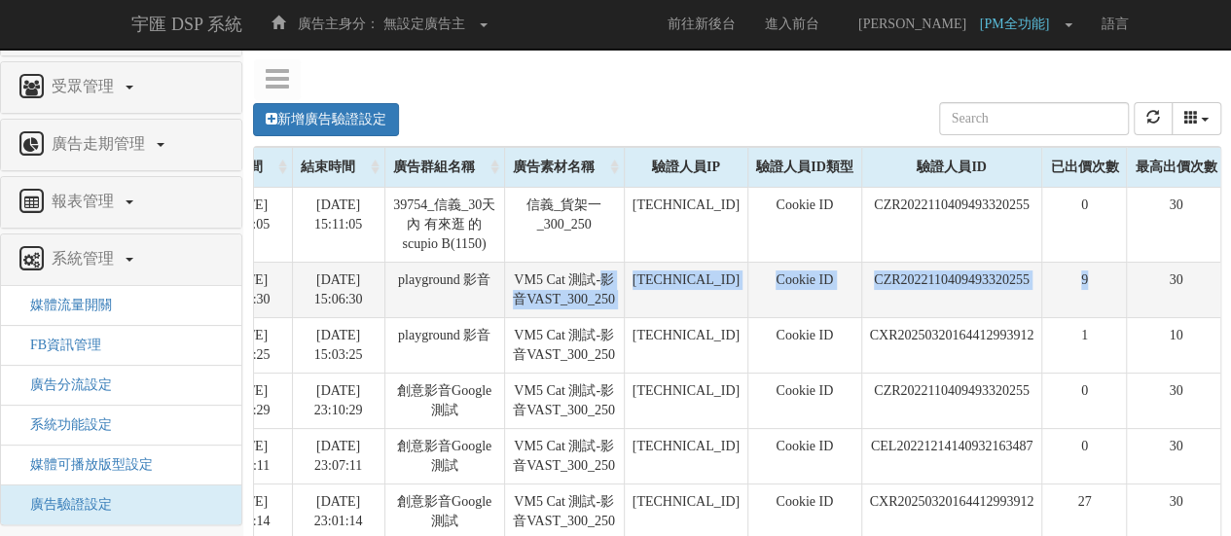
drag, startPoint x: 753, startPoint y: 291, endPoint x: 1100, endPoint y: 302, distance: 346.6
click at [1100, 302] on tr "3932 生效中 刪除 [DATE] 15:06:30 [DATE] 15:06:30 playground 影音 VM5 Cat 測試-影音VAST_300…" at bounding box center [614, 289] width 1222 height 55
click at [1100, 302] on td "9" at bounding box center [1084, 289] width 85 height 55
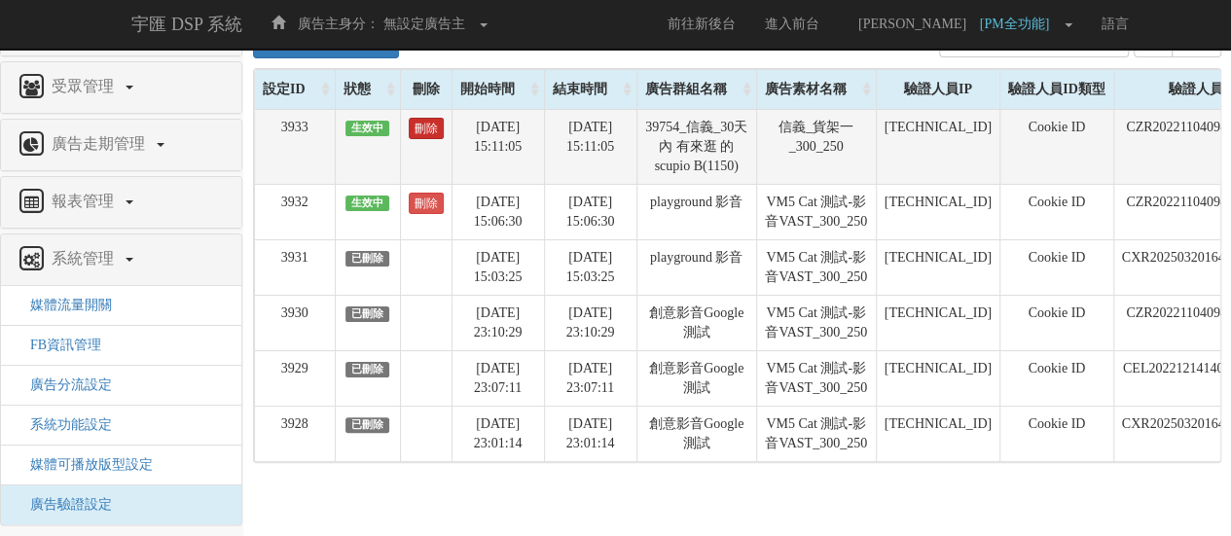
scroll to position [53, 0]
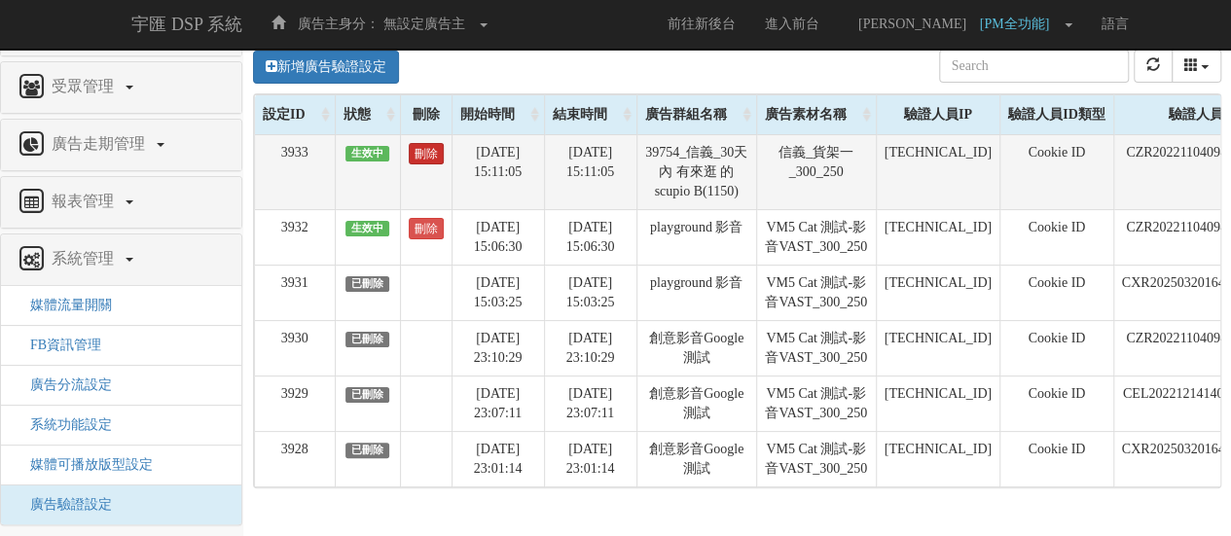
click at [418, 149] on link "刪除" at bounding box center [426, 153] width 35 height 21
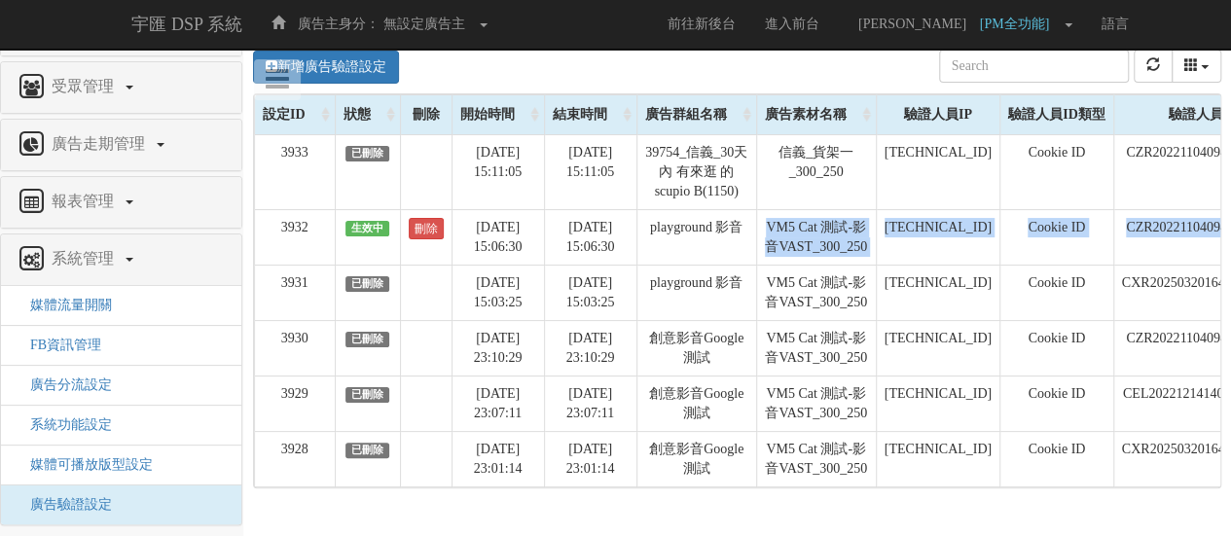
scroll to position [0, 252]
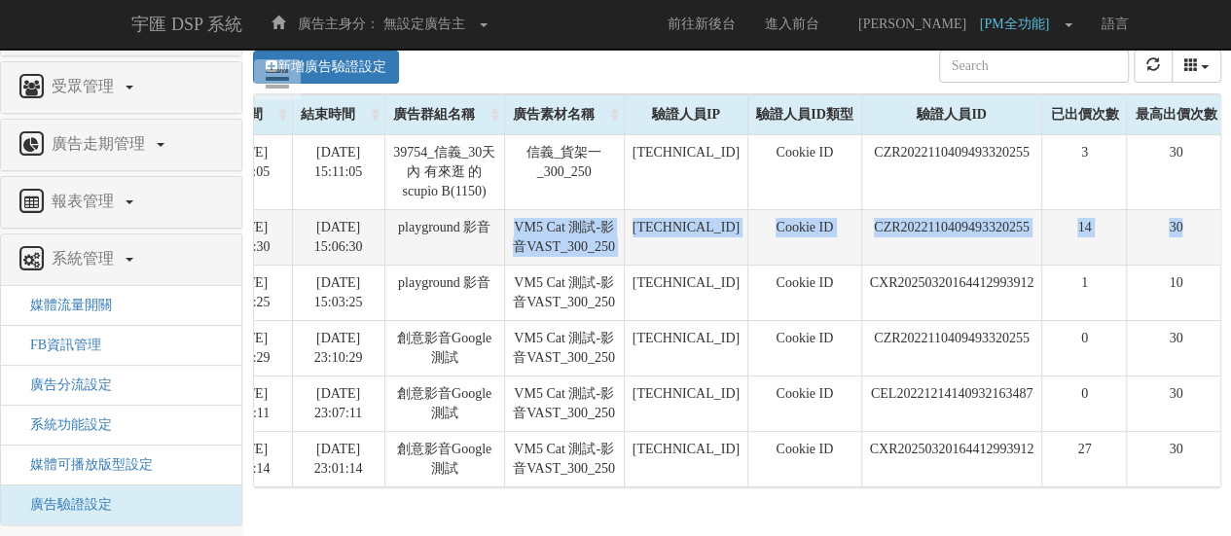
drag, startPoint x: 818, startPoint y: 239, endPoint x: 1175, endPoint y: 233, distance: 356.3
click at [1175, 233] on tr "3932 生效中 刪除 [DATE] 15:06:30 [DATE] 15:06:30 playground 影音 VM5 Cat 測試-影音VAST_300…" at bounding box center [614, 236] width 1222 height 55
click at [946, 245] on td "CZR2022110409493320255" at bounding box center [951, 236] width 181 height 55
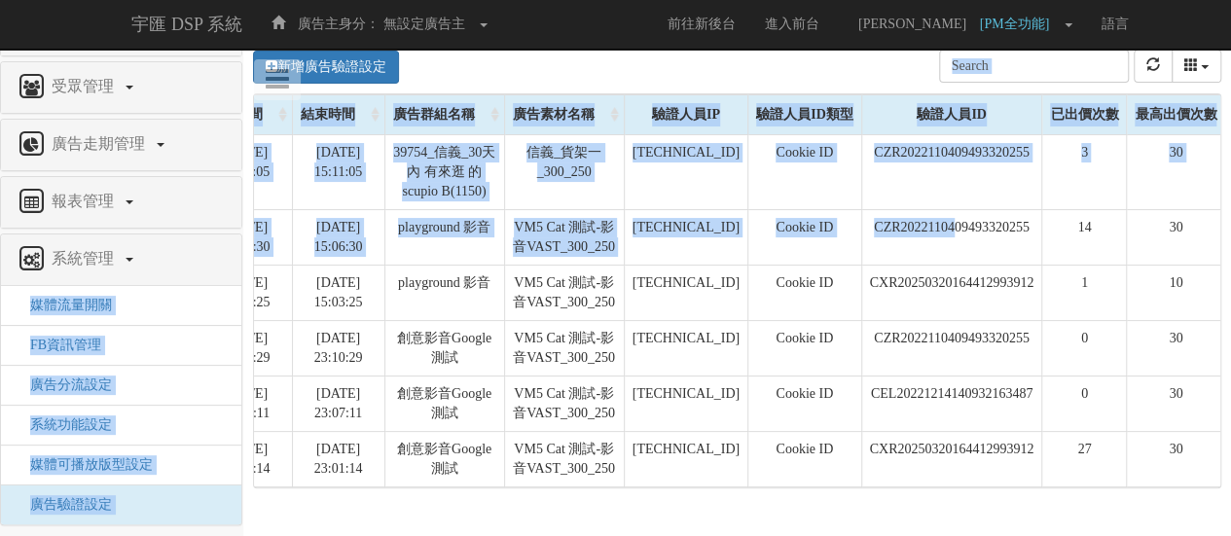
scroll to position [0, 0]
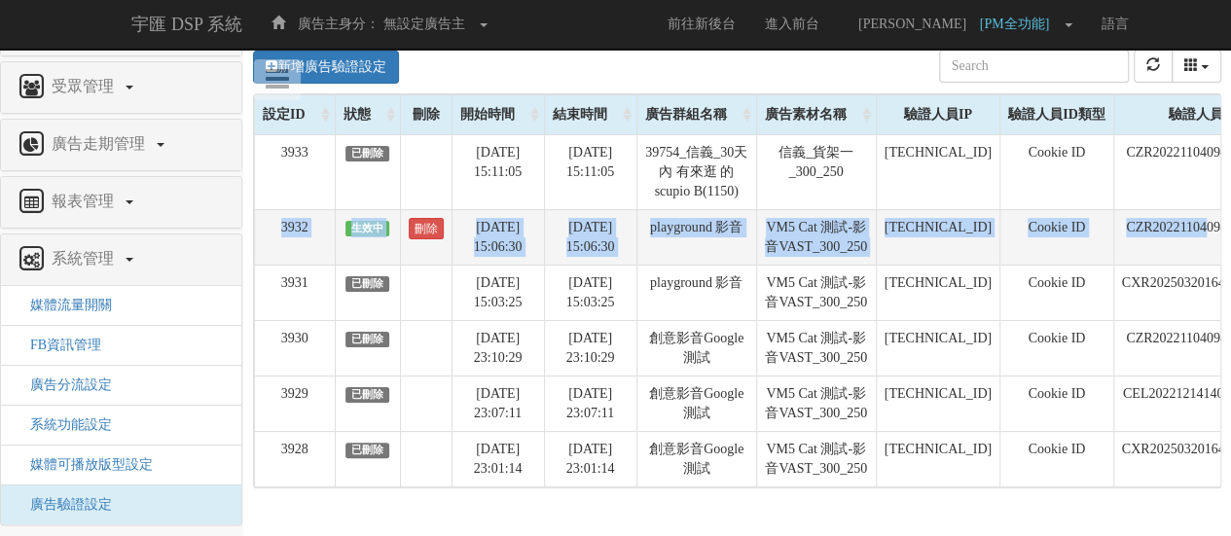
drag, startPoint x: 936, startPoint y: 253, endPoint x: 278, endPoint y: 238, distance: 658.0
click at [278, 238] on tr "3932 生效中 刪除 [DATE] 15:06:30 [DATE] 15:06:30 playground 影音 VM5 Cat 測試-影音VAST_300…" at bounding box center [866, 236] width 1222 height 55
click at [432, 231] on link "刪除" at bounding box center [426, 228] width 35 height 21
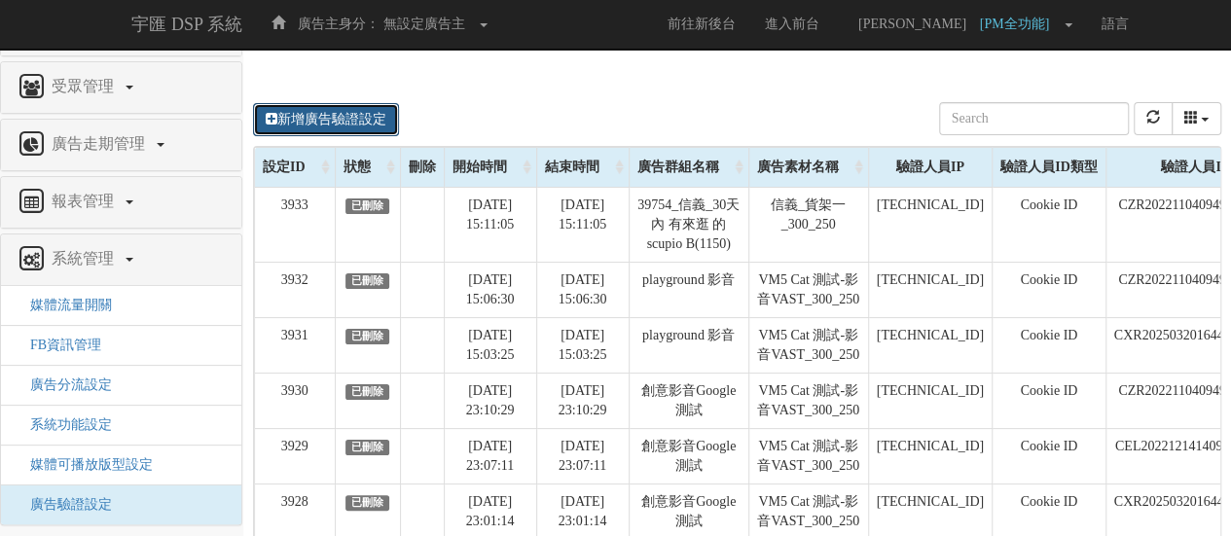
click at [374, 132] on link "新增廣告驗證設定" at bounding box center [326, 119] width 146 height 33
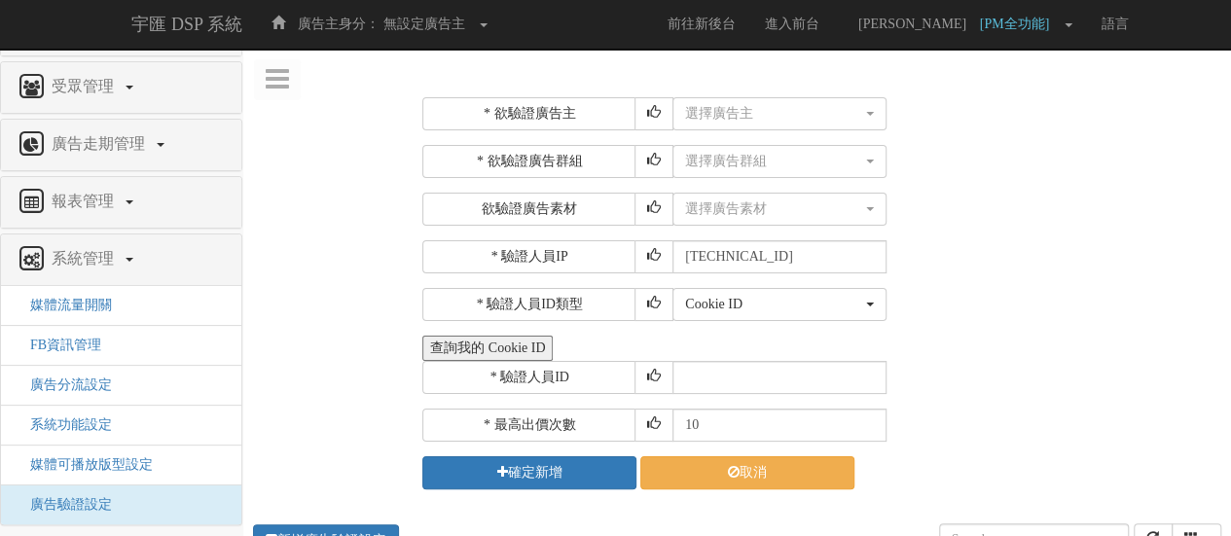
click at [753, 130] on div "* 欲驗證廣告主 選擇廣告主 特力+ 科技紫薇網 Momo 東森EHS Uniqlo EFShop 樂天 屈臣氏[PERSON_NAME] sinyi 信義房…" at bounding box center [819, 293] width 794 height 392
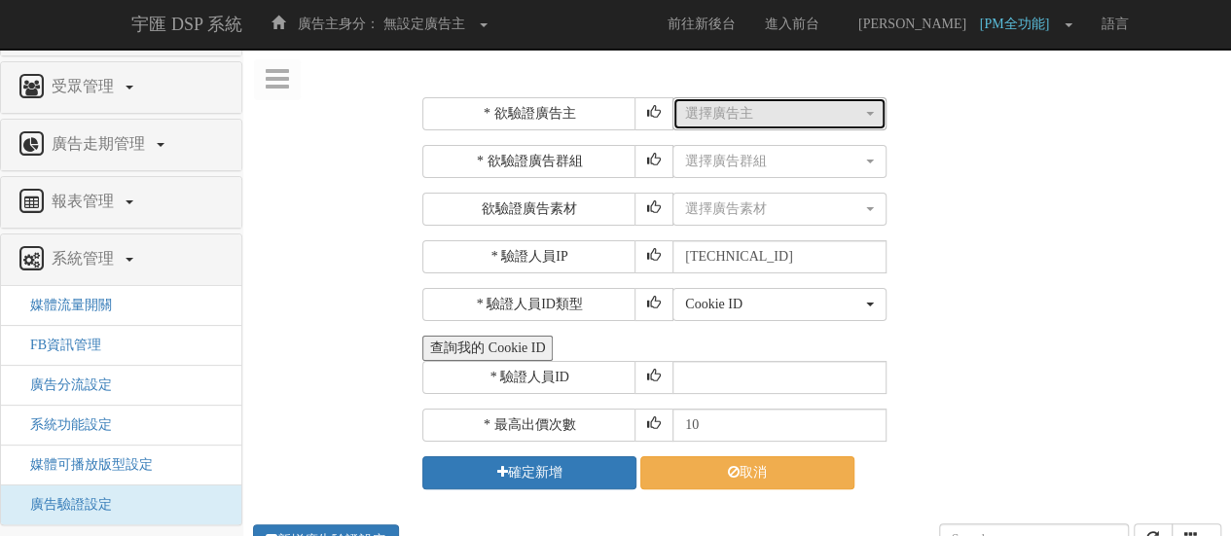
click at [762, 118] on div "選擇廣告主" at bounding box center [773, 113] width 177 height 19
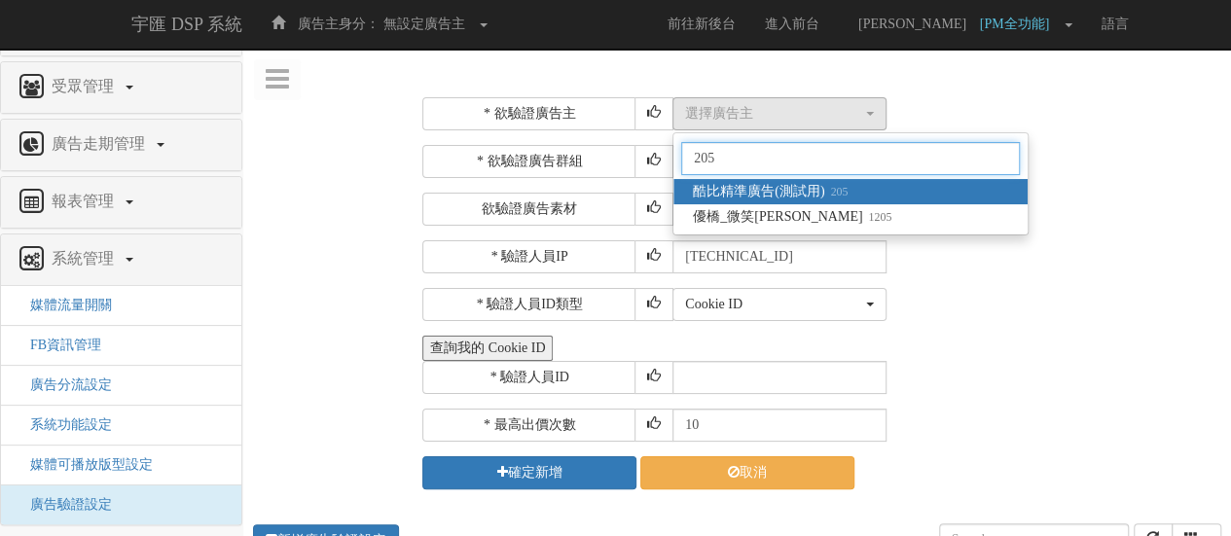
type input "205"
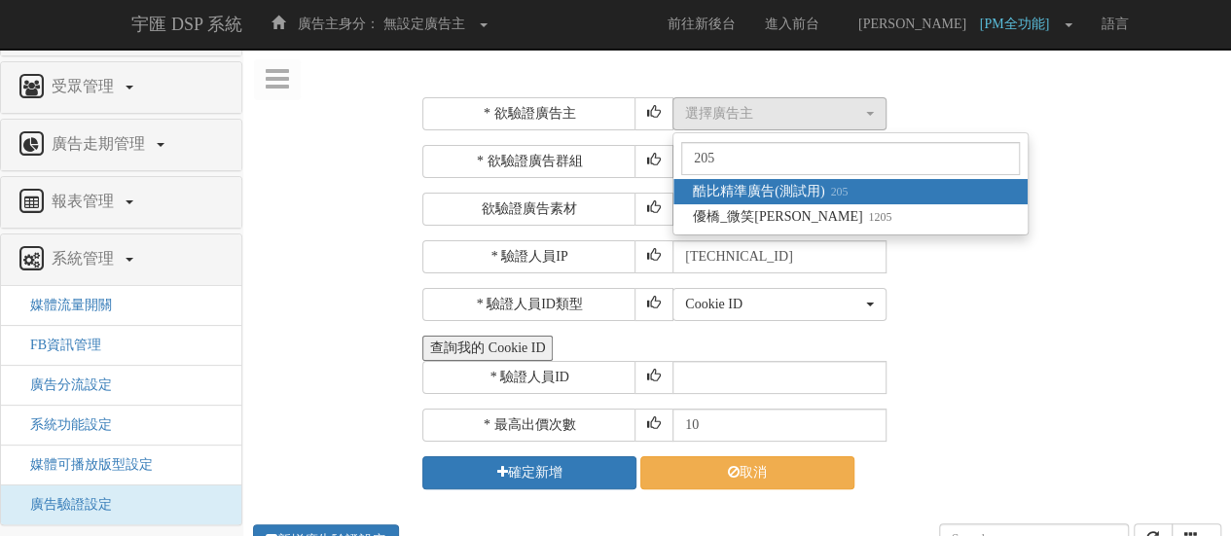
click at [943, 187] on link "酷比精準廣告(測試用) 205" at bounding box center [850, 191] width 354 height 25
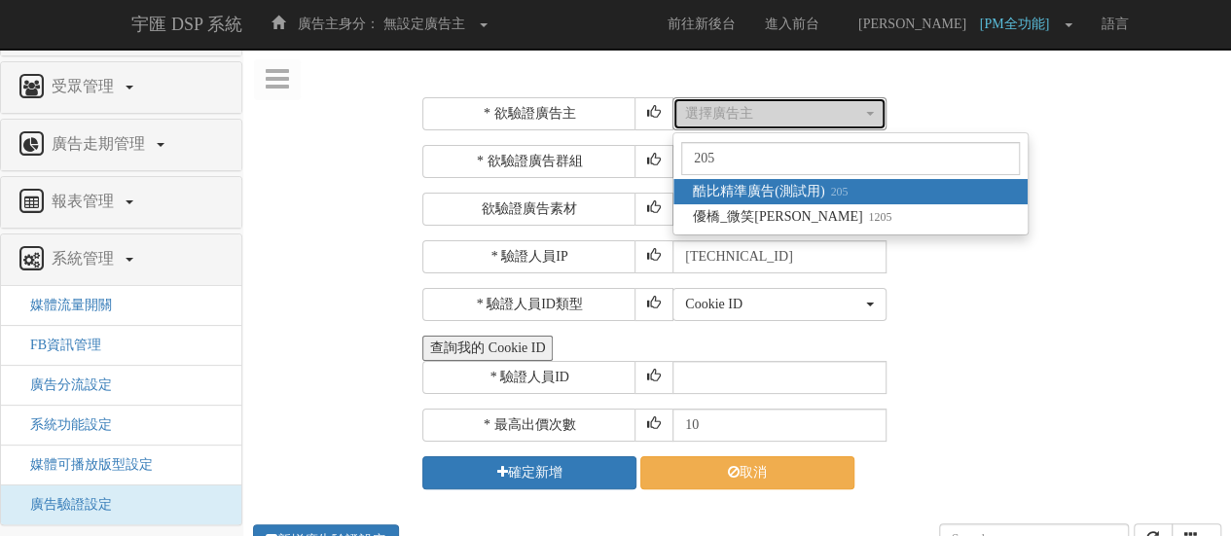
select select "205"
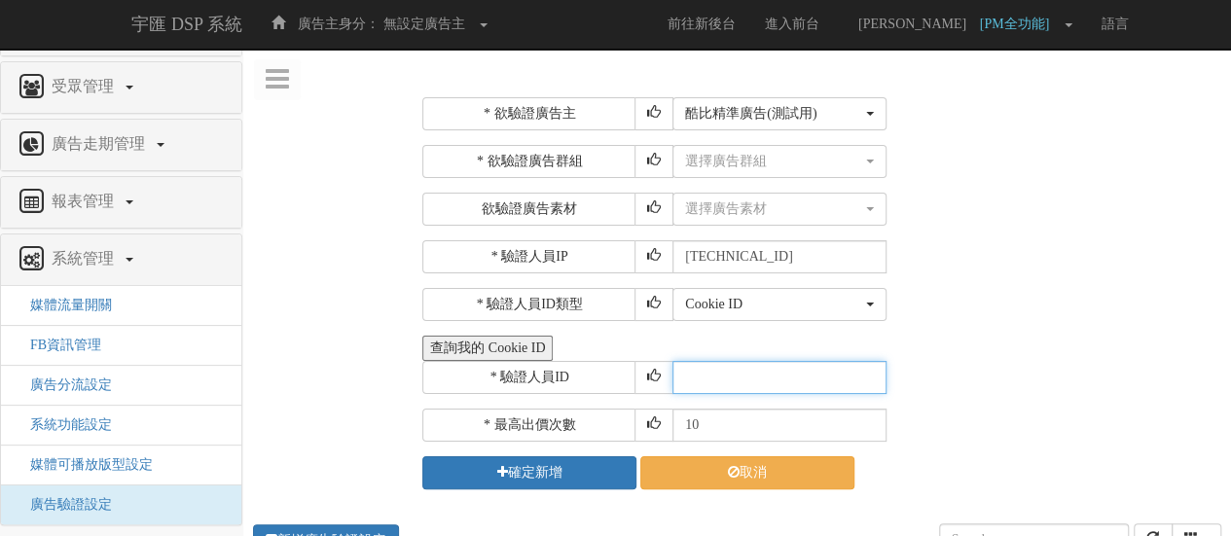
click at [724, 384] on input "text" at bounding box center [779, 377] width 214 height 33
paste input "CXR20250320164412993912"
type input "CXR20250320164412993912"
click at [1148, 296] on div "Cookie ID ADID IDFA Cookie ID" at bounding box center [944, 304] width 544 height 33
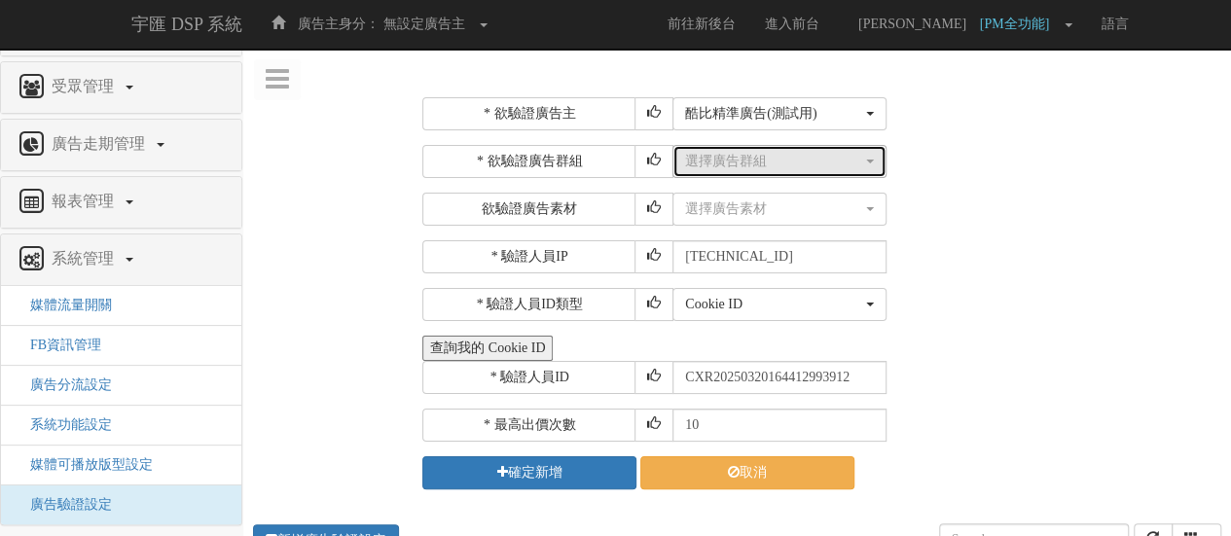
click at [783, 169] on div "選擇廣告群組" at bounding box center [773, 161] width 177 height 19
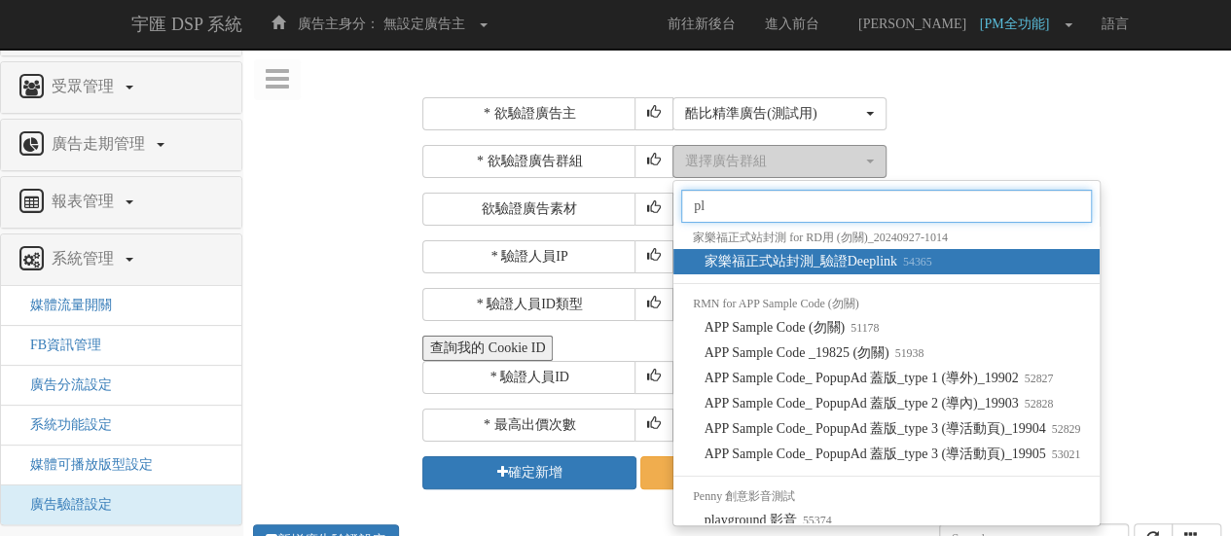
type input "pla"
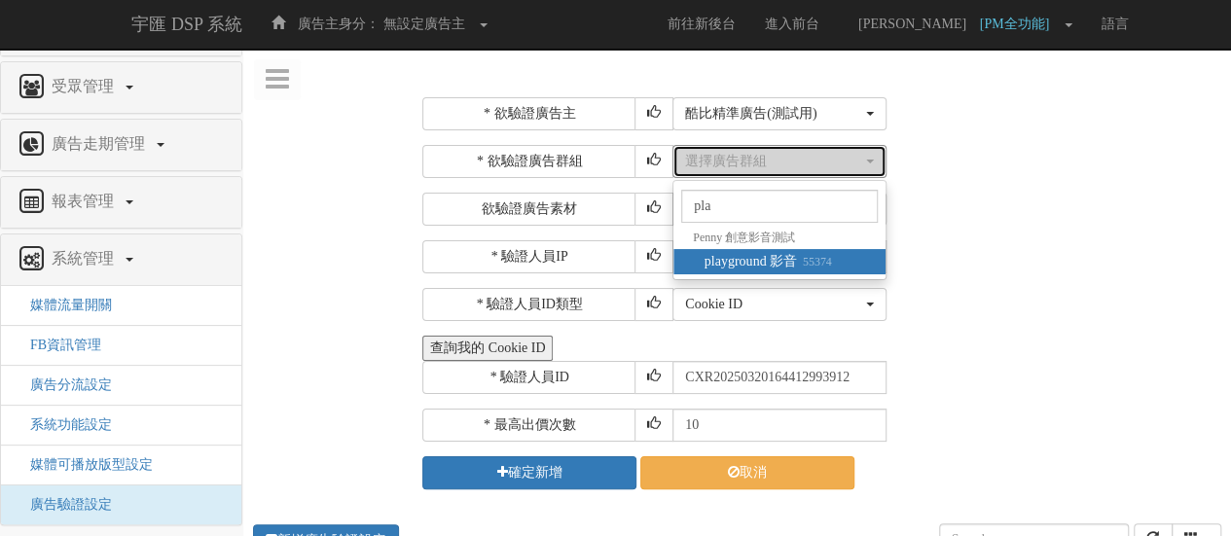
select select "55374"
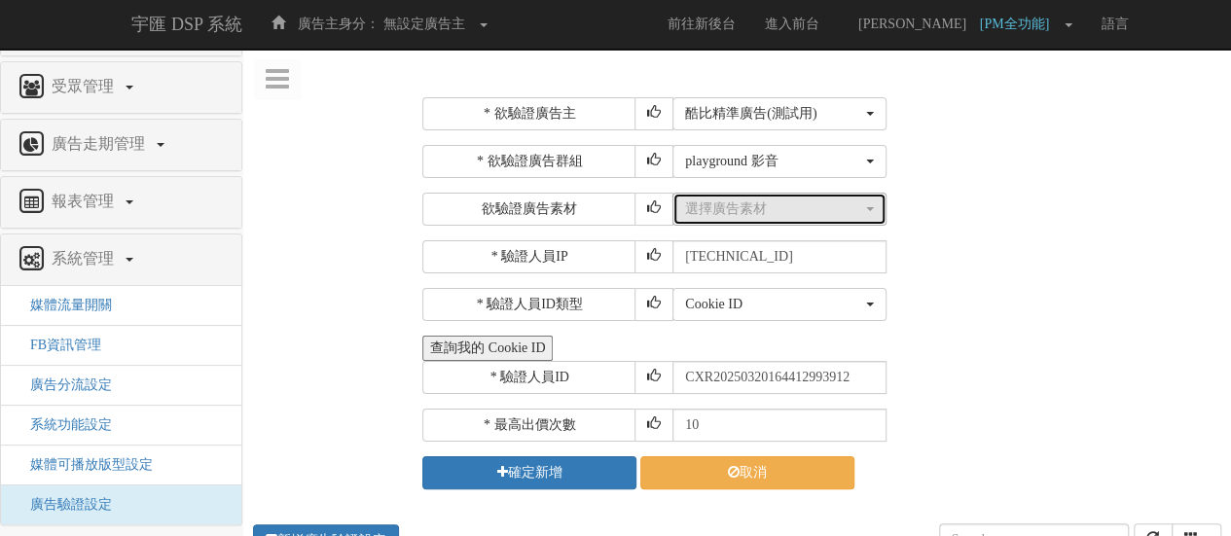
click at [765, 211] on div "選擇廣告素材" at bounding box center [773, 209] width 177 height 19
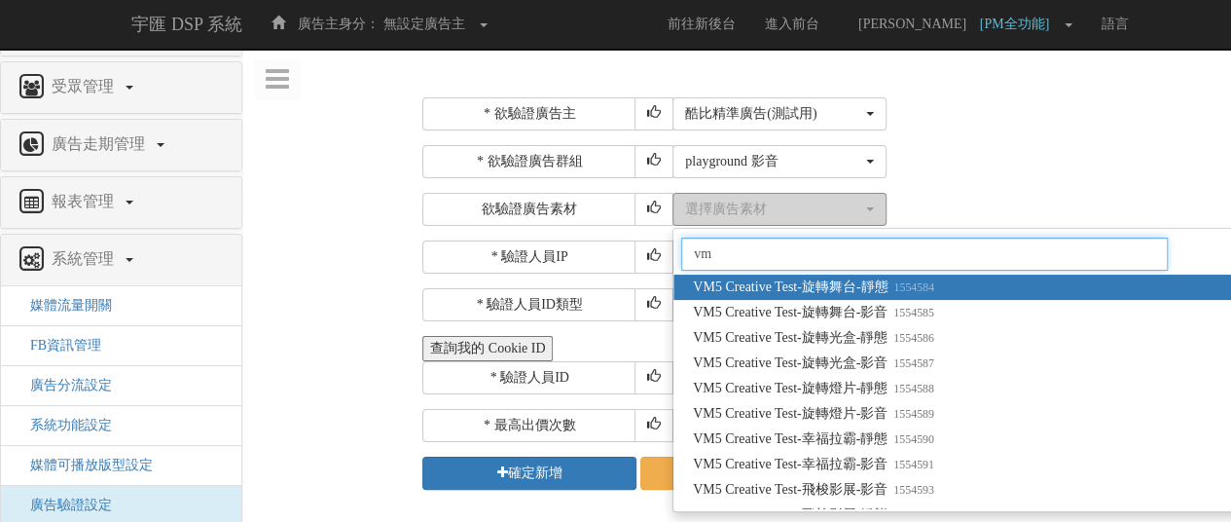
type input "vm5"
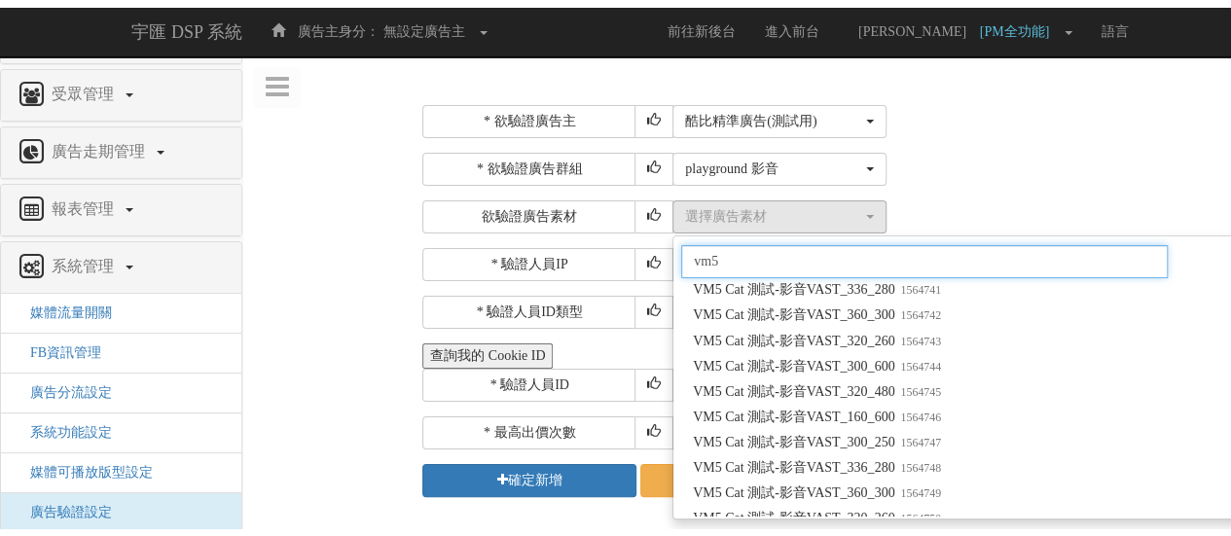
scroll to position [9245, 0]
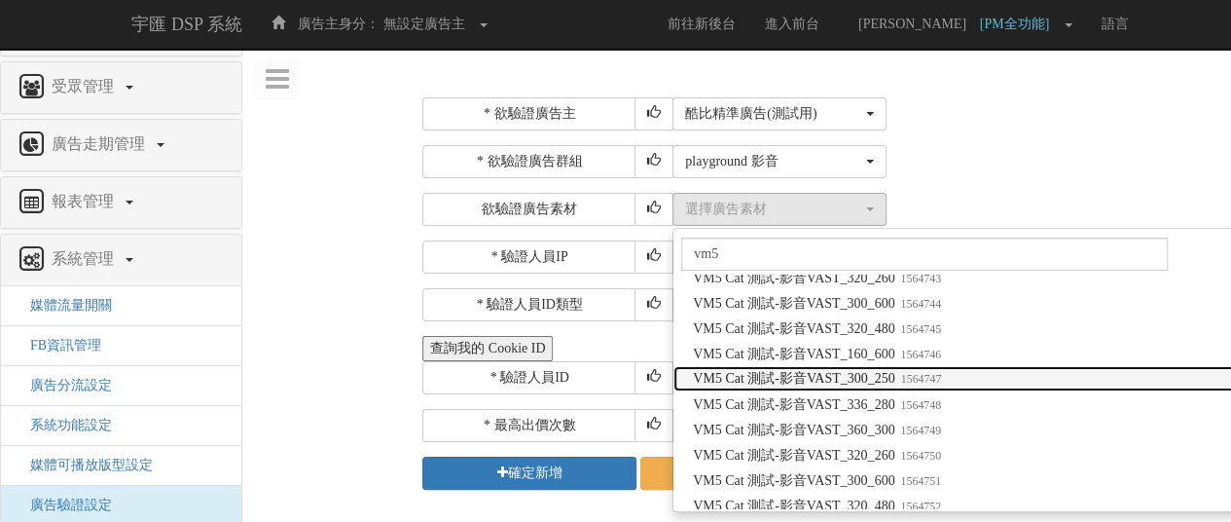
click at [876, 387] on span "VM5 Cat 測試-影音VAST_300_250 1564747" at bounding box center [817, 378] width 248 height 19
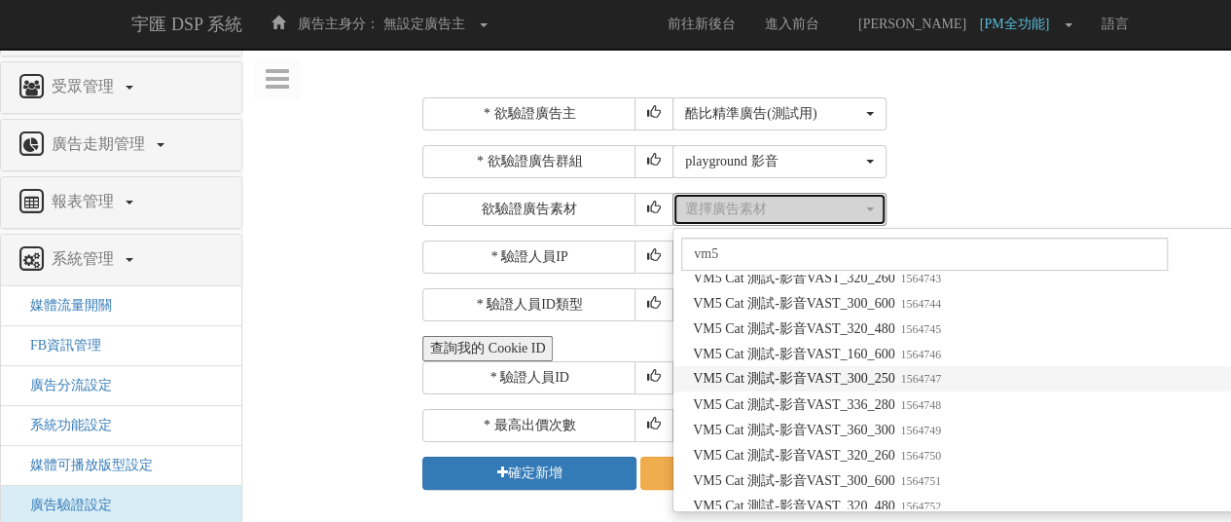
select select "1564747"
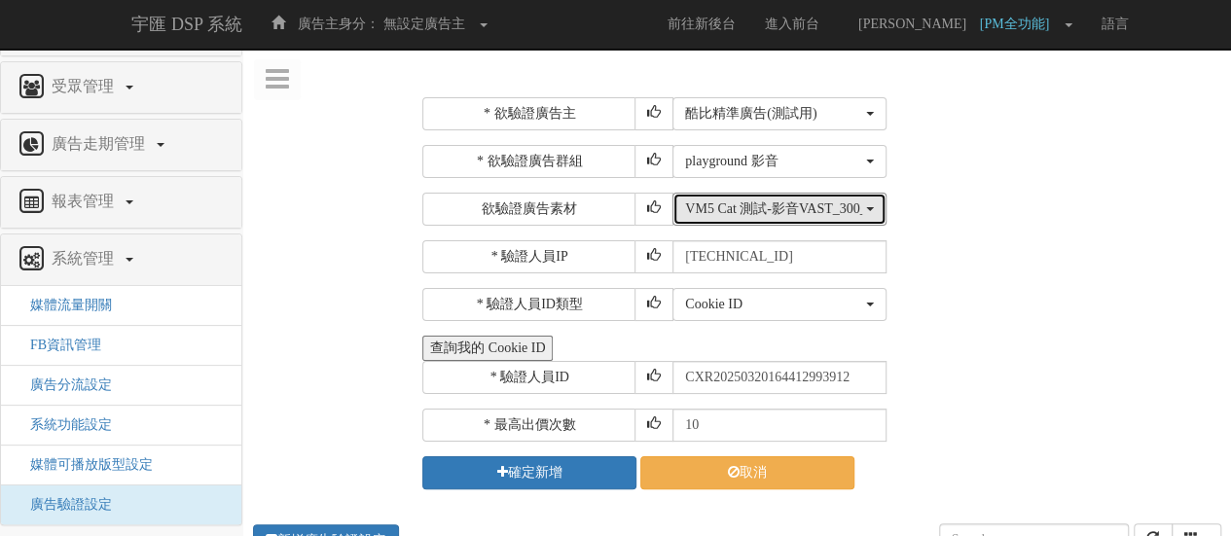
scroll to position [0, 0]
click at [1090, 234] on div "* 欲驗證廣告主 選擇廣告主 特力+ 科技紫薇網 Momo 東森EHS Uniqlo EFShop 樂天 屈臣氏[PERSON_NAME] sinyi 信義房…" at bounding box center [819, 293] width 794 height 392
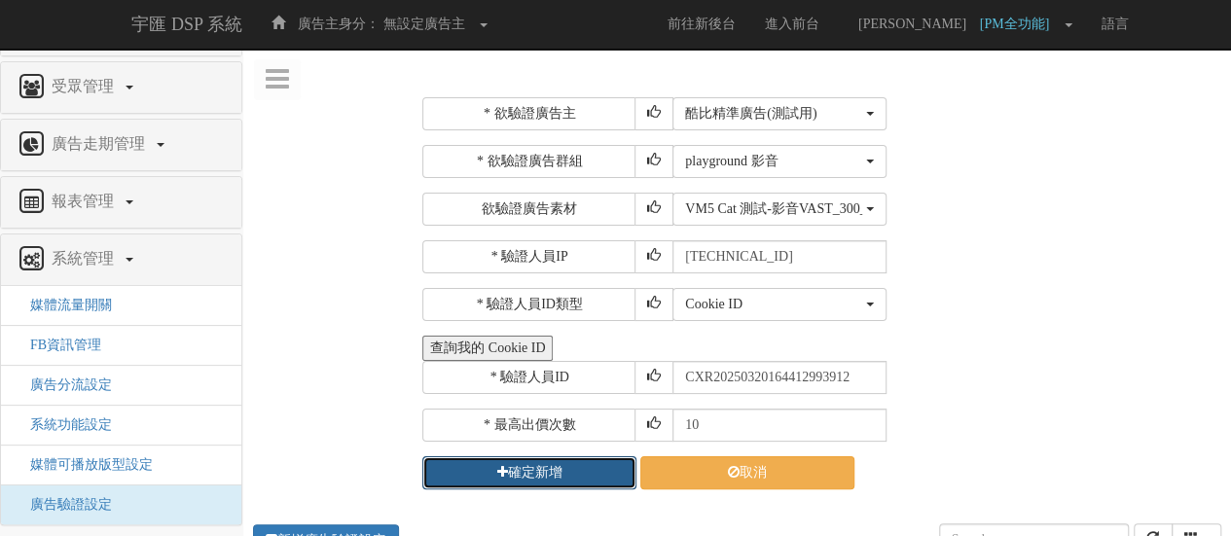
click at [542, 467] on button "確定新增" at bounding box center [529, 472] width 214 height 33
